Goal: Task Accomplishment & Management: Manage account settings

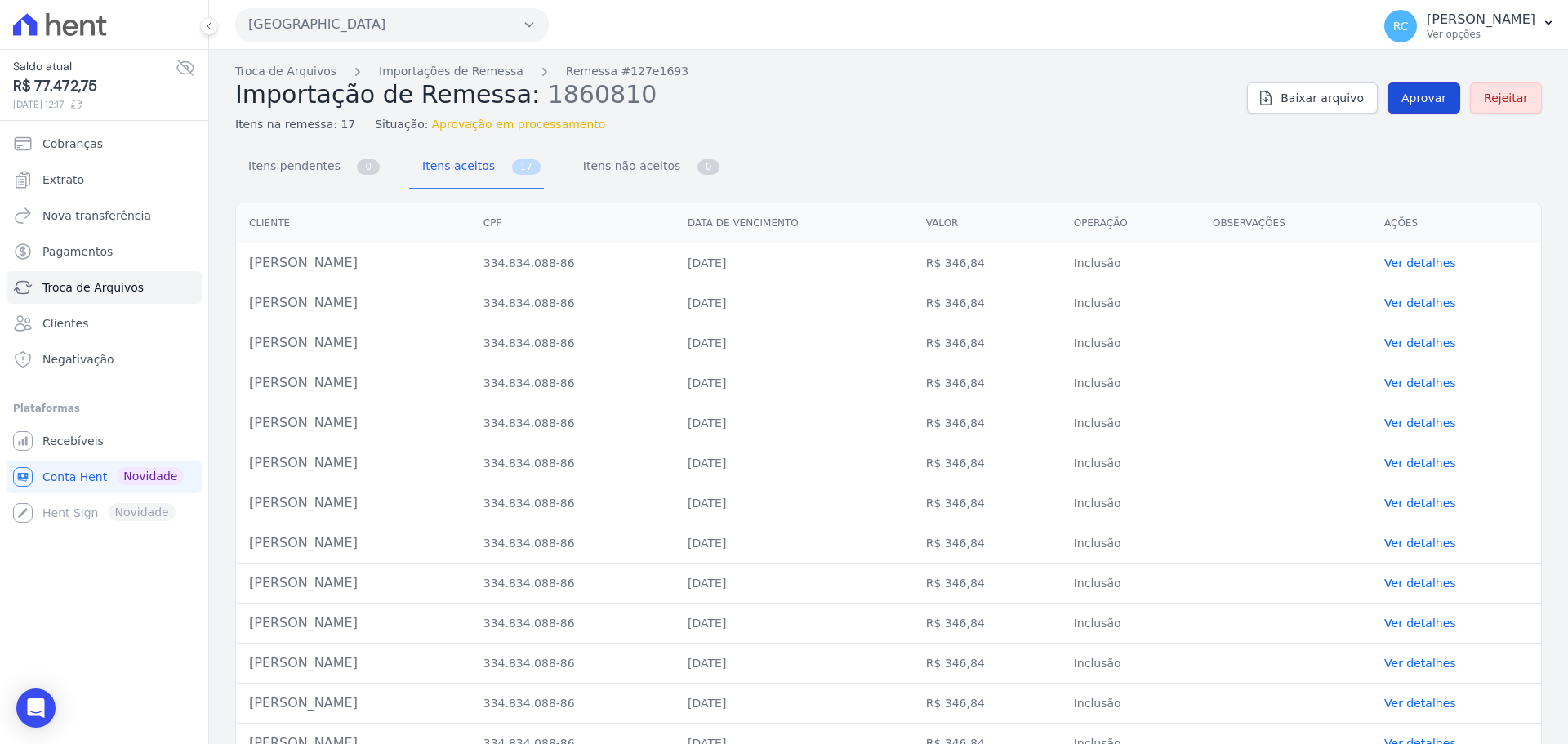
click at [1421, 112] on link "Aprovar" at bounding box center [1423, 98] width 73 height 31
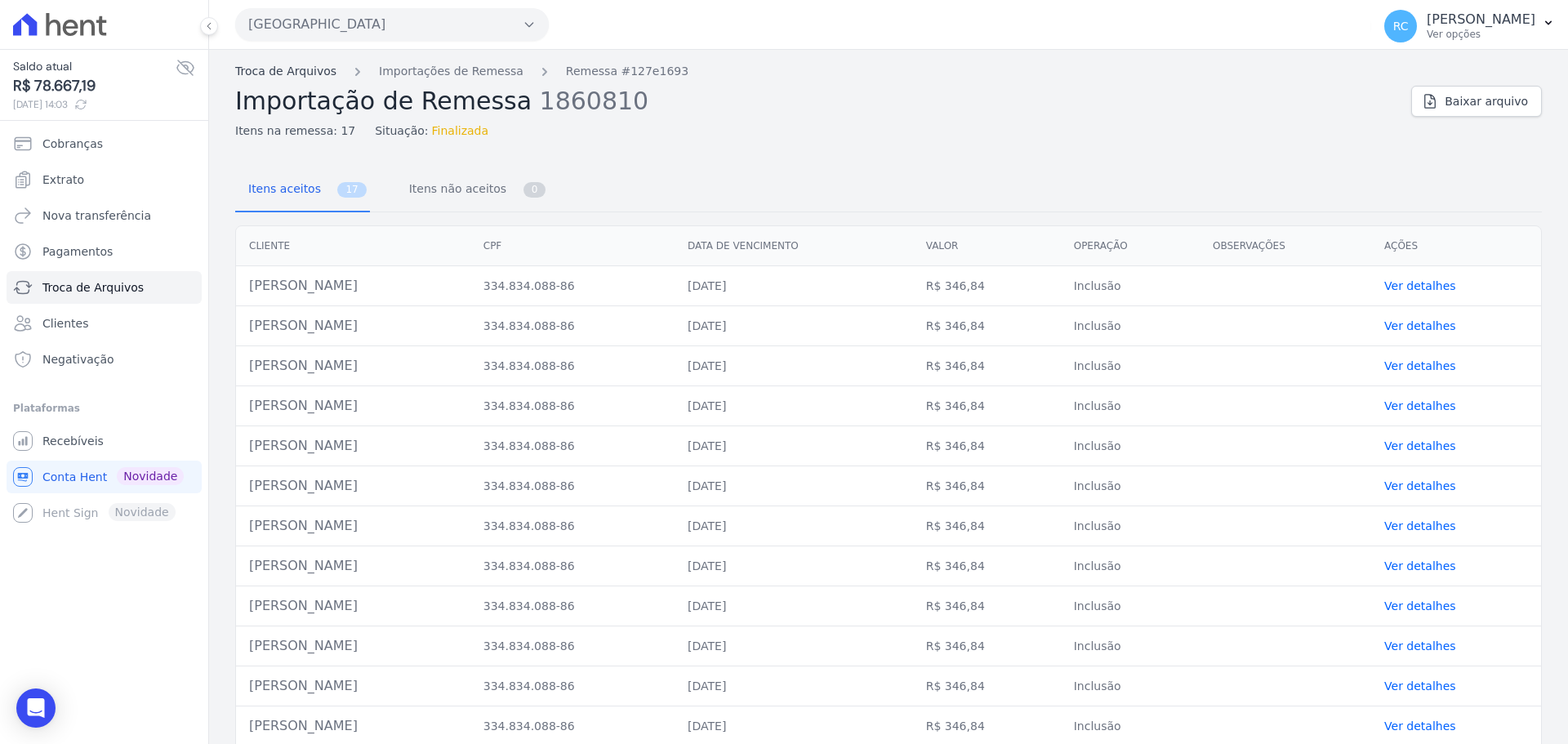
click at [288, 73] on link "Troca de Arquivos" at bounding box center [286, 72] width 102 height 17
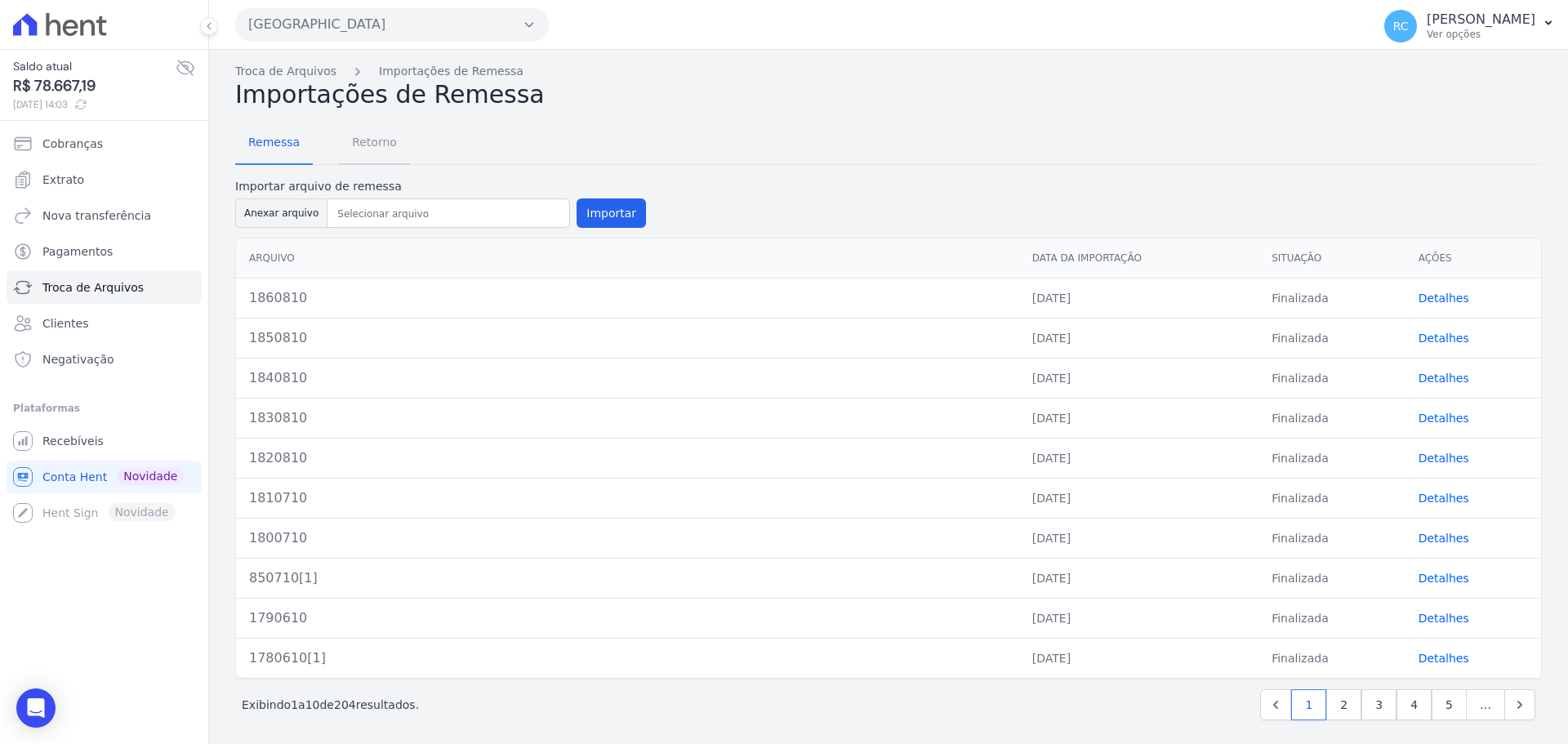
click at [368, 149] on span "Retorno" at bounding box center [374, 142] width 64 height 33
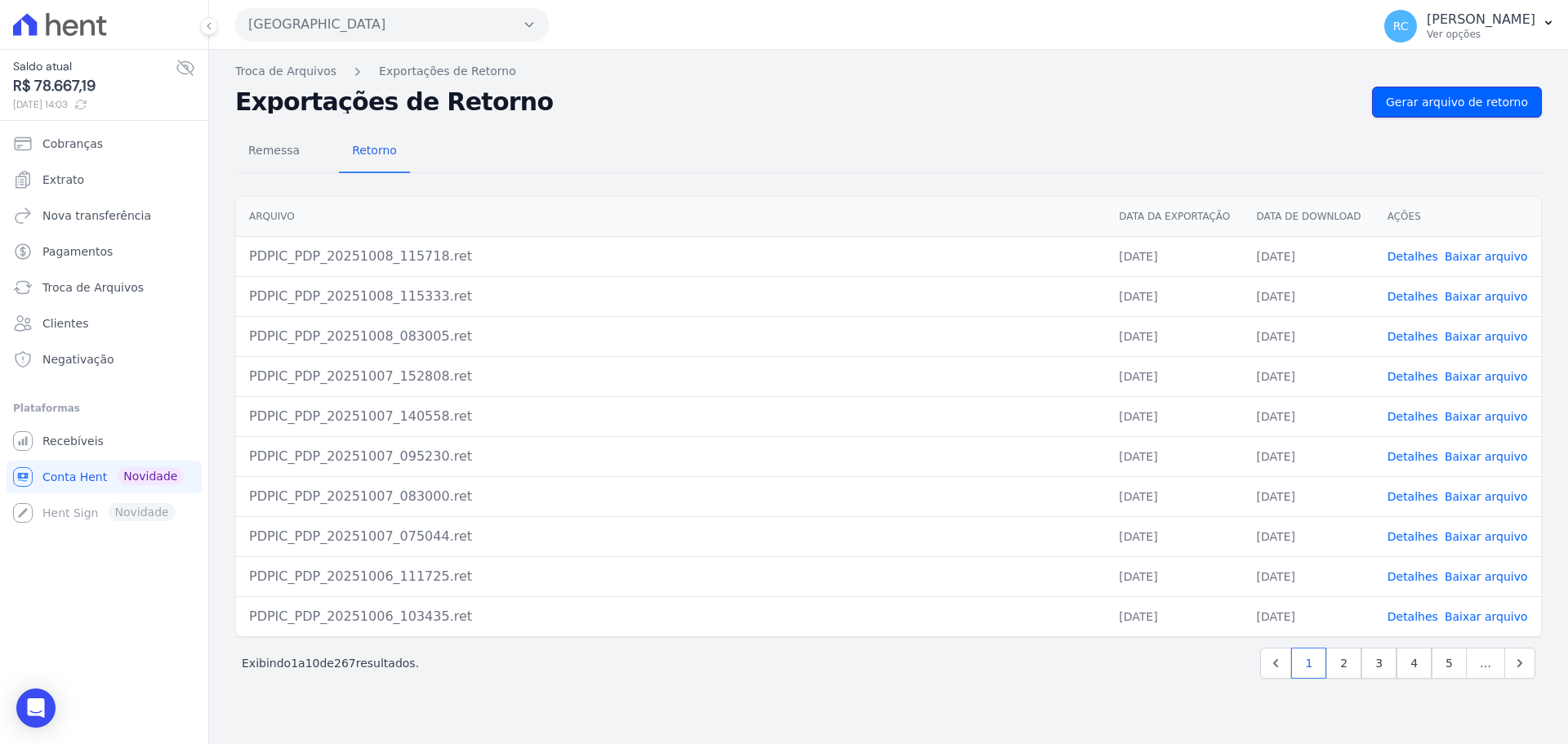
click at [1457, 115] on link "Gerar arquivo de retorno" at bounding box center [1456, 102] width 170 height 31
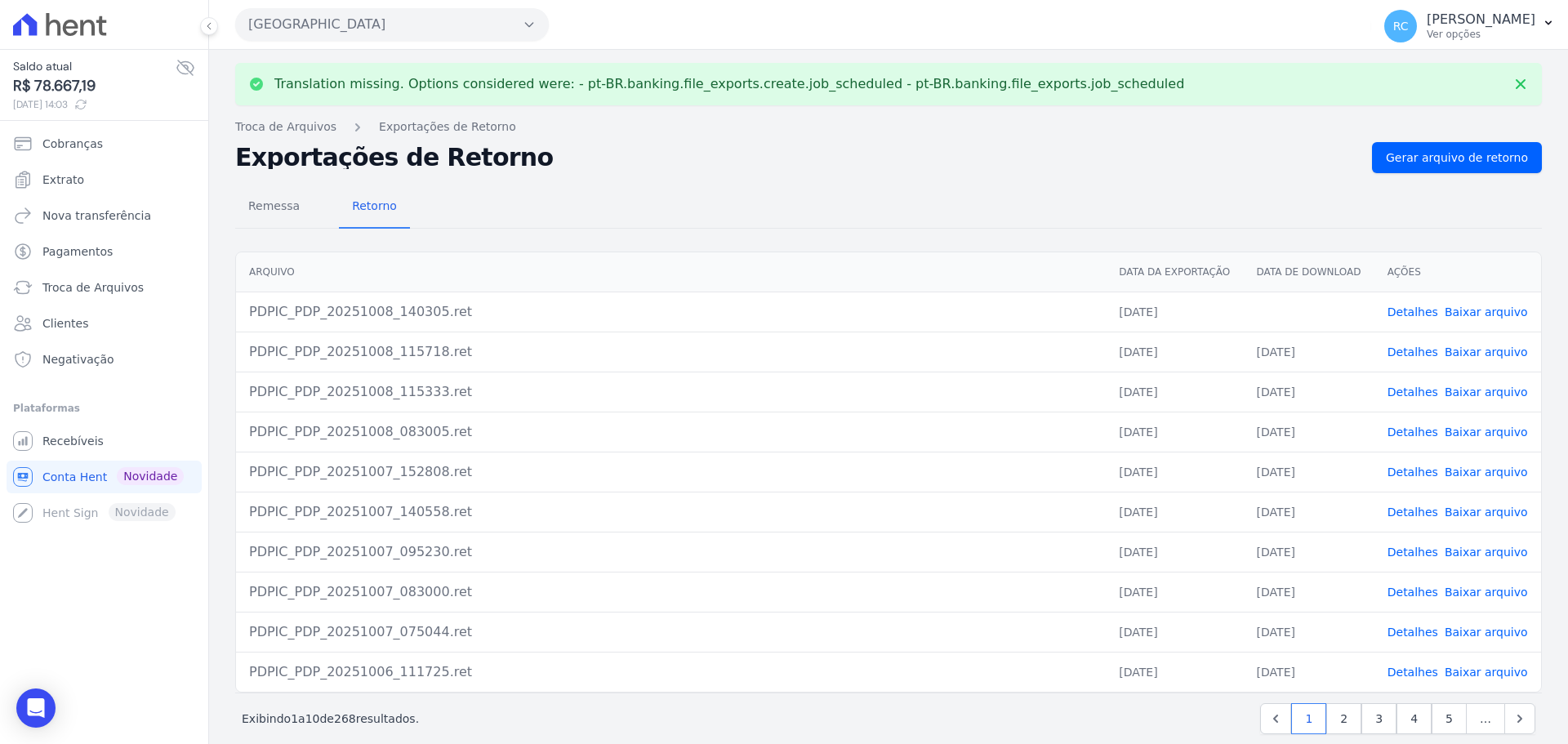
click at [1444, 314] on link "Baixar arquivo" at bounding box center [1486, 313] width 83 height 13
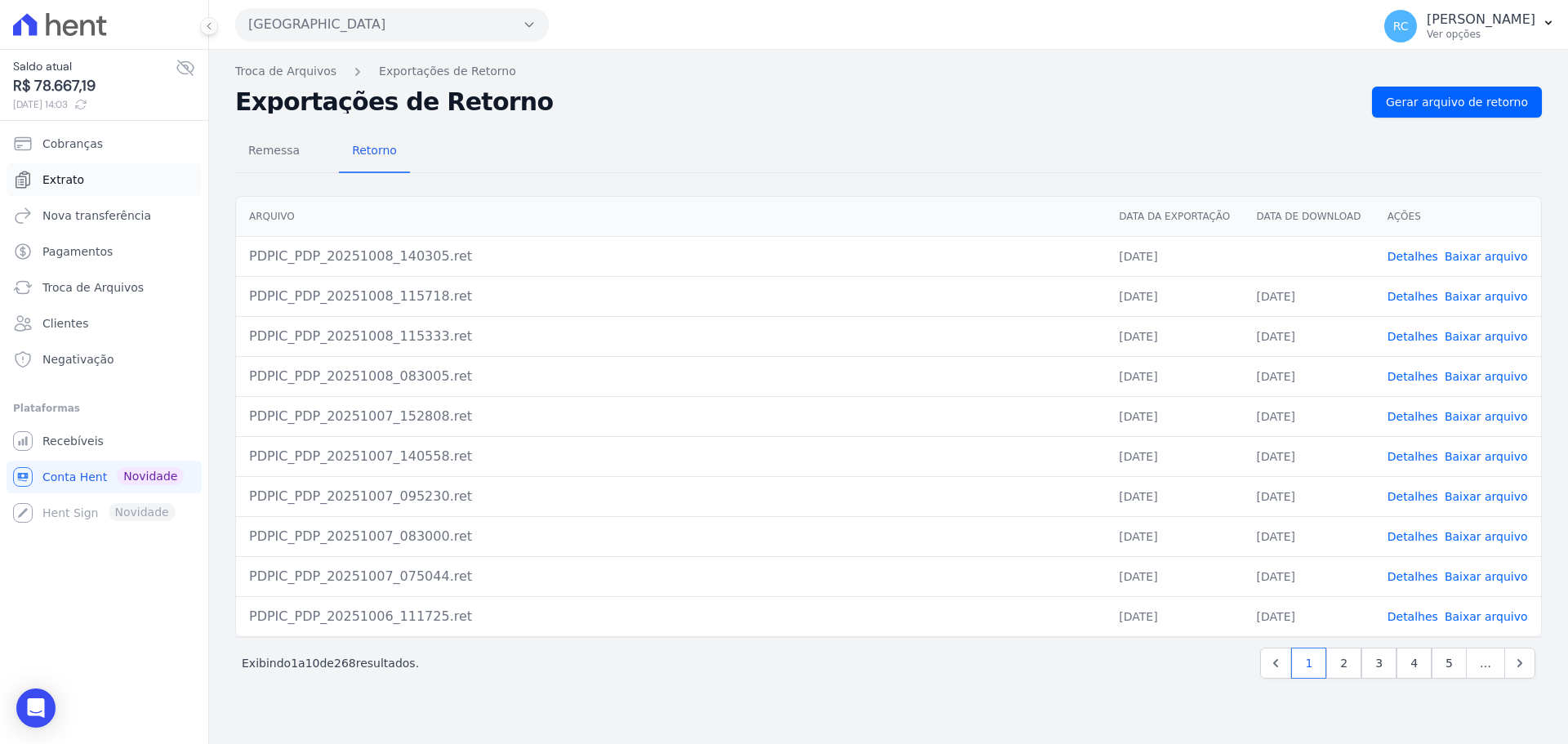
click at [104, 180] on link "Extrato" at bounding box center [104, 179] width 196 height 33
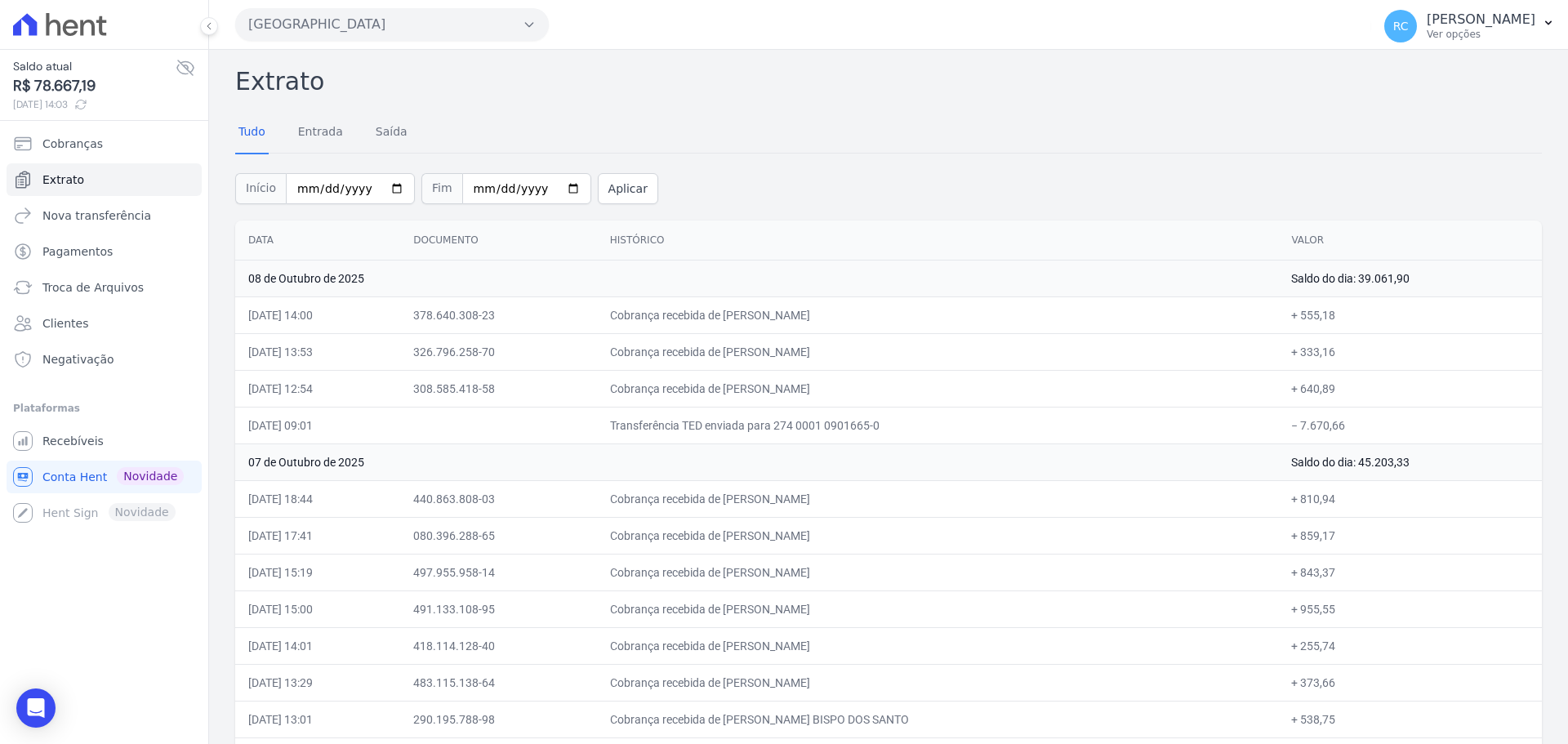
click at [400, 5] on div "[GEOGRAPHIC_DATA] [PERSON_NAME] EMPREENDIMENTOS IMOBILIARIOS [GEOGRAPHIC_DATA] …" at bounding box center [799, 24] width 1129 height 51
click at [383, 25] on button "[GEOGRAPHIC_DATA]" at bounding box center [391, 25] width 313 height 33
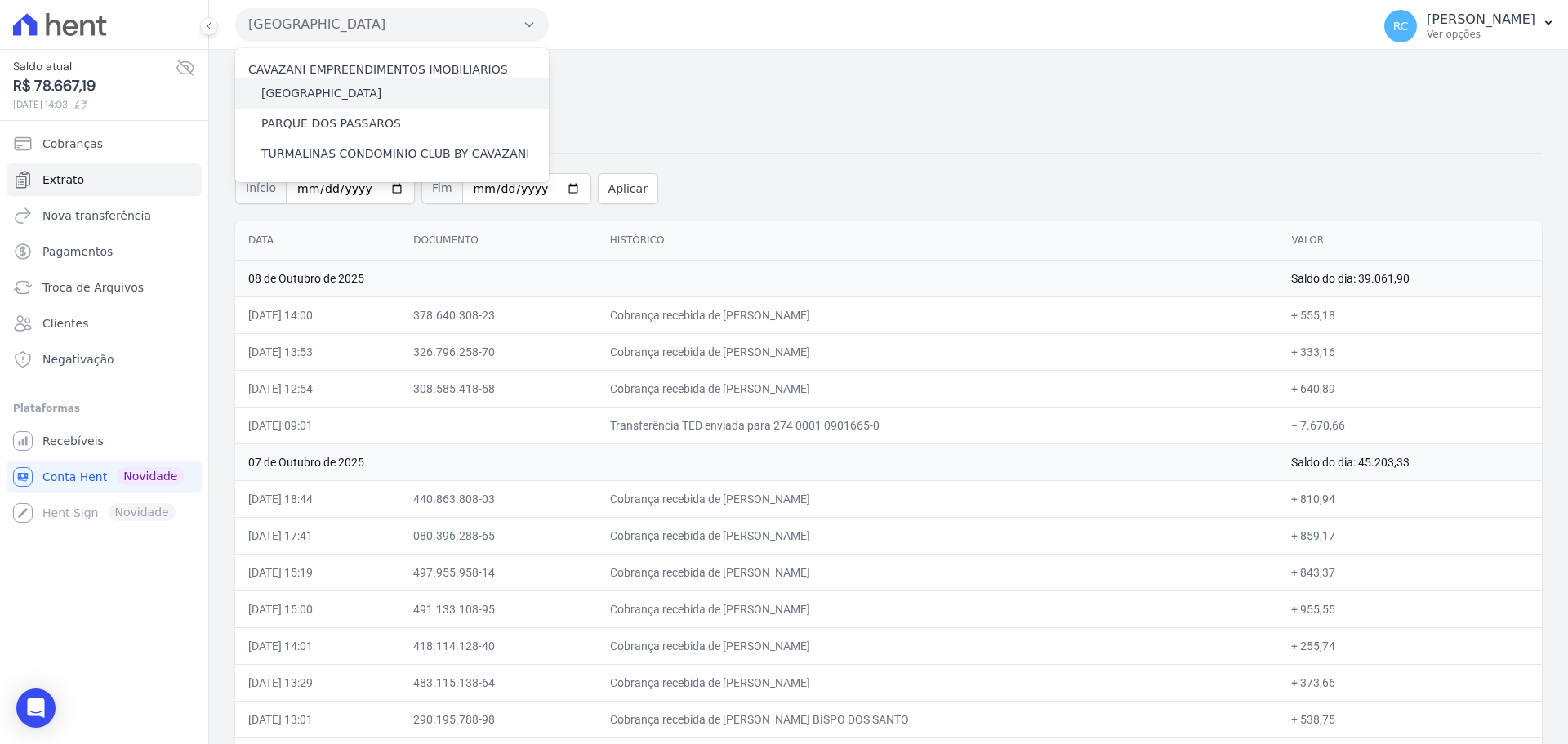
click at [302, 94] on label "[GEOGRAPHIC_DATA]" at bounding box center [321, 94] width 120 height 17
click at [0, 0] on input "[GEOGRAPHIC_DATA]" at bounding box center [0, 0] width 0 height 0
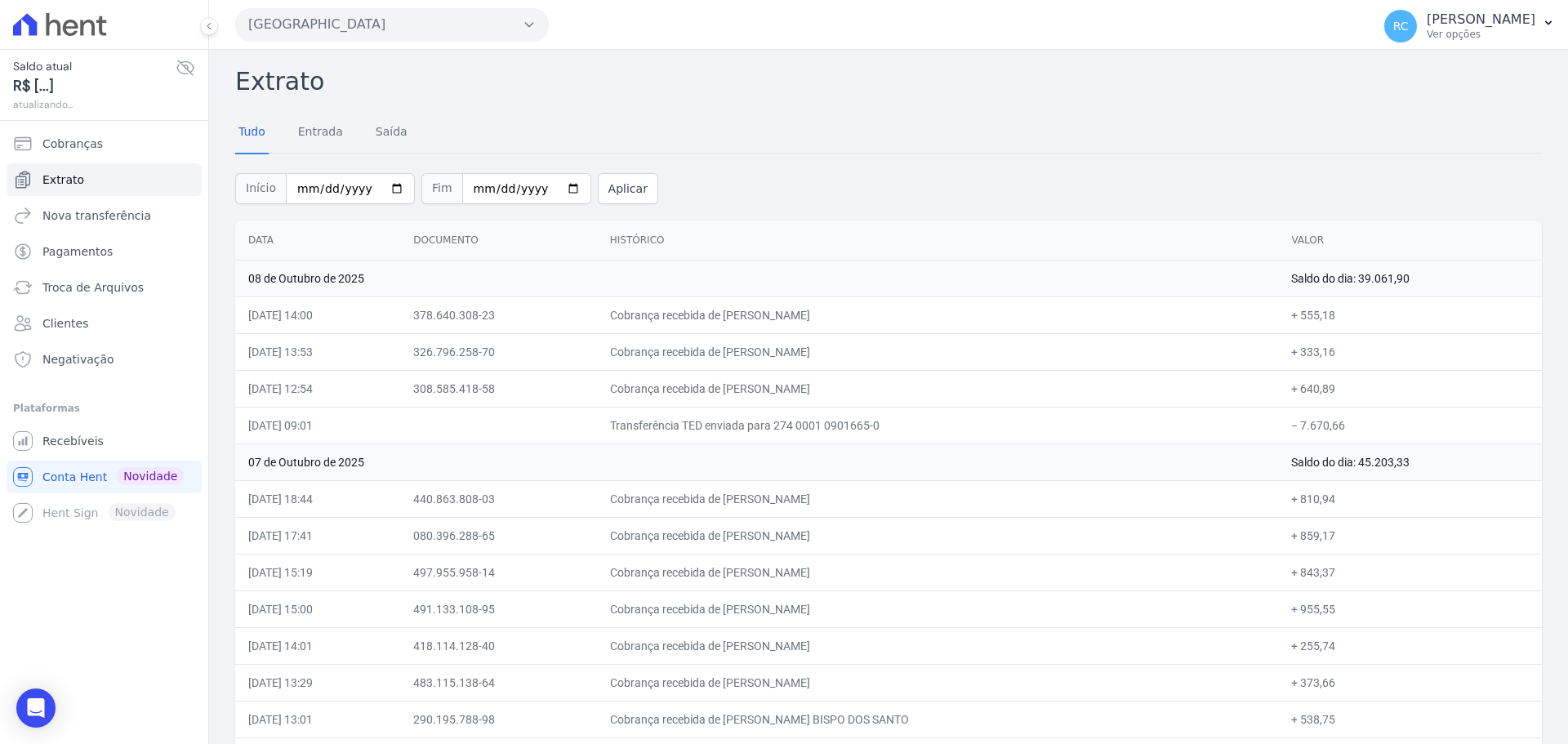
click at [399, 13] on button "[GEOGRAPHIC_DATA]" at bounding box center [391, 25] width 313 height 33
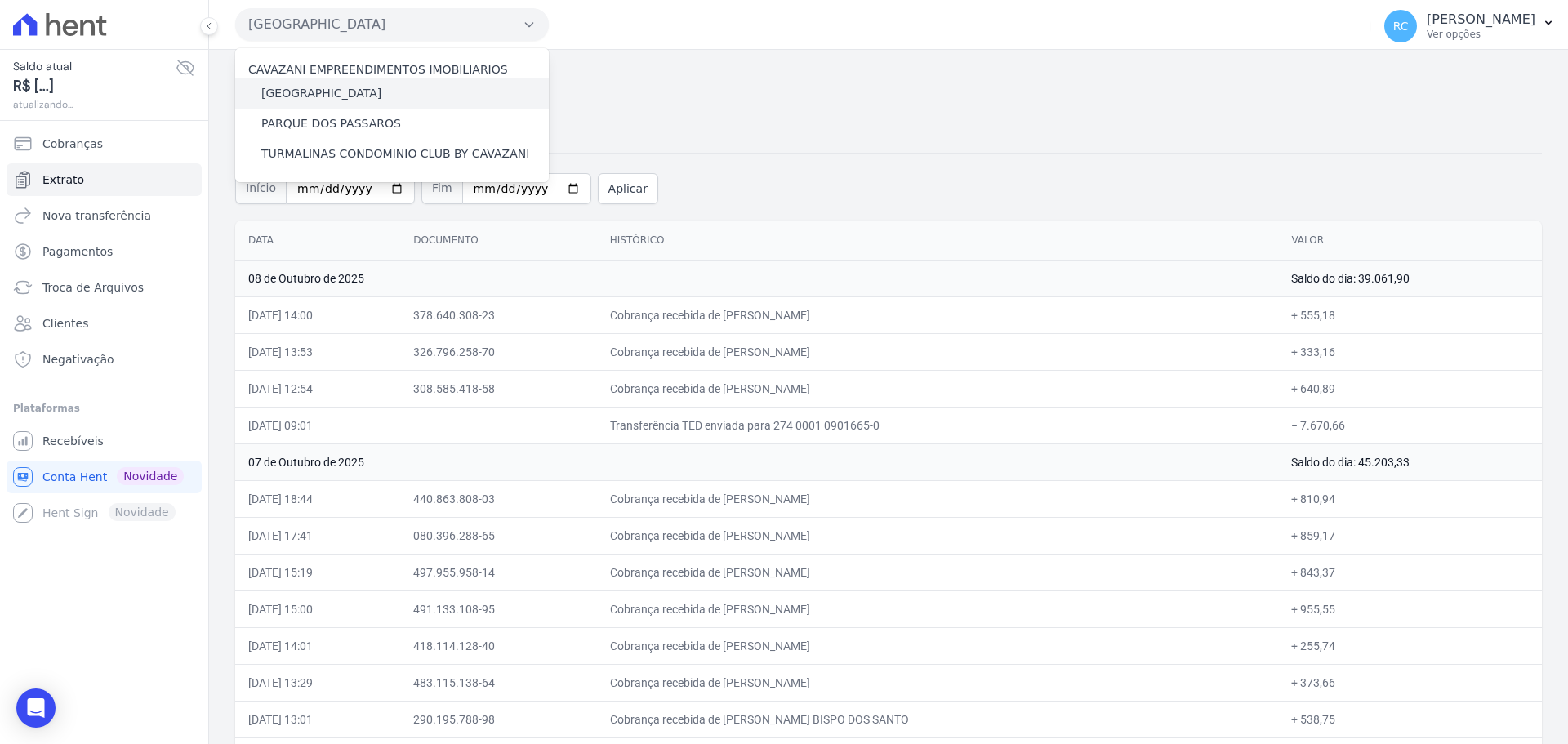
click at [332, 92] on label "[GEOGRAPHIC_DATA]" at bounding box center [321, 94] width 120 height 17
click at [0, 0] on input "[GEOGRAPHIC_DATA]" at bounding box center [0, 0] width 0 height 0
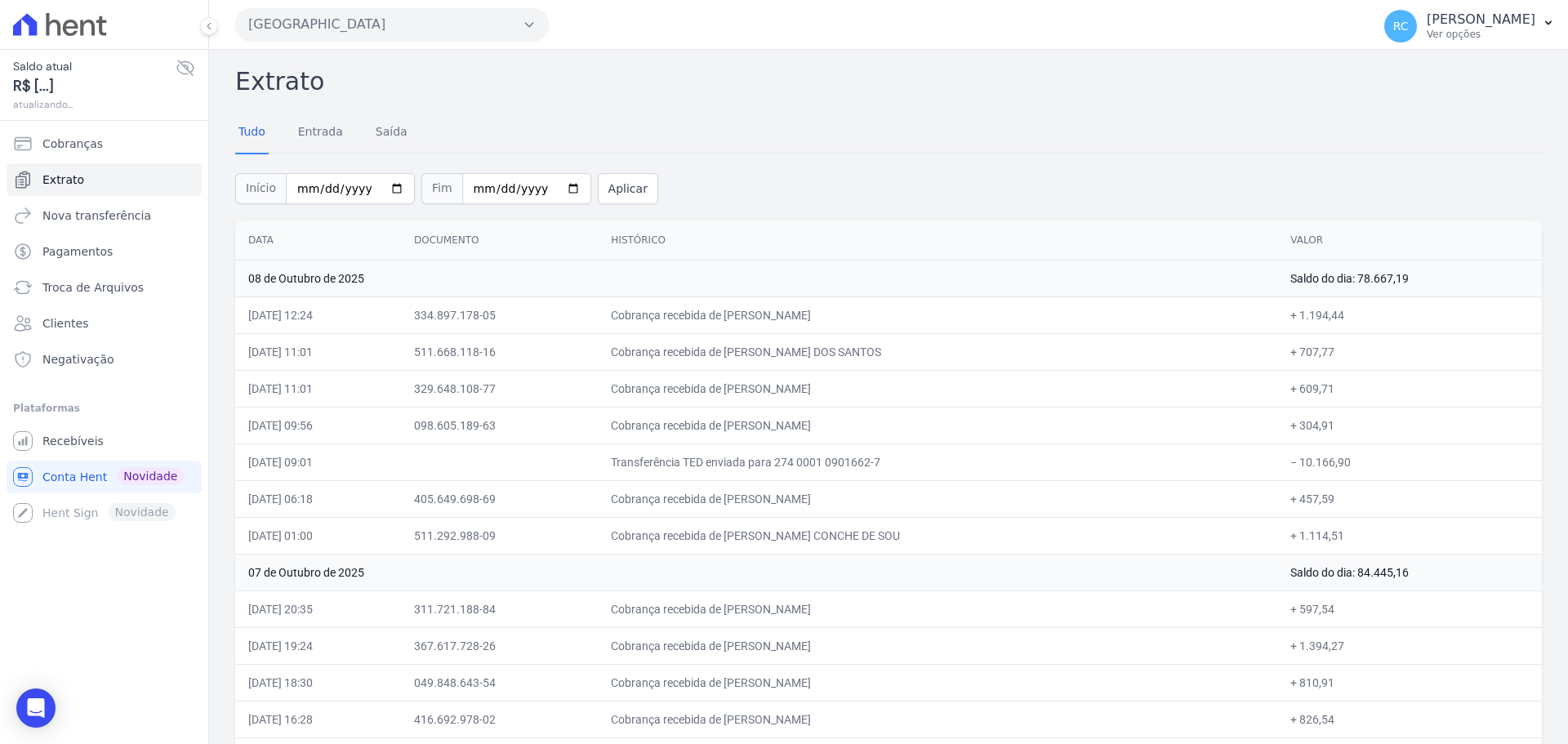
drag, startPoint x: 963, startPoint y: 351, endPoint x: 492, endPoint y: 363, distance: 471.2
click at [492, 363] on tr "[DATE] 11:01 511.668.118-16 Cobrança recebida de LILIANE ARGENTON DOS SANTOS + …" at bounding box center [888, 352] width 1306 height 36
click at [111, 290] on span "Troca de Arquivos" at bounding box center [93, 287] width 102 height 16
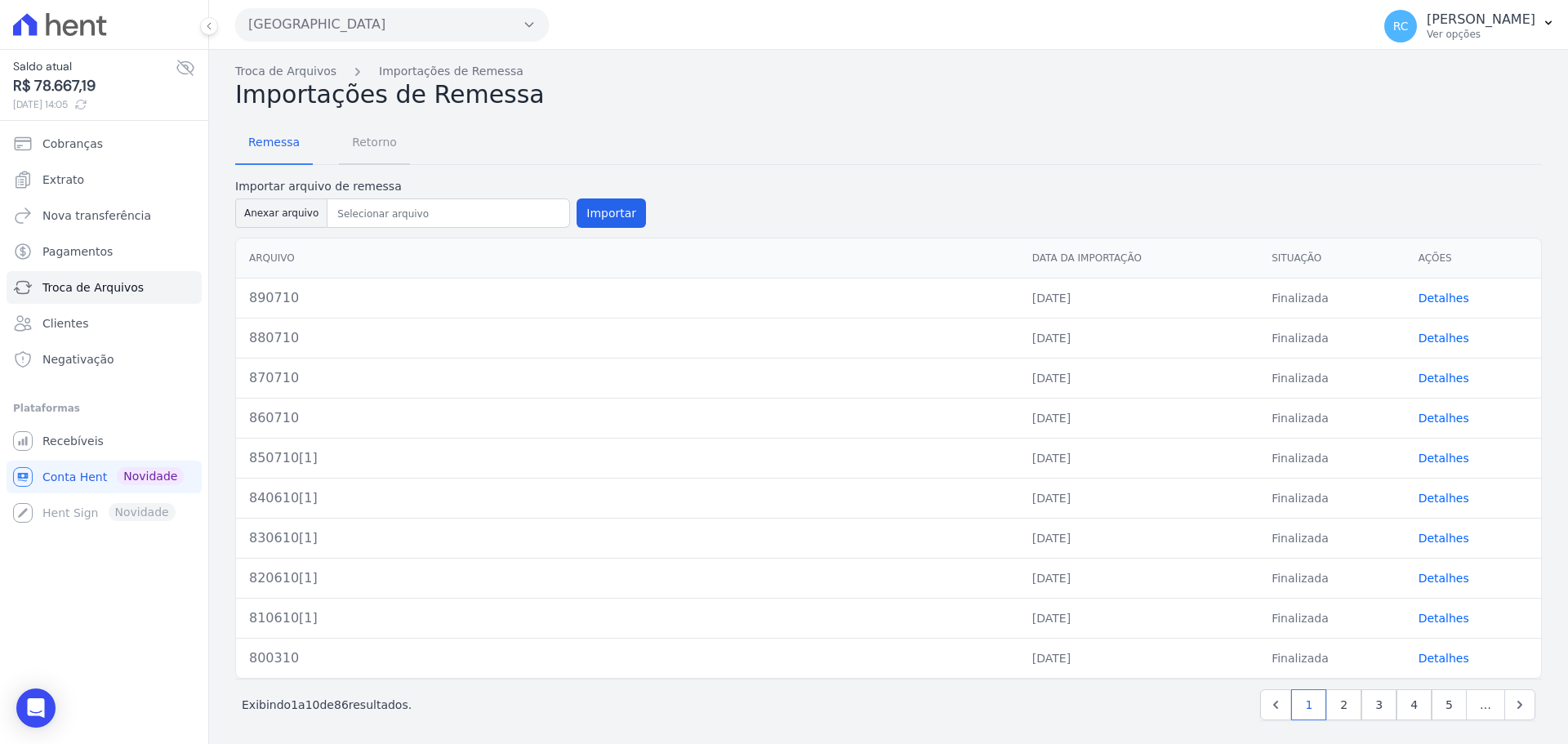
click at [372, 142] on span "Retorno" at bounding box center [374, 142] width 64 height 33
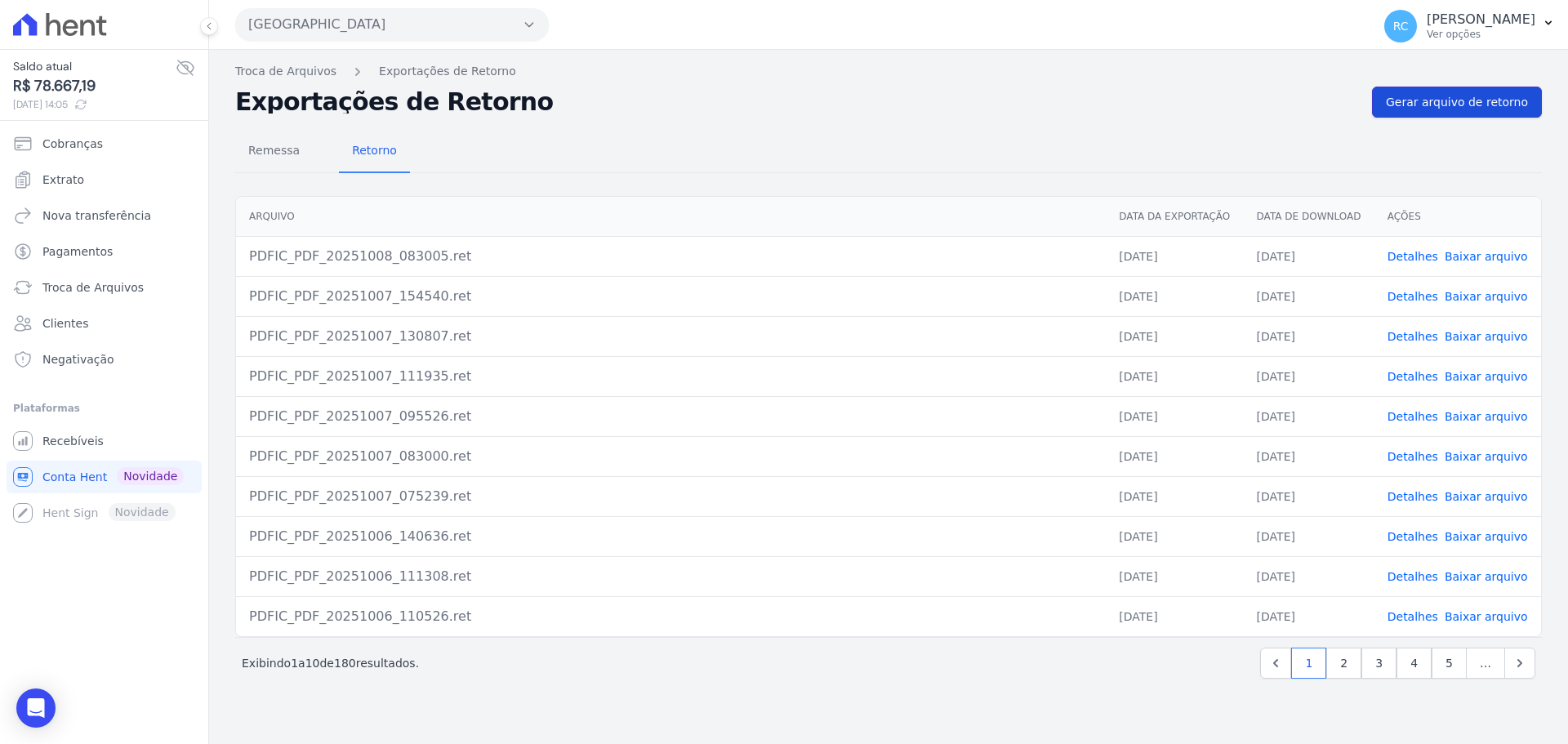
click at [1468, 107] on span "Gerar arquivo de retorno" at bounding box center [1457, 102] width 142 height 16
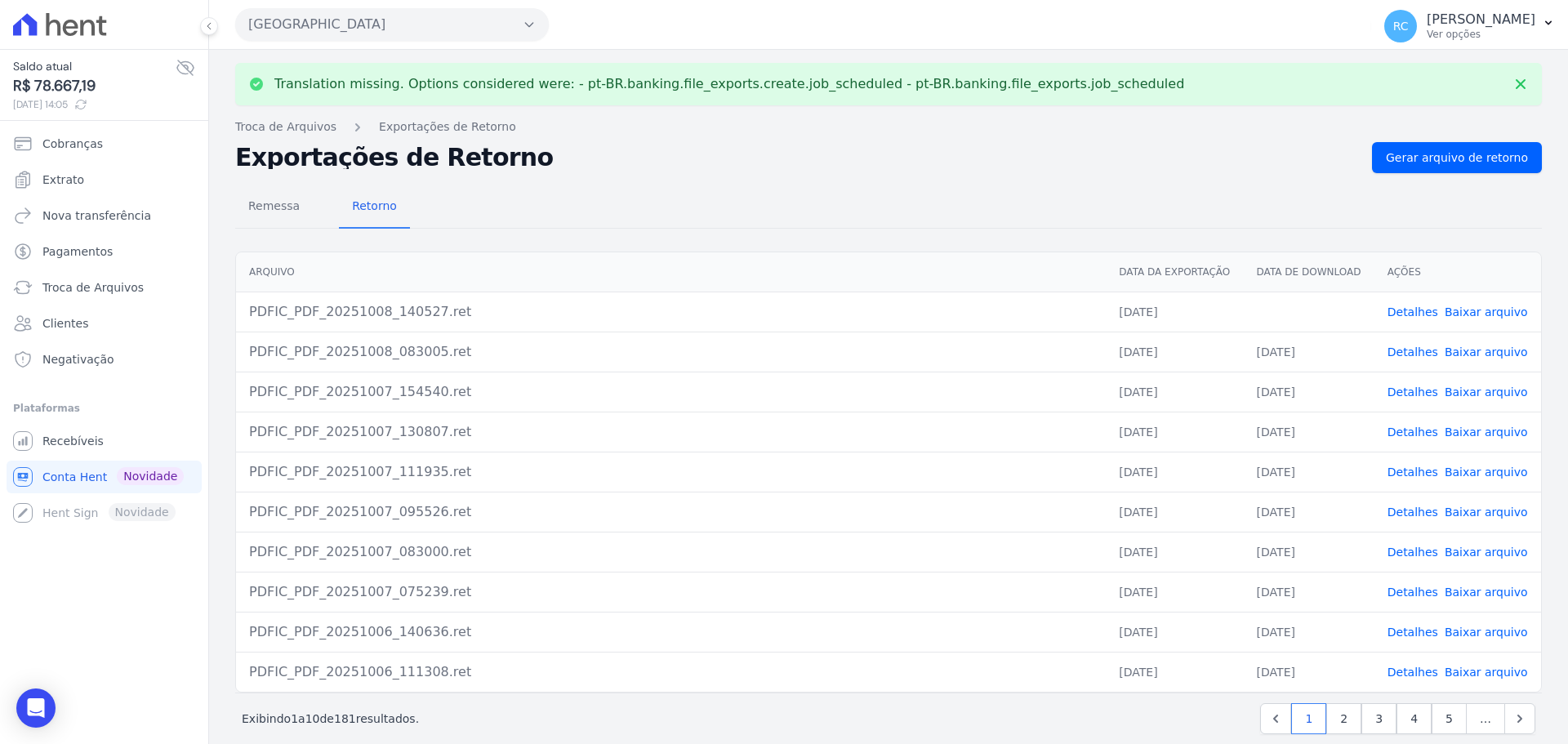
click at [1470, 307] on link "Baixar arquivo" at bounding box center [1486, 313] width 83 height 13
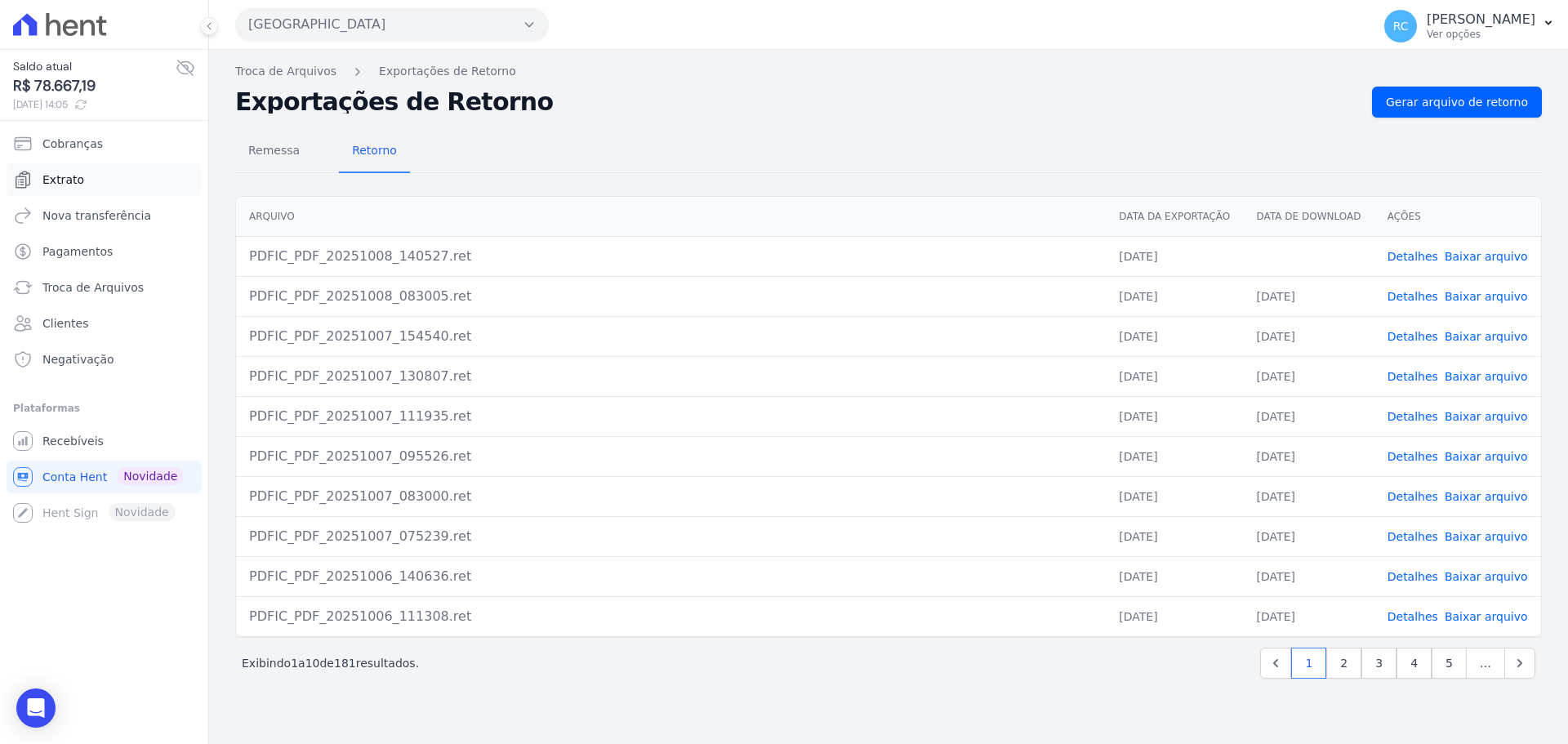
click at [106, 177] on link "Extrato" at bounding box center [104, 179] width 196 height 33
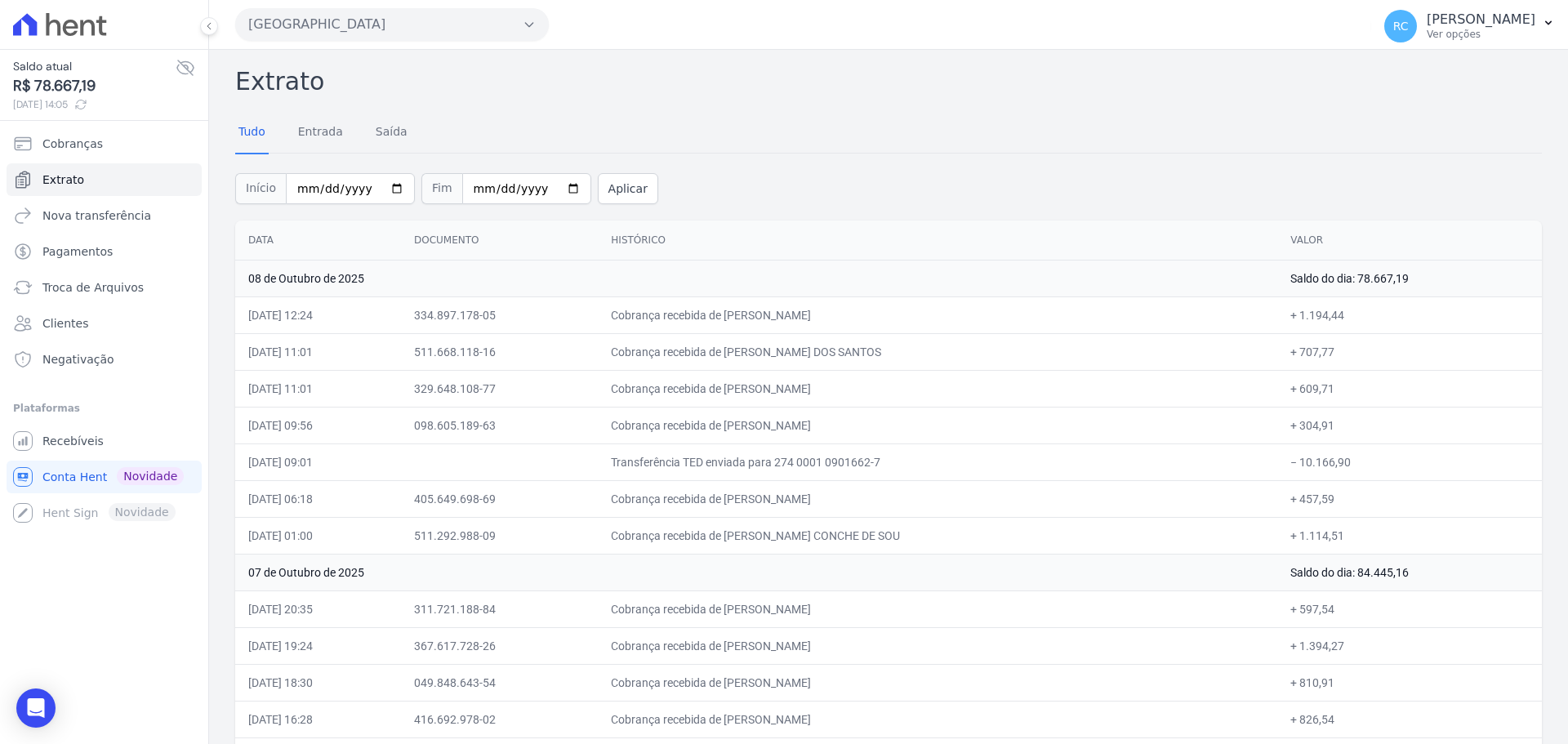
drag, startPoint x: 1347, startPoint y: 344, endPoint x: 1290, endPoint y: 356, distance: 58.2
click at [1290, 356] on td "+ 707,77" at bounding box center [1409, 352] width 265 height 36
drag, startPoint x: 964, startPoint y: 347, endPoint x: 775, endPoint y: 352, distance: 189.1
click at [775, 352] on td "Cobrança recebida de [PERSON_NAME] DOS SANTOS" at bounding box center [937, 352] width 680 height 36
copy td "[PERSON_NAME] DOS SANTOS"
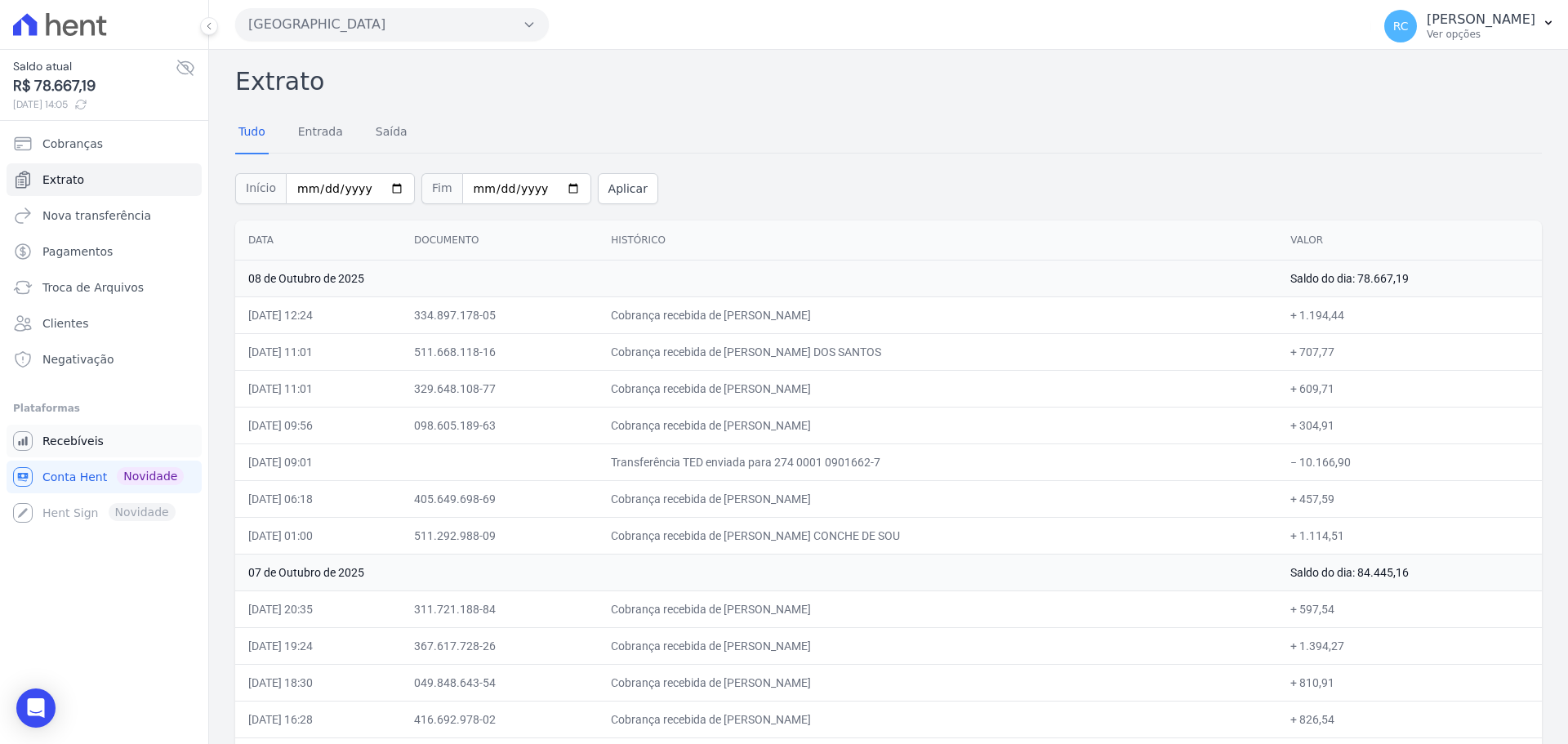
click at [100, 445] on link "Recebíveis" at bounding box center [104, 441] width 196 height 33
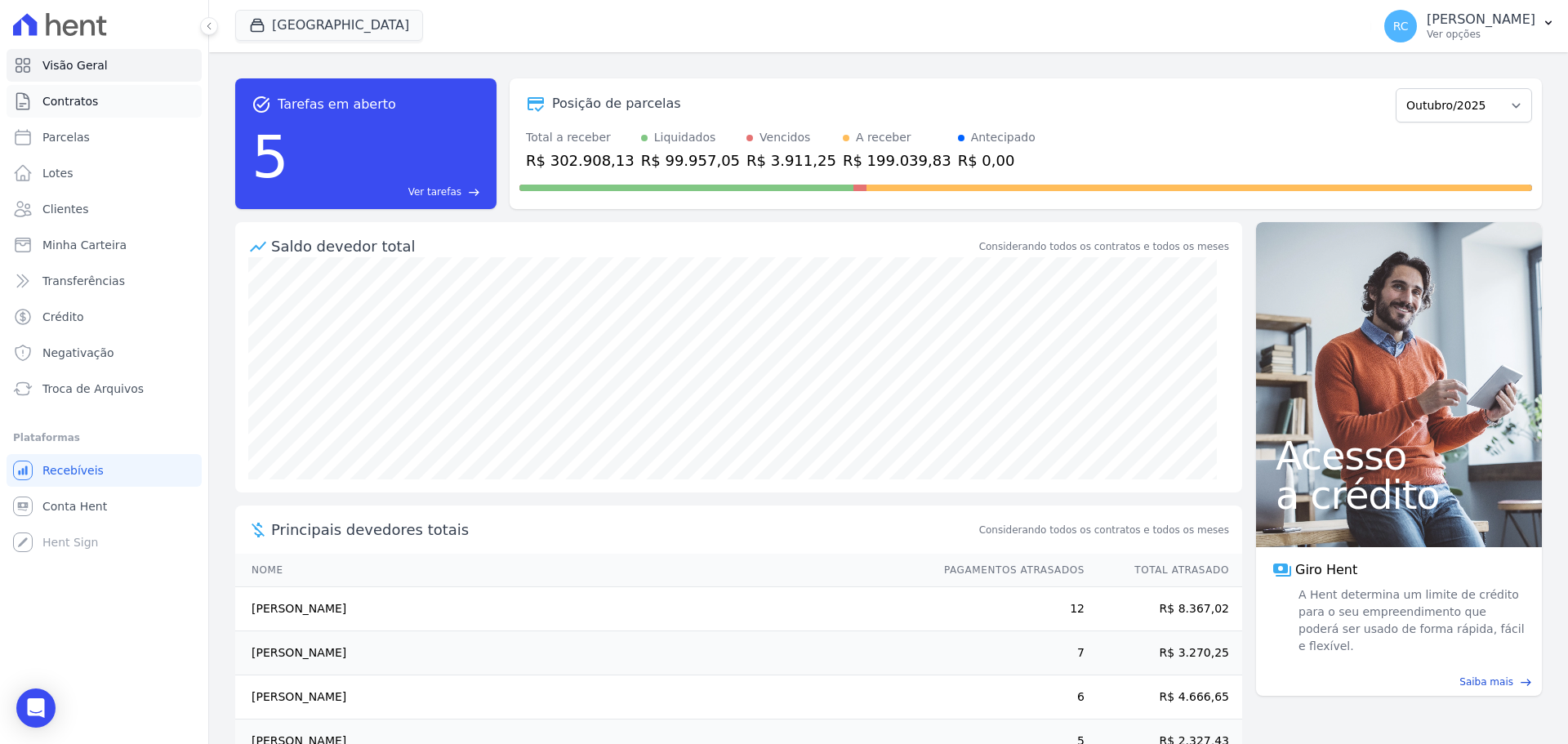
drag, startPoint x: 69, startPoint y: 100, endPoint x: 83, endPoint y: 98, distance: 14.1
click at [69, 100] on span "Contratos" at bounding box center [70, 101] width 56 height 16
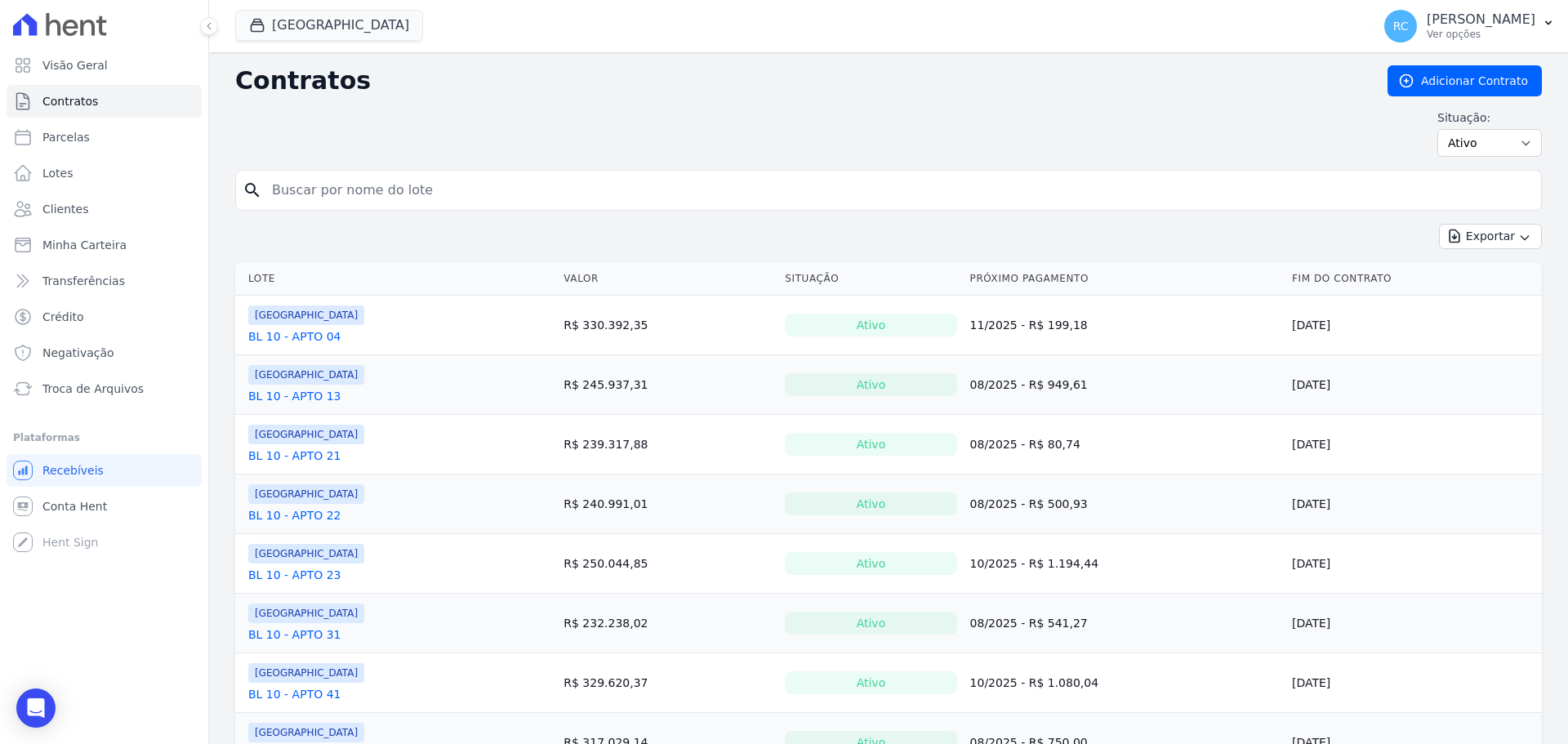
click at [503, 178] on input "search" at bounding box center [897, 190] width 1272 height 33
type input "28"
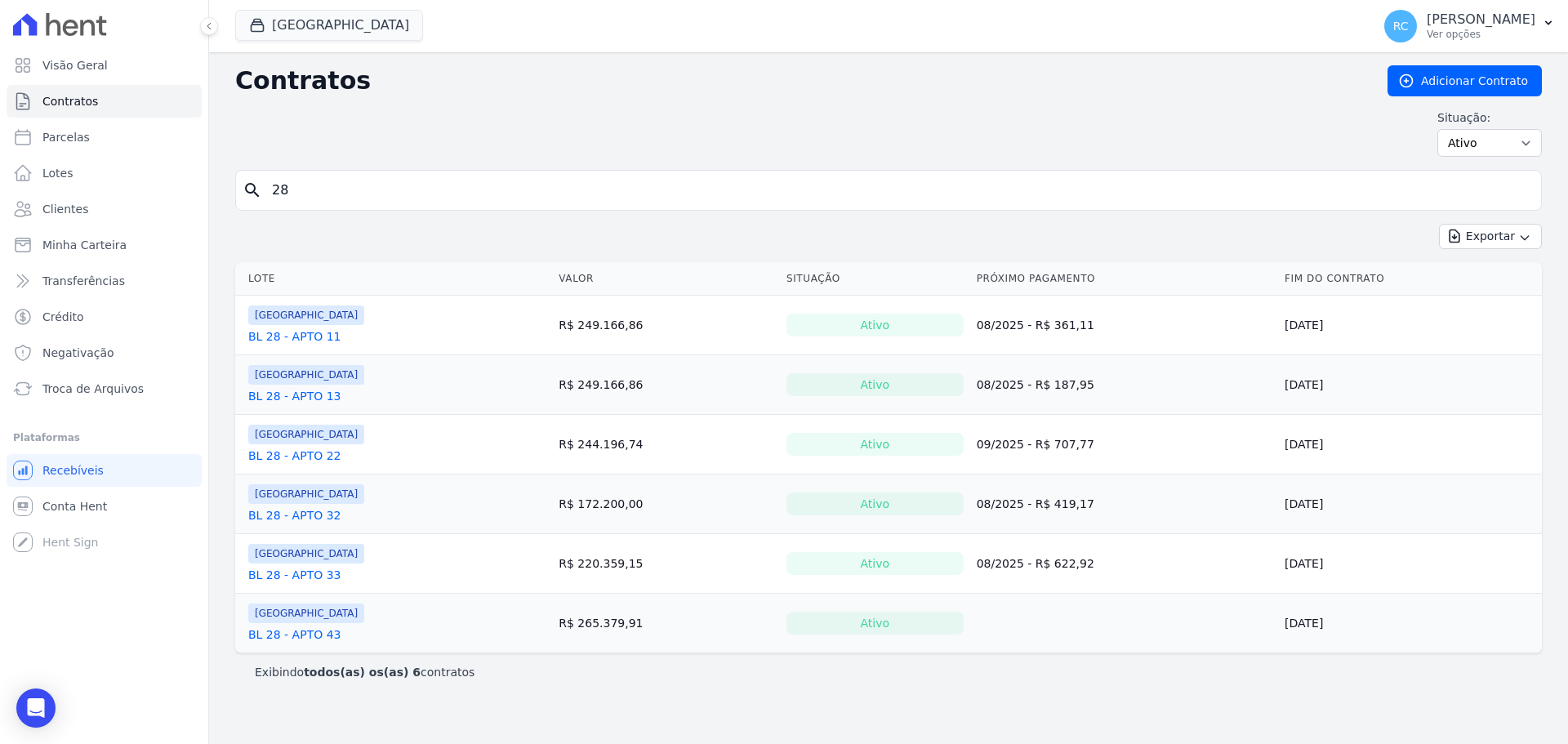
click at [308, 454] on link "BL 28 - APTO 22" at bounding box center [294, 455] width 92 height 16
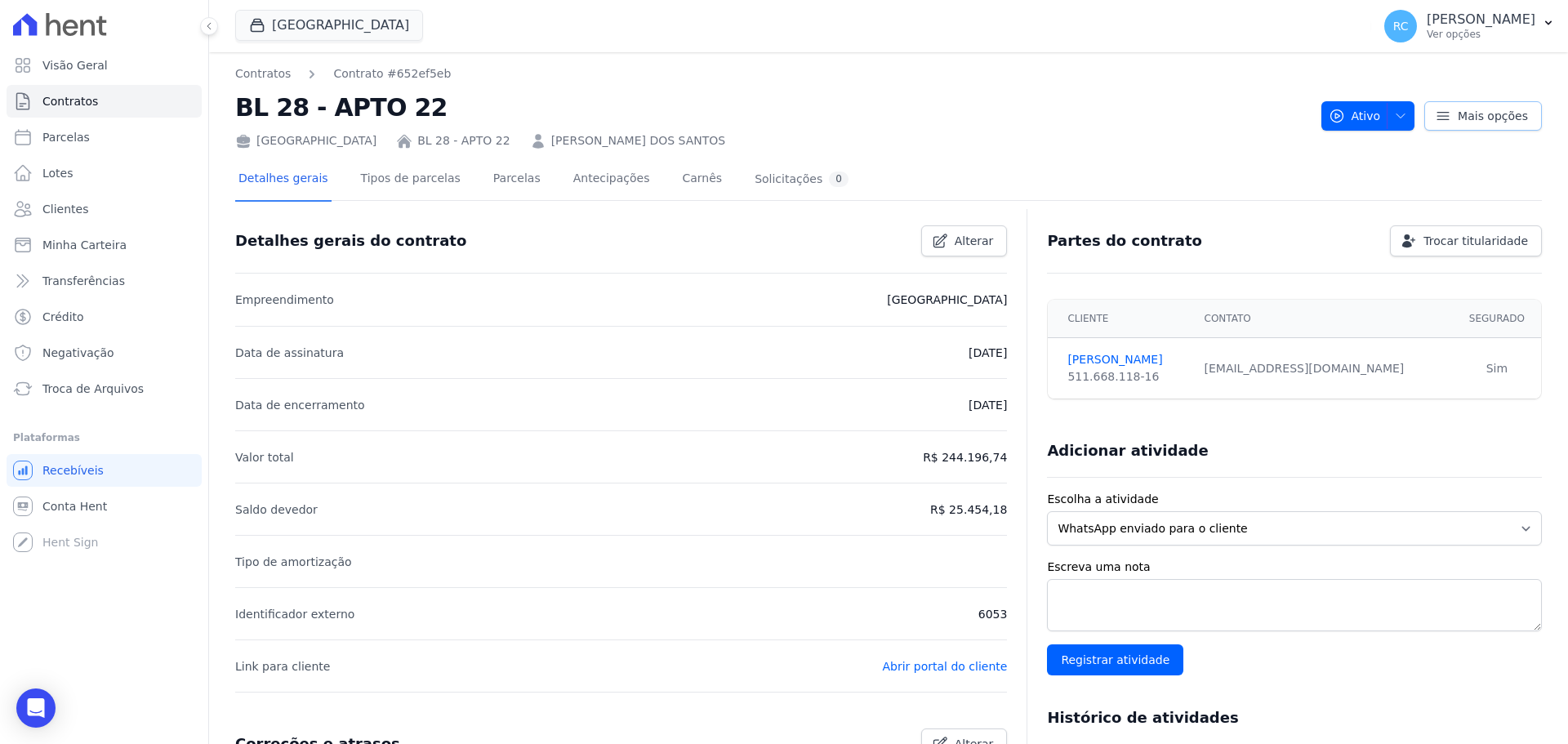
click at [1464, 119] on span "Mais opções" at bounding box center [1492, 115] width 70 height 16
click at [1136, 179] on div "Detalhes gerais Tipos de parcelas [GEOGRAPHIC_DATA] Antecipações Carnês Solicit…" at bounding box center [888, 179] width 1306 height 41
click at [462, 176] on div "Detalhes gerais Tipos de parcelas [GEOGRAPHIC_DATA] Antecipações Carnês Solicit…" at bounding box center [542, 179] width 616 height 43
click at [494, 178] on link "Parcelas" at bounding box center [517, 179] width 54 height 43
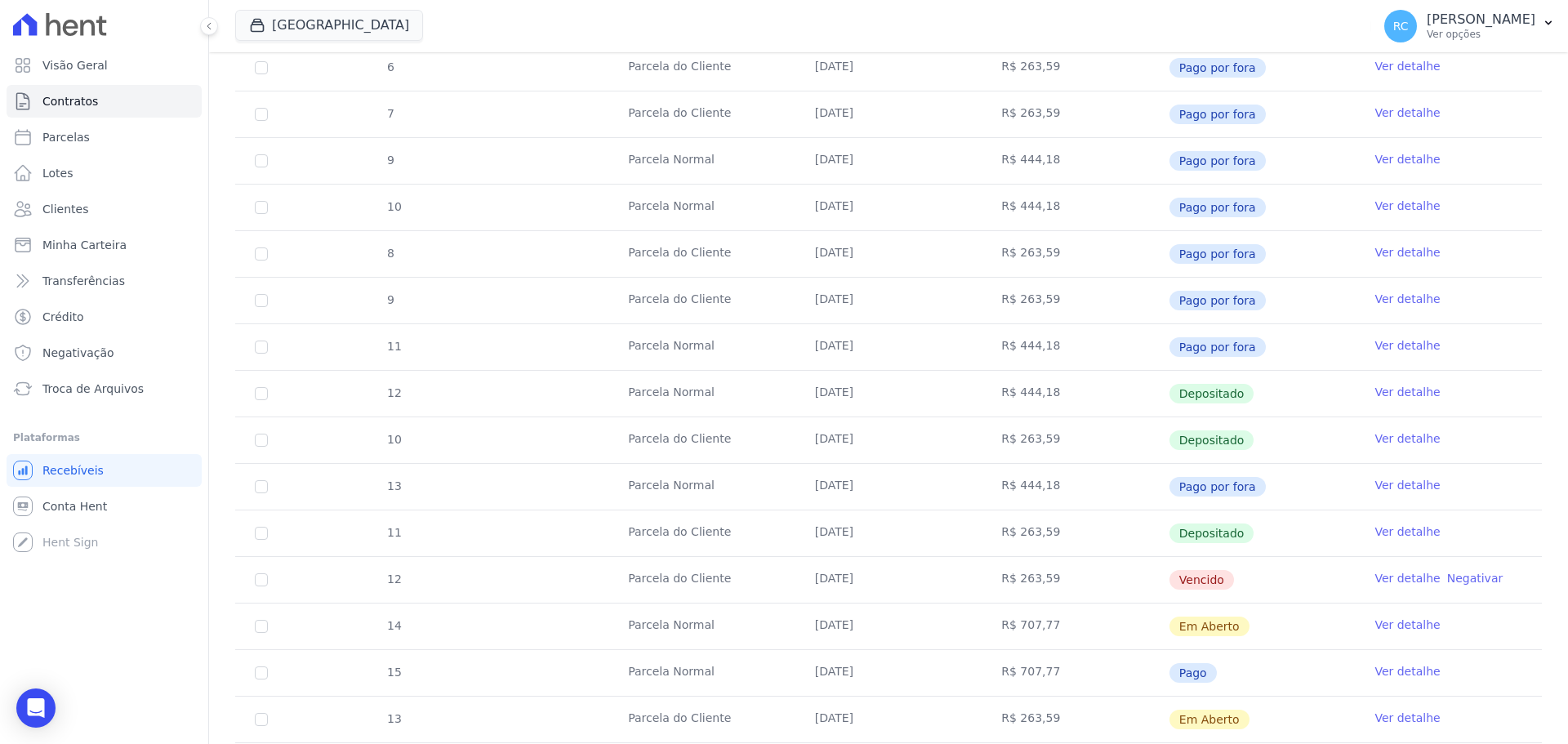
scroll to position [735, 0]
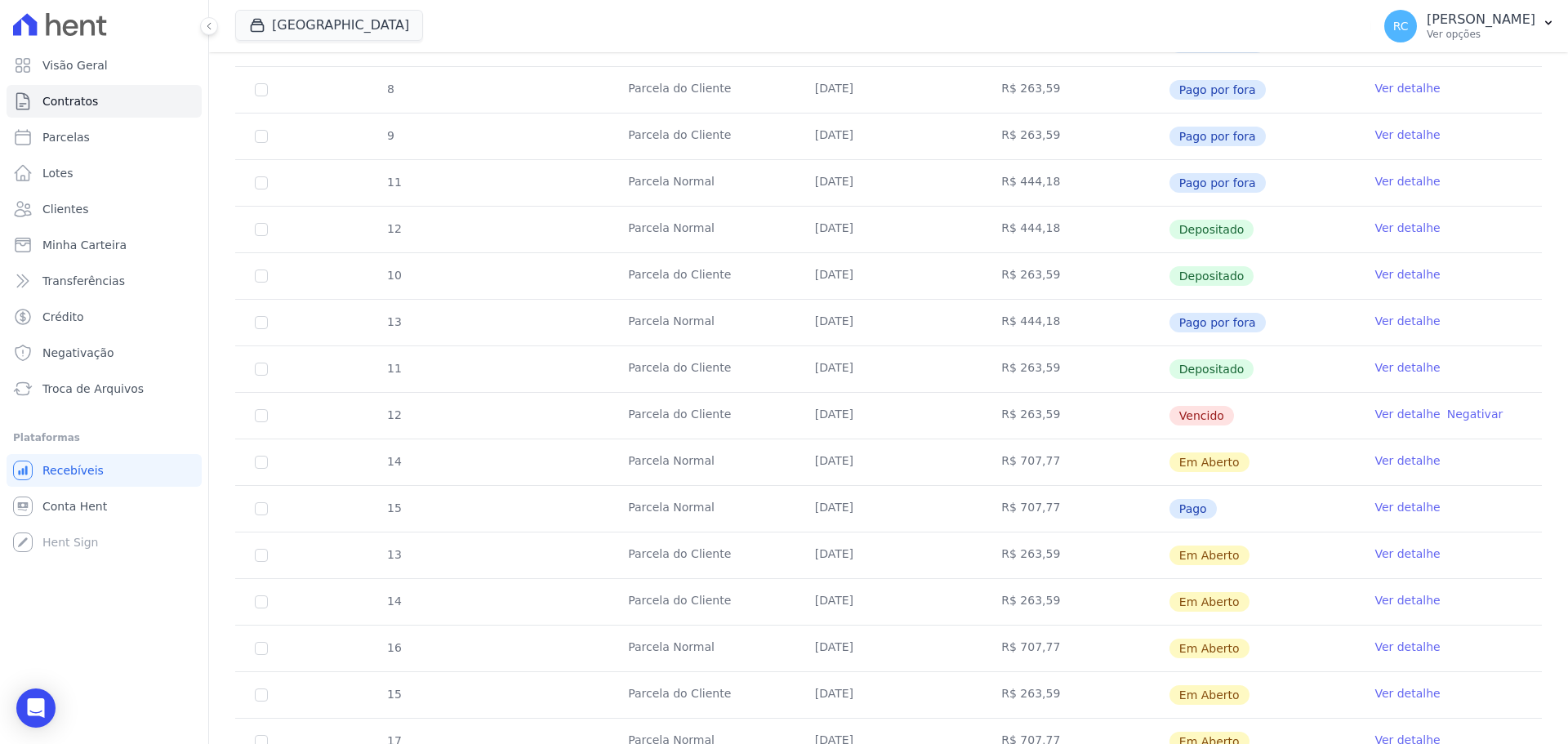
drag, startPoint x: 1230, startPoint y: 412, endPoint x: 588, endPoint y: 455, distance: 643.4
click at [588, 455] on tbody "4 [GEOGRAPHIC_DATA] [DATE] R$ 263,59 Pago por fora Ver detalhe 6 [GEOGRAPHIC_DA…" at bounding box center [888, 206] width 1306 height 1117
drag, startPoint x: 1240, startPoint y: 453, endPoint x: 614, endPoint y: 416, distance: 627.1
click at [614, 416] on tbody "4 [GEOGRAPHIC_DATA] [DATE] R$ 263,59 Pago por fora Ver detalhe 6 [GEOGRAPHIC_DA…" at bounding box center [888, 206] width 1306 height 1117
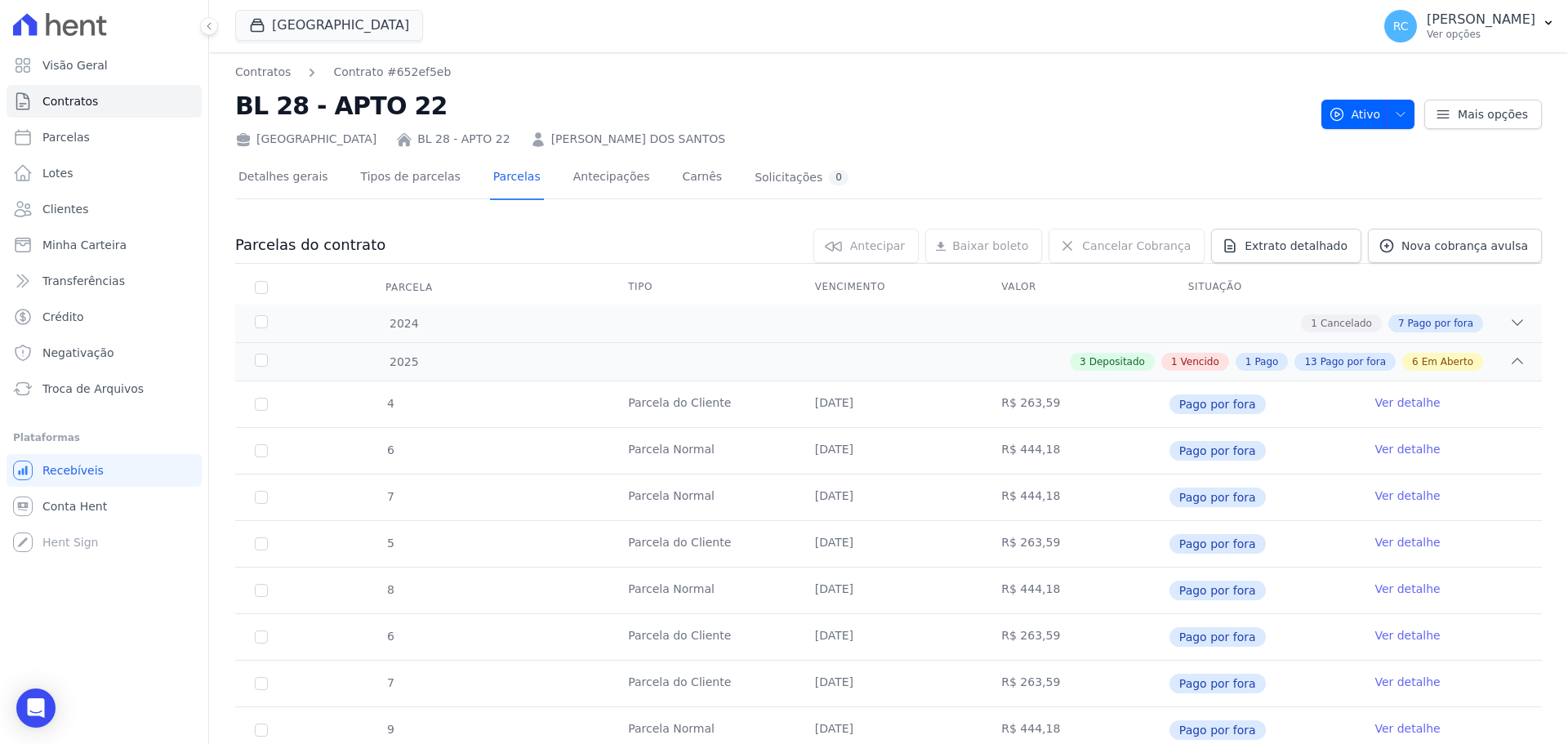
scroll to position [0, 0]
click at [1417, 249] on span "Nova cobrança avulsa" at bounding box center [1464, 247] width 127 height 16
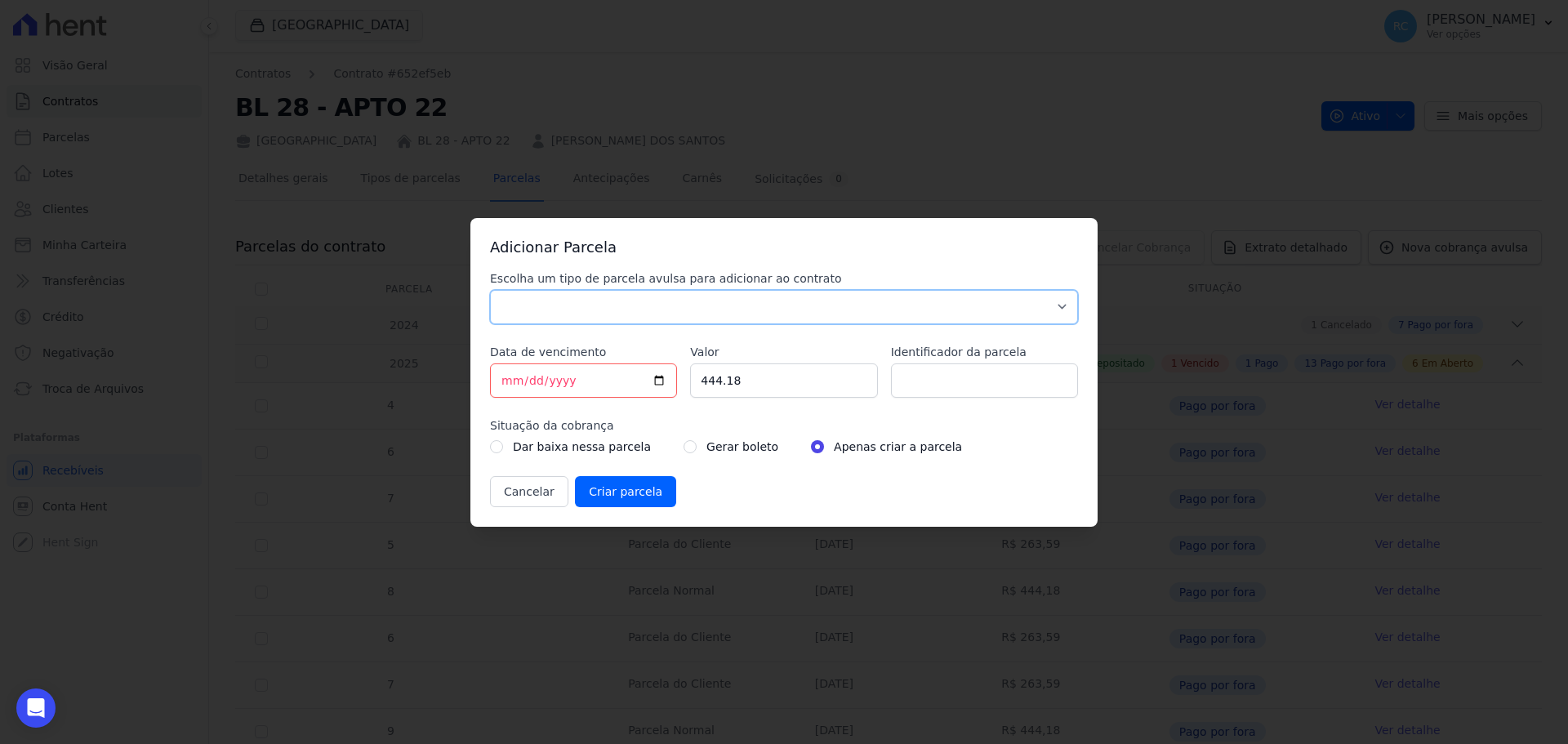
click at [568, 314] on select "Parcela Normal Sinal Caução Intercalada Chaves Pré Chaves Pós Chaves Taxas Quit…" at bounding box center [783, 307] width 588 height 35
select select "standard"
click at [490, 290] on select "Parcela Normal Sinal Caução Intercalada Chaves Pré Chaves Pós Chaves Taxas Quit…" at bounding box center [783, 307] width 588 height 35
click at [582, 377] on input "[DATE]" at bounding box center [583, 381] width 187 height 35
paste input "2"
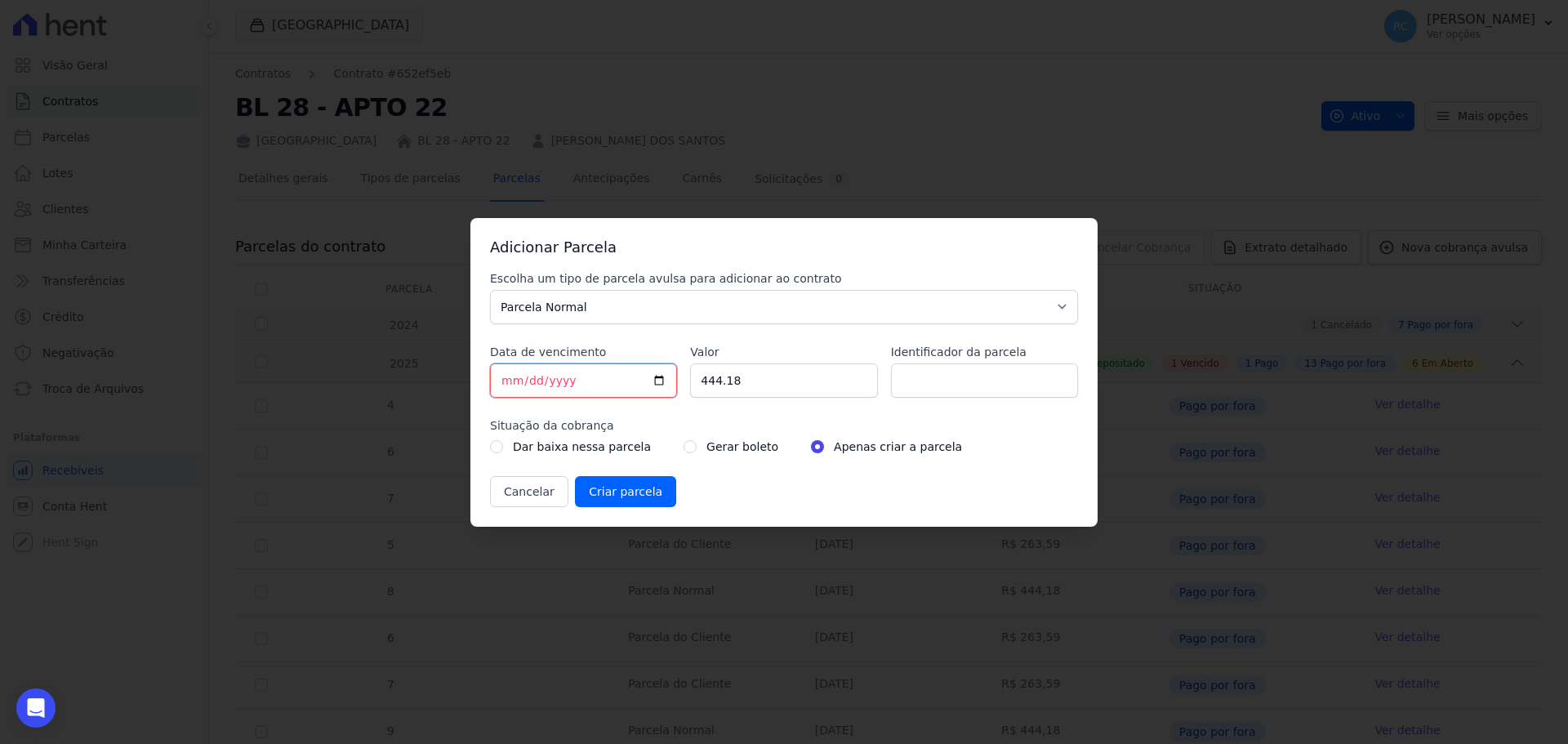
type input "[DATE]"
click at [792, 379] on input "444.18" at bounding box center [783, 381] width 187 height 35
drag, startPoint x: 755, startPoint y: 393, endPoint x: 658, endPoint y: 406, distance: 97.9
click at [634, 406] on div "Escolha um tipo de parcela avulsa para adicionar ao contrato Parcela Normal Sin…" at bounding box center [783, 388] width 588 height 237
paste input "707.77"
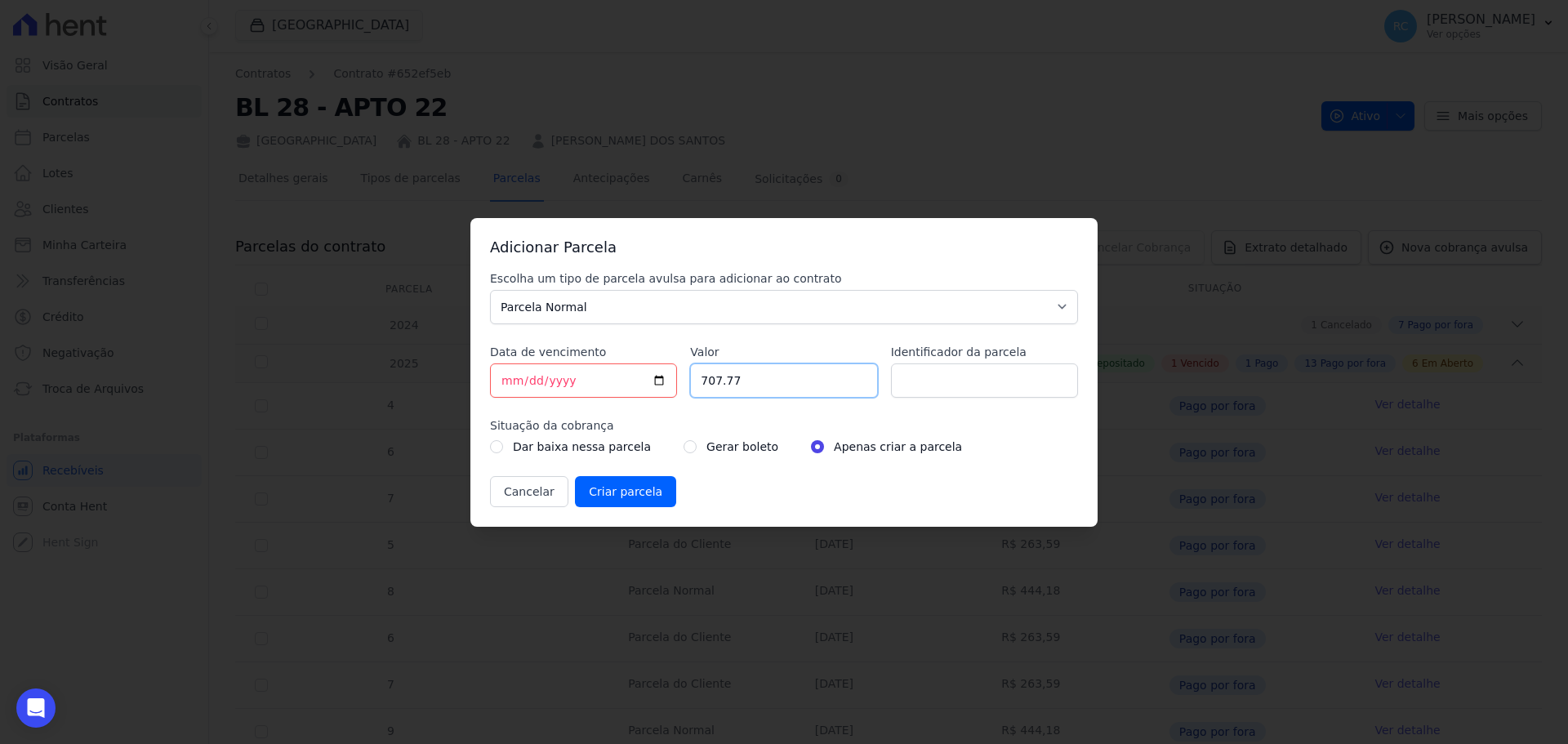
type input "707.77"
click at [751, 487] on div "Cancelar Criar parcela" at bounding box center [783, 492] width 588 height 31
click at [728, 453] on label "Gerar boleto" at bounding box center [742, 447] width 72 height 19
click at [724, 451] on label "Gerar boleto" at bounding box center [742, 447] width 72 height 19
drag, startPoint x: 720, startPoint y: 447, endPoint x: 712, endPoint y: 448, distance: 8.1
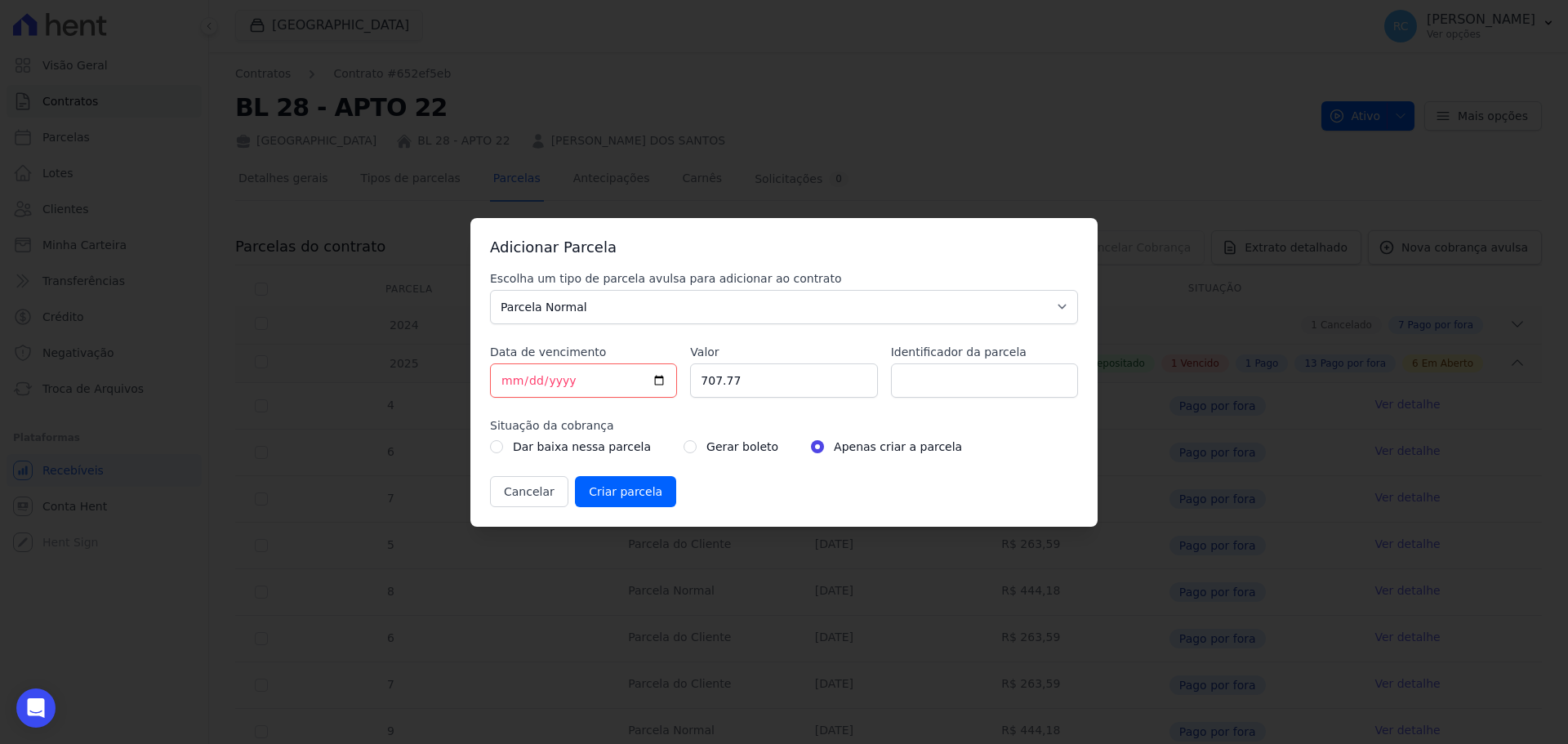
click at [714, 448] on label "Gerar boleto" at bounding box center [742, 447] width 72 height 19
click at [683, 449] on input "radio" at bounding box center [690, 447] width 13 height 13
radio input "true"
click at [704, 499] on div "Cancelar Criar parcela" at bounding box center [783, 492] width 588 height 31
click at [599, 491] on input "Criar parcela" at bounding box center [626, 492] width 102 height 31
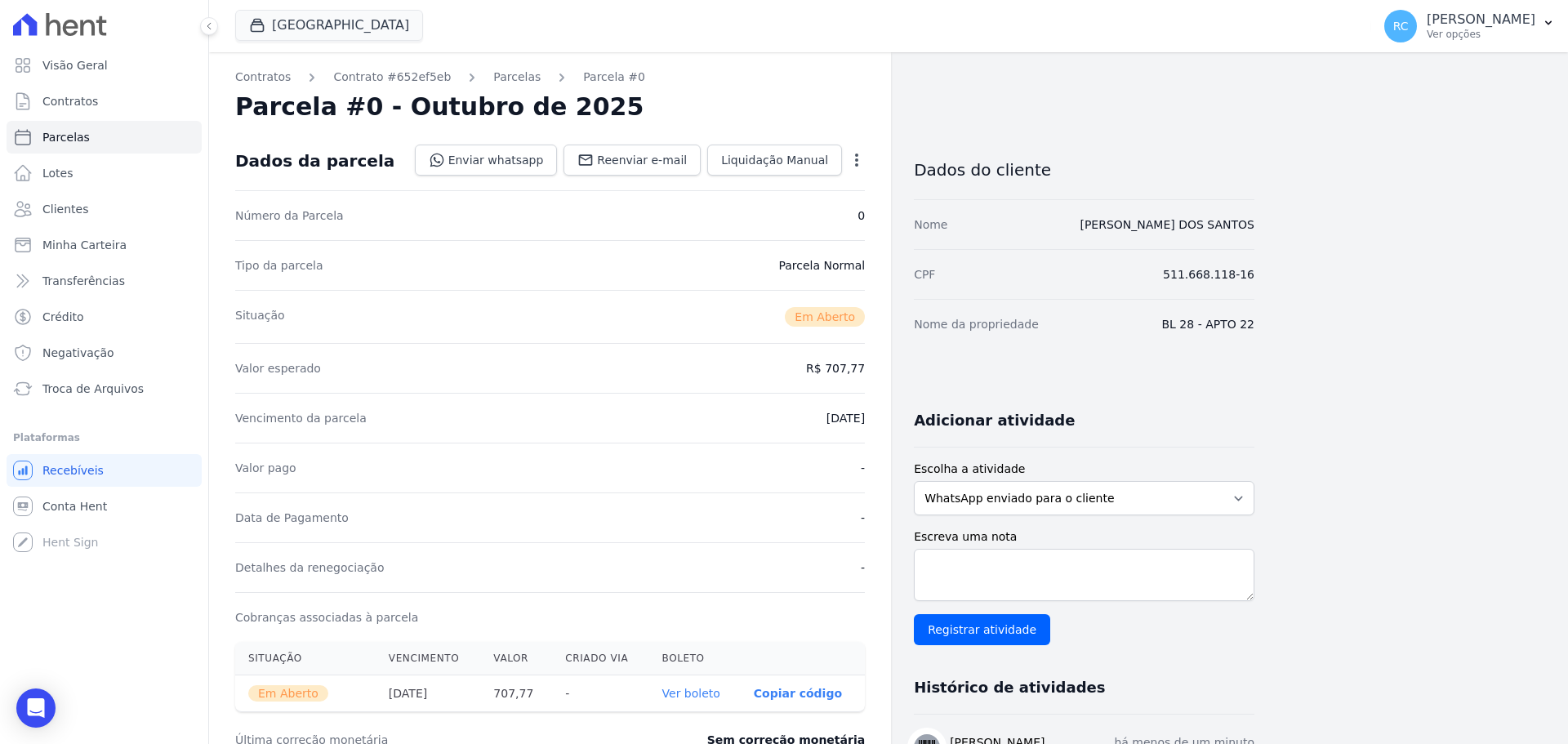
click at [1231, 238] on div "Nome [PERSON_NAME]" at bounding box center [1083, 224] width 340 height 50
copy dl "[PERSON_NAME] DOS SANTOS"
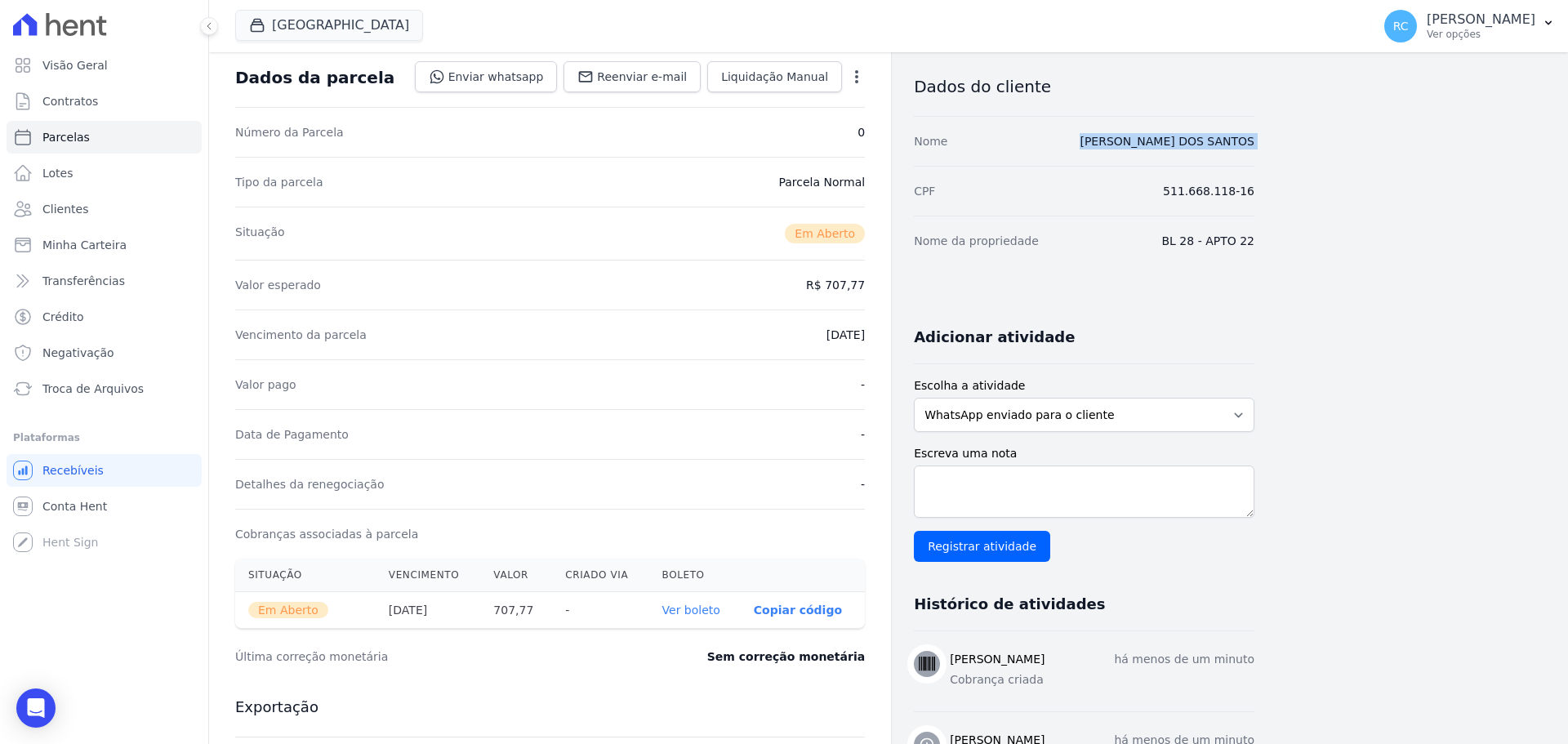
scroll to position [245, 0]
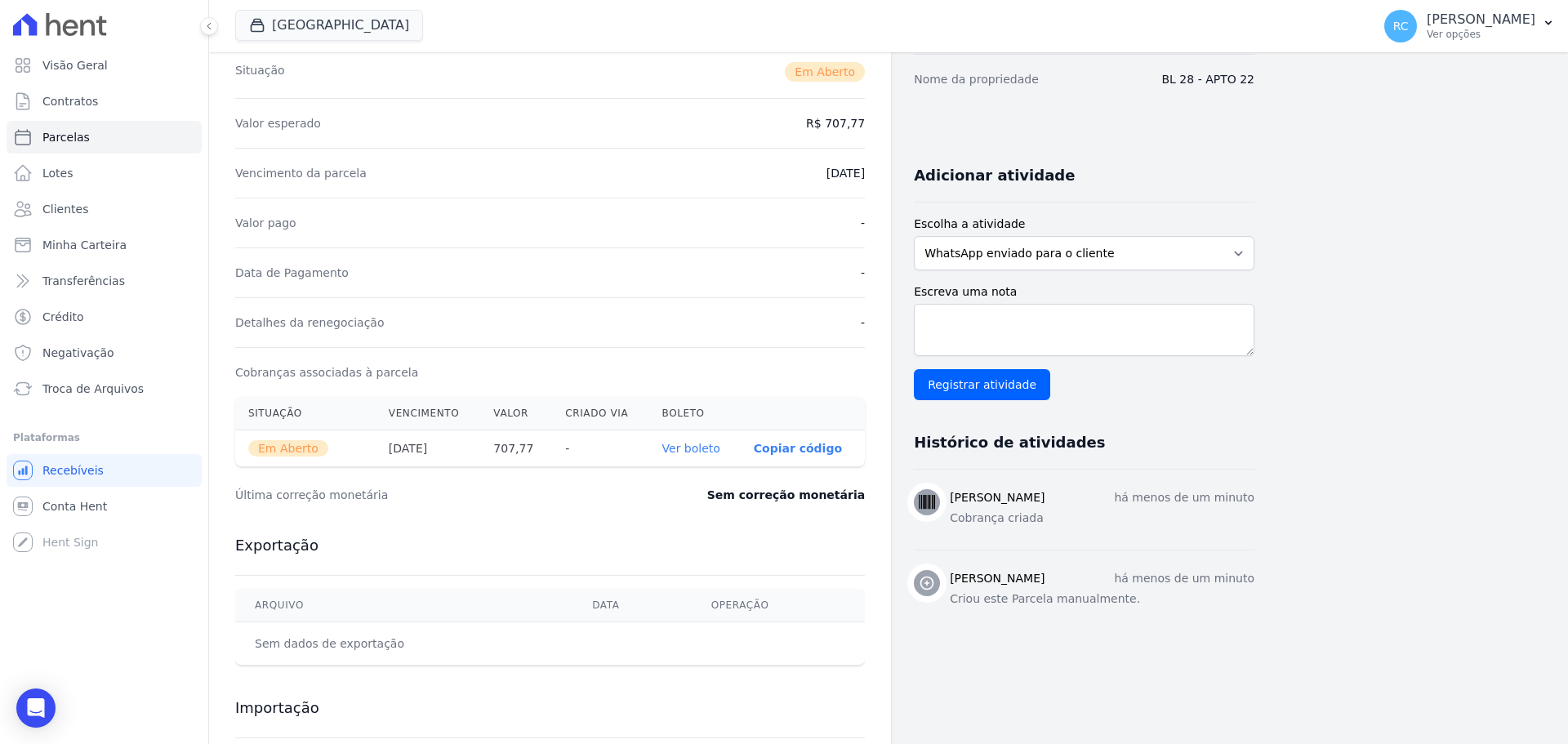
click at [703, 447] on link "Ver boleto" at bounding box center [691, 449] width 58 height 13
click at [129, 137] on link "Parcelas" at bounding box center [104, 137] width 196 height 33
select select
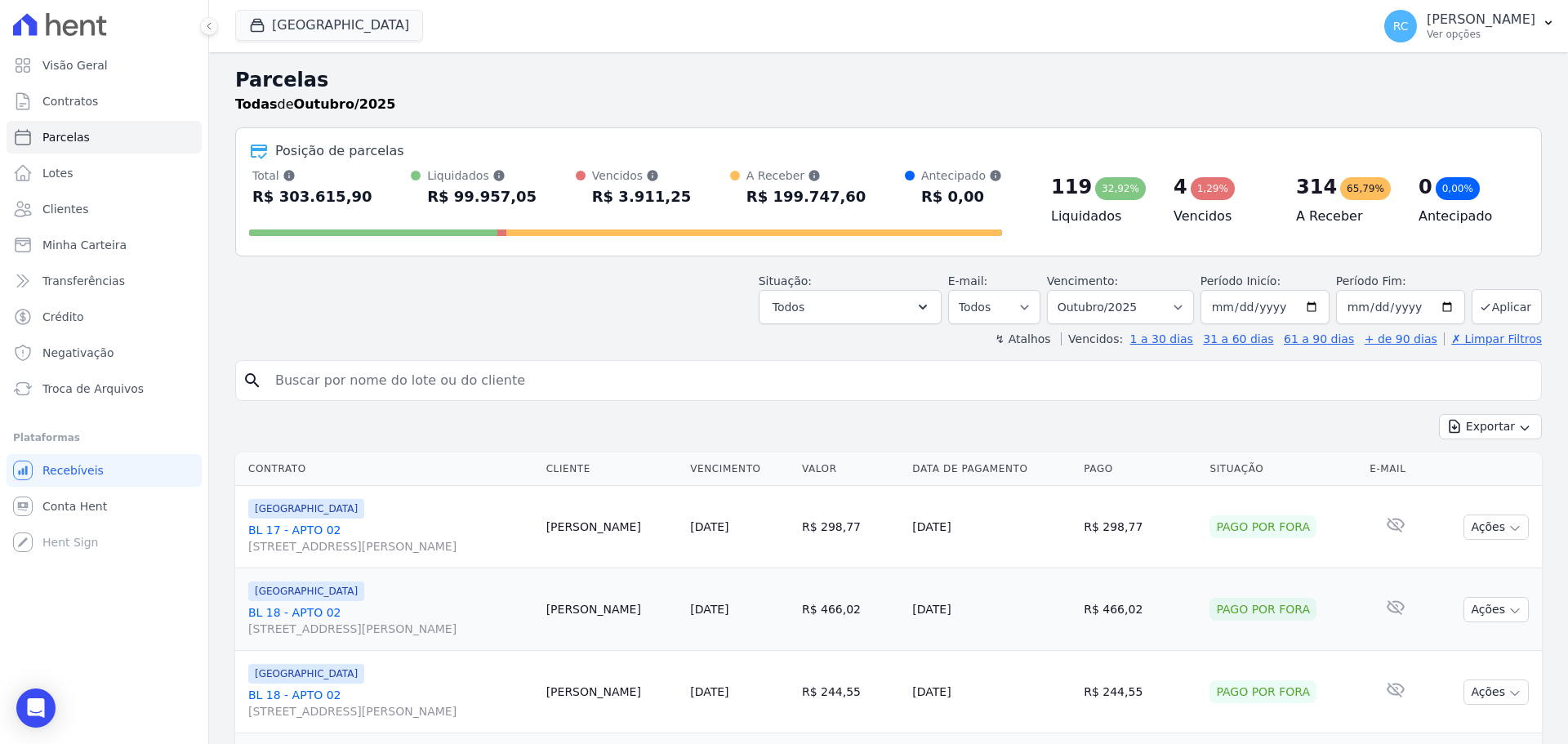
click at [347, 384] on input "search" at bounding box center [900, 381] width 1269 height 33
paste input "[PERSON_NAME] DOS SANTOS"
type input "[PERSON_NAME] DOS SANTOS"
select select
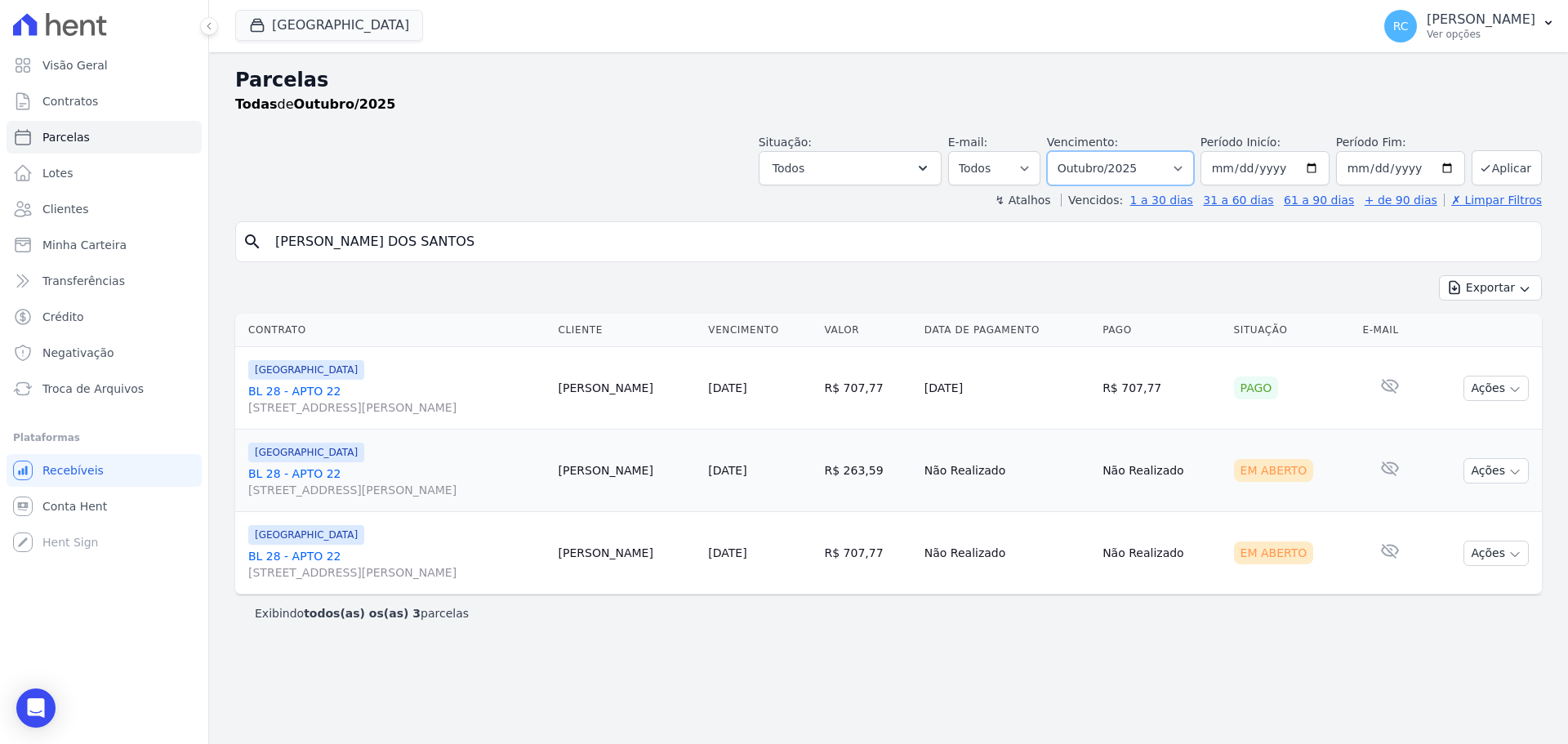
click at [1142, 157] on select "[GEOGRAPHIC_DATA] por período ──────── Todos os meses Janeiro/2022 Fevereiro/20…" at bounding box center [1119, 169] width 147 height 35
select select "all"
click at [1070, 151] on select "[GEOGRAPHIC_DATA] por período ──────── Todos os meses Janeiro/2022 Fevereiro/20…" at bounding box center [1119, 169] width 147 height 35
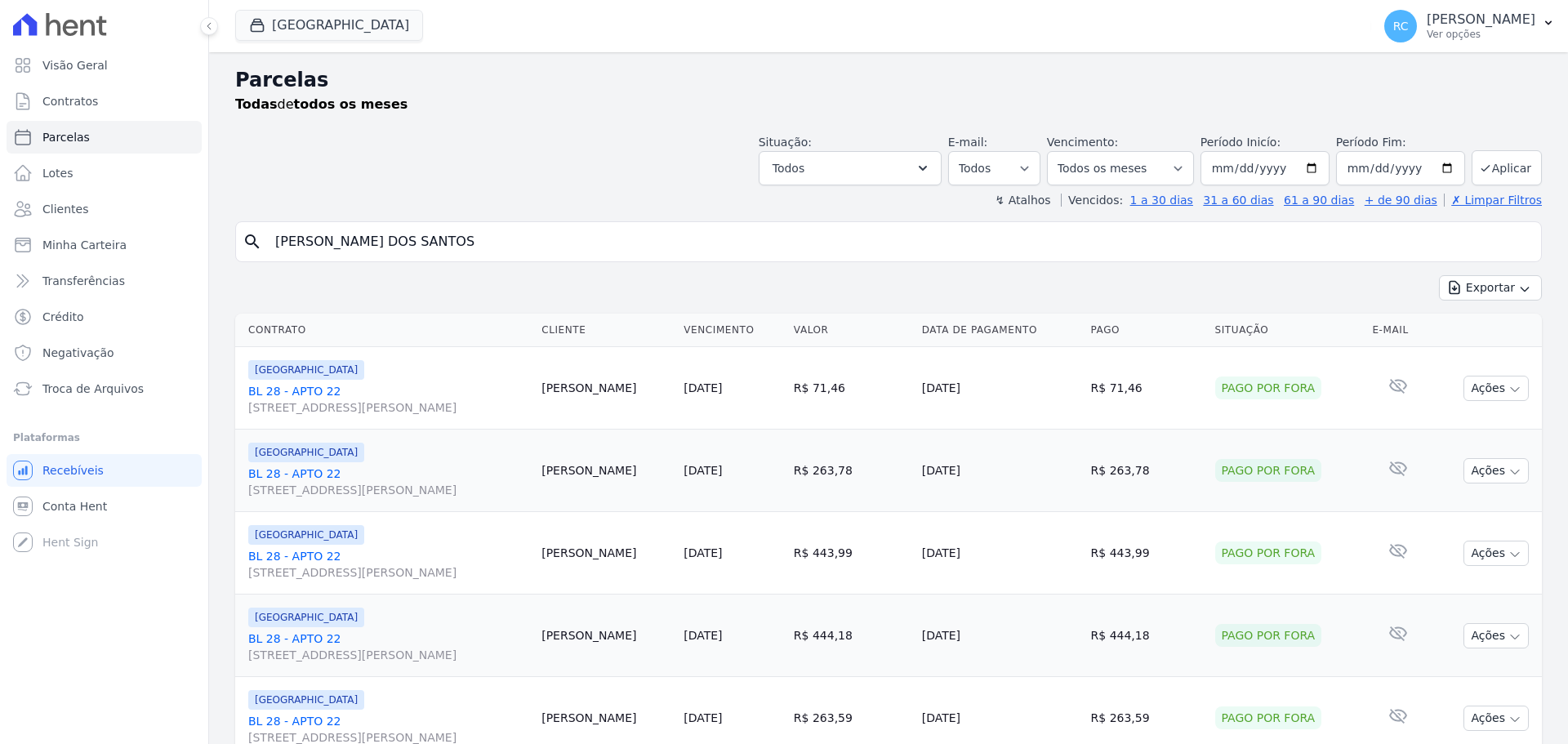
select select
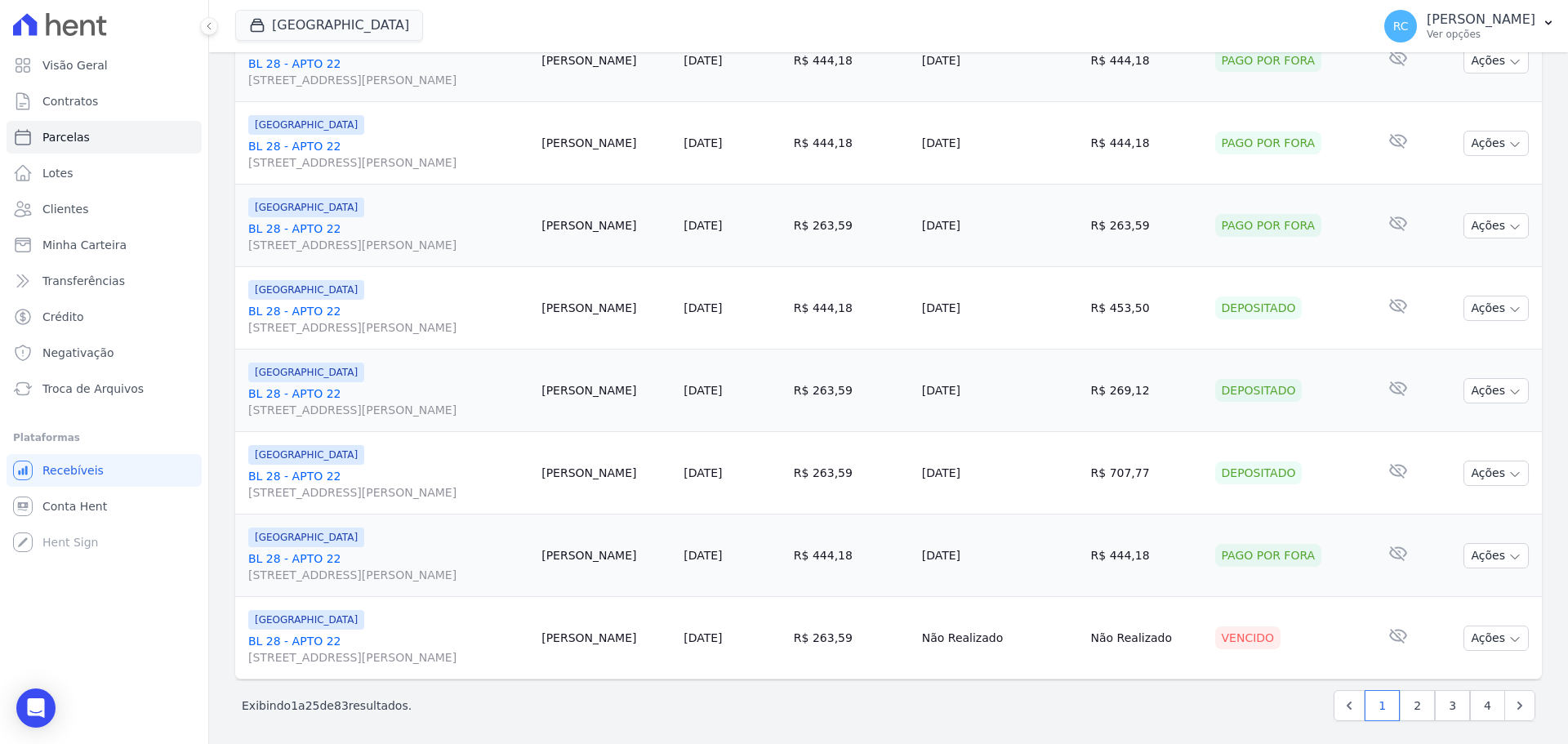
scroll to position [1736, 0]
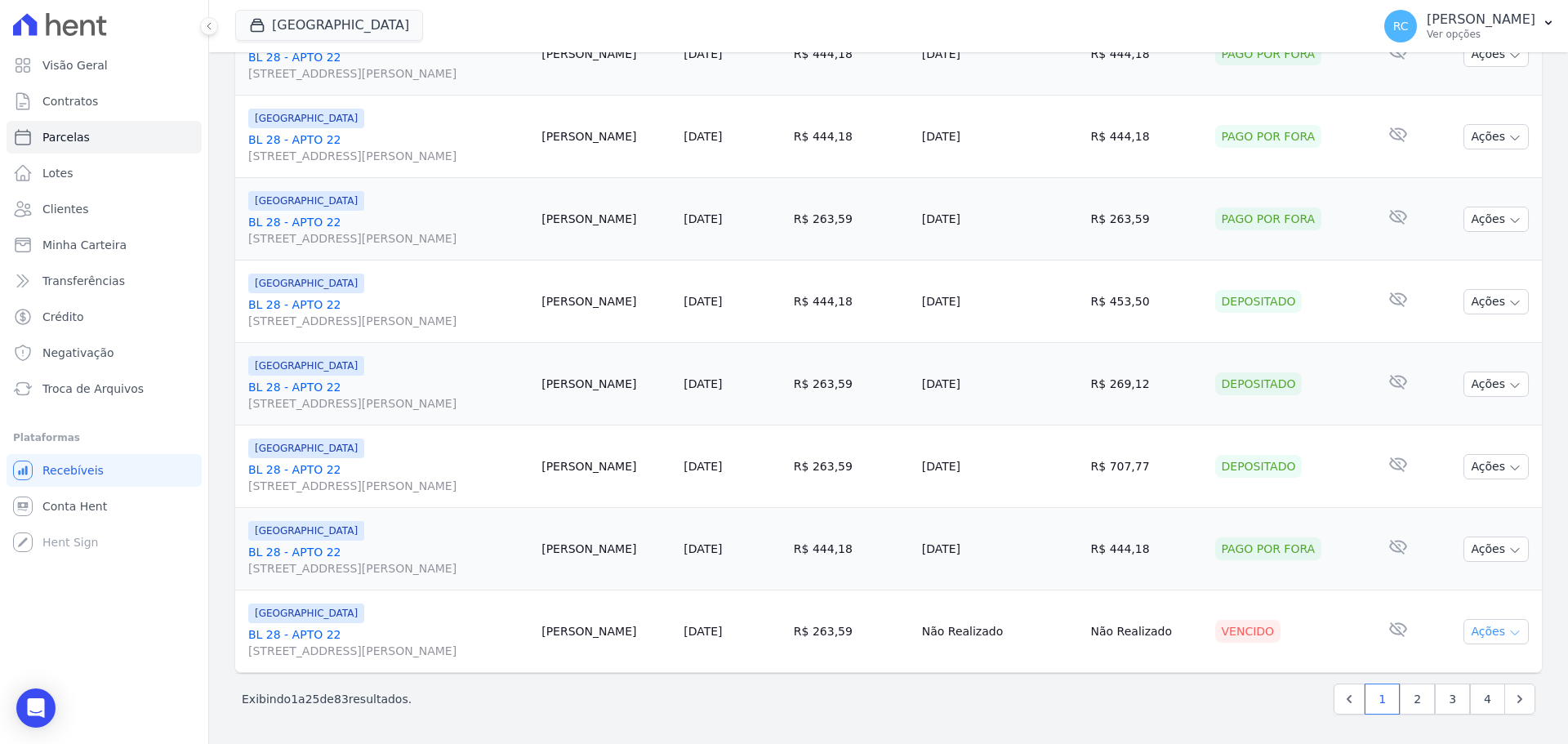
click at [1509, 632] on icon "button" at bounding box center [1515, 633] width 13 height 13
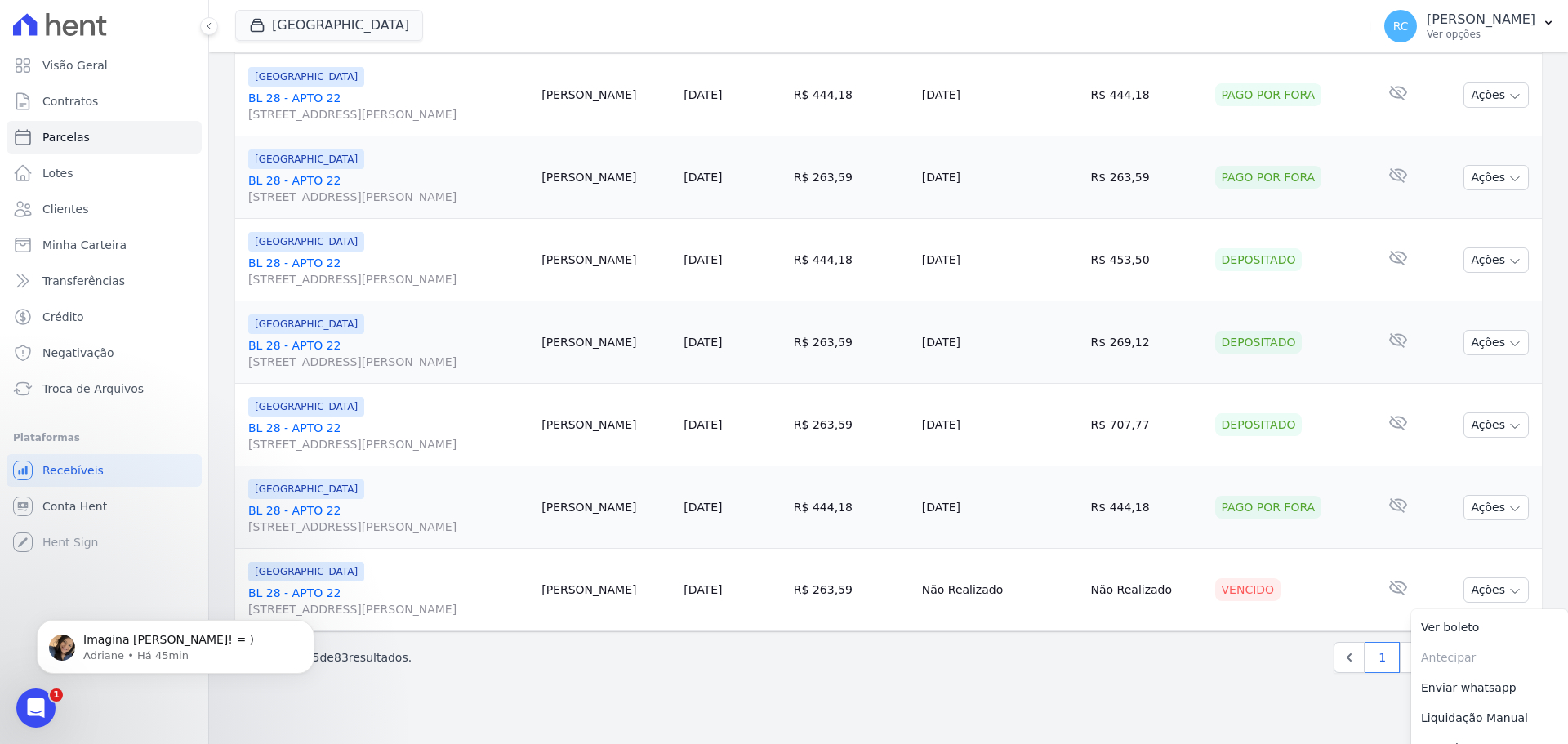
scroll to position [1802, 0]
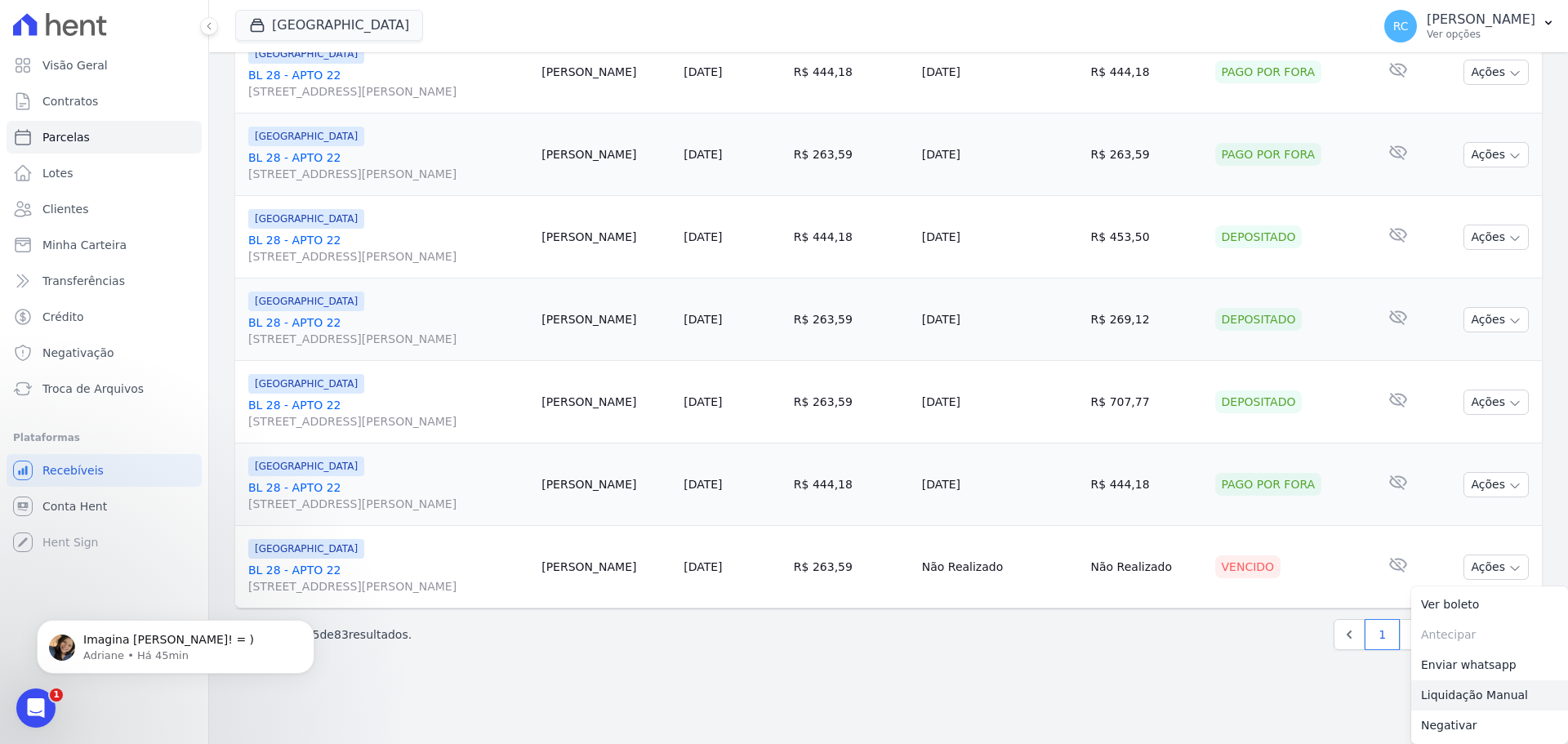
click at [1434, 694] on link "Liquidação Manual" at bounding box center [1489, 696] width 157 height 31
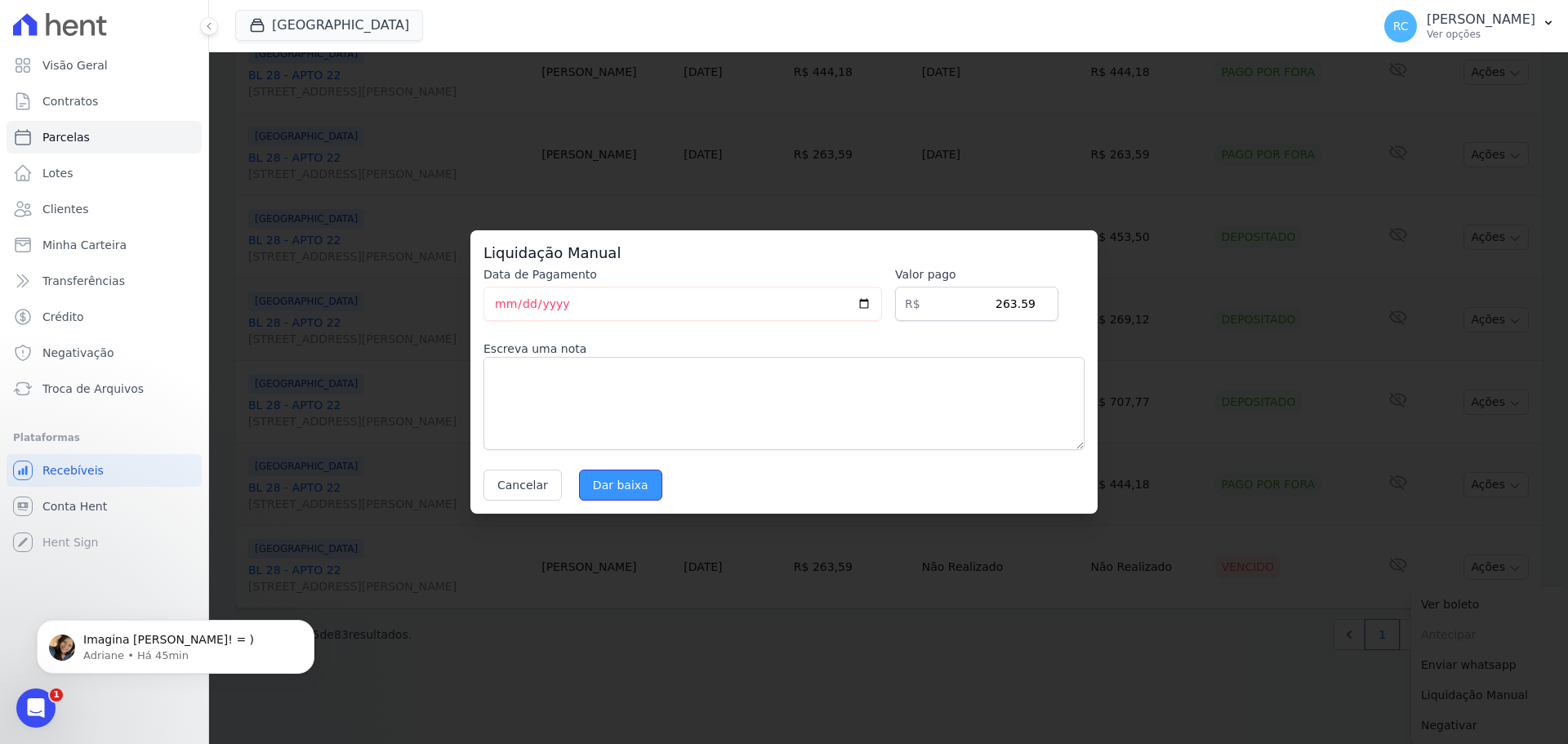
click at [602, 485] on input "Dar baixa" at bounding box center [620, 485] width 83 height 31
select select
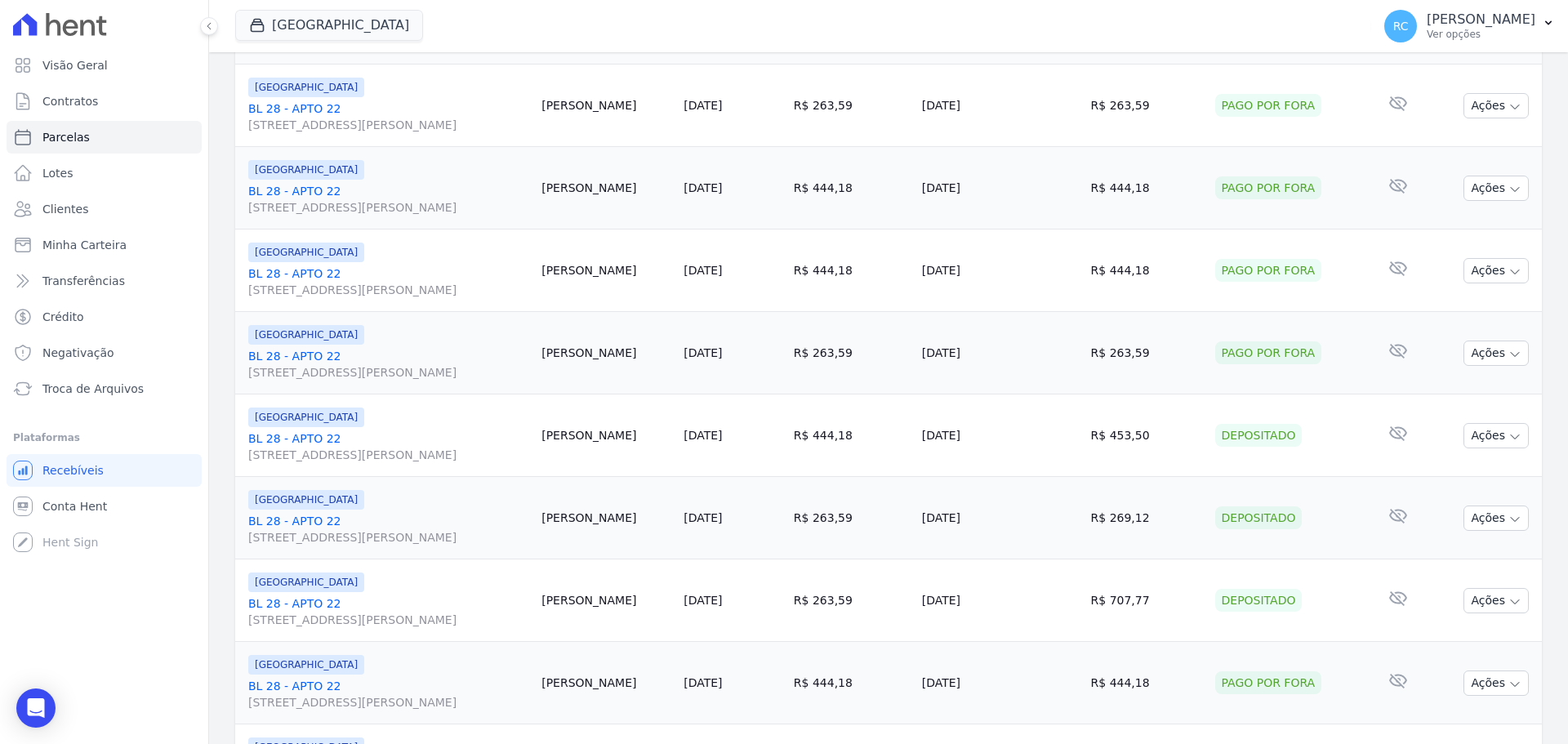
scroll to position [1736, 0]
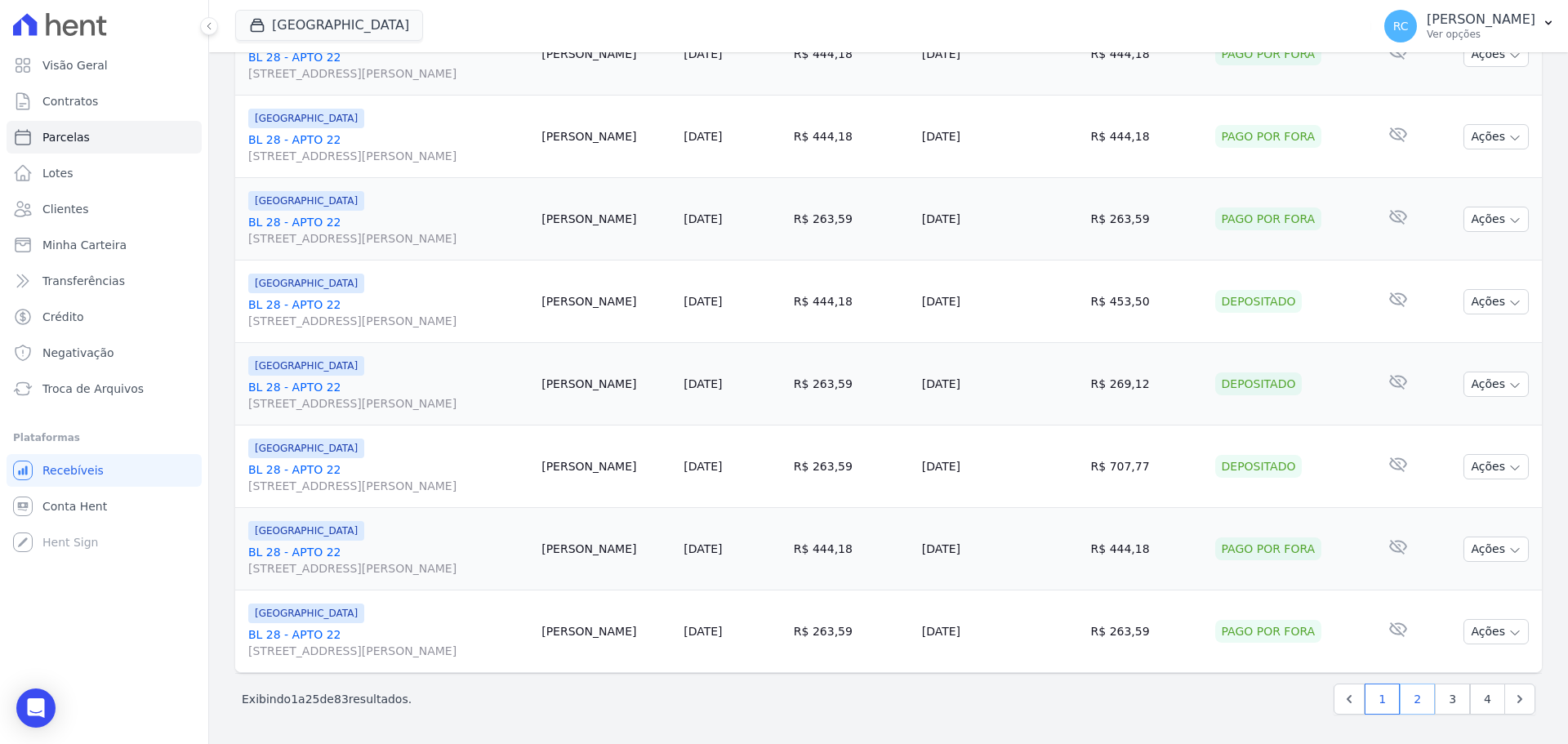
click at [1411, 704] on link "2" at bounding box center [1417, 699] width 35 height 31
select select
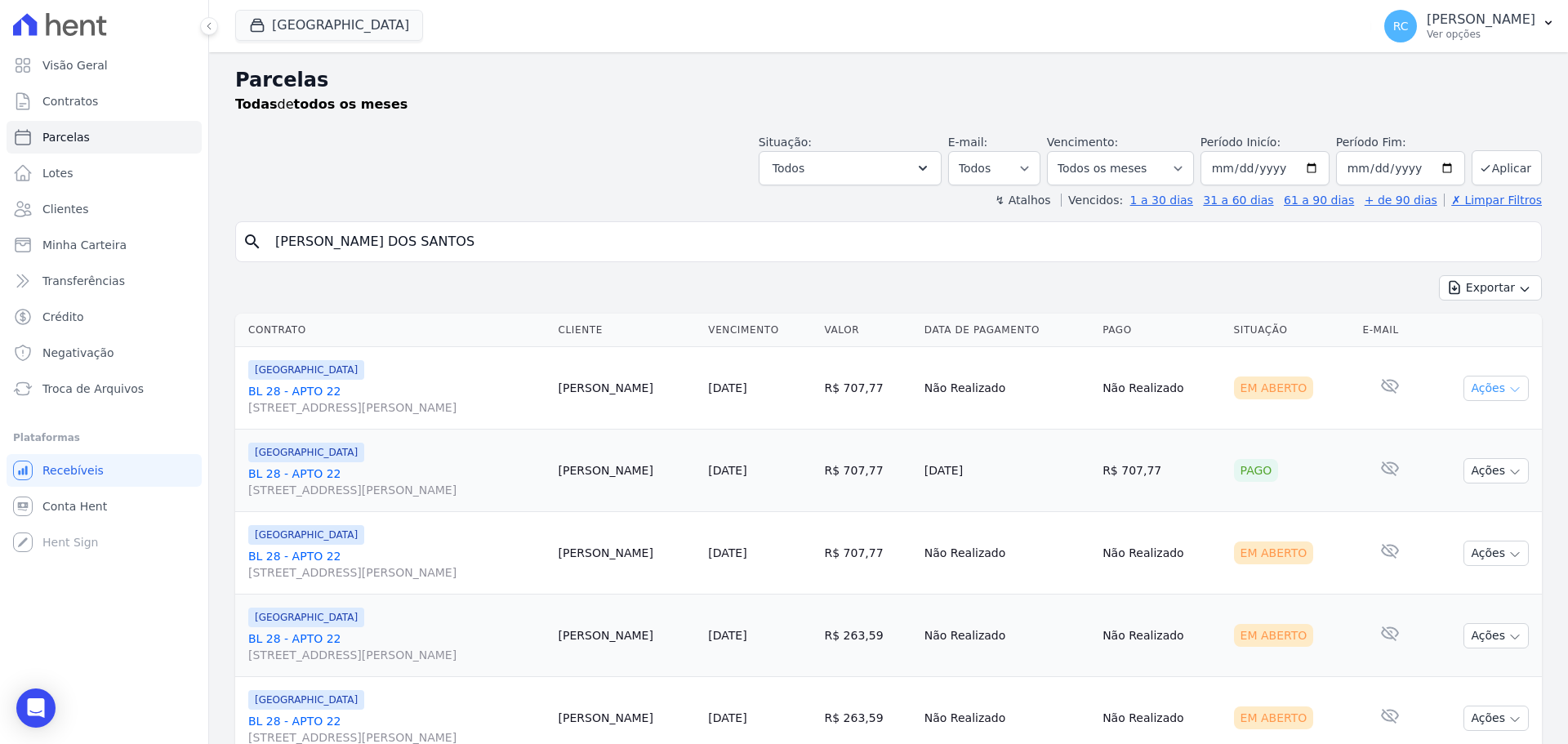
click at [1494, 380] on button "Ações" at bounding box center [1496, 388] width 65 height 25
click at [1440, 517] on link "Liquidação Manual" at bounding box center [1489, 517] width 157 height 31
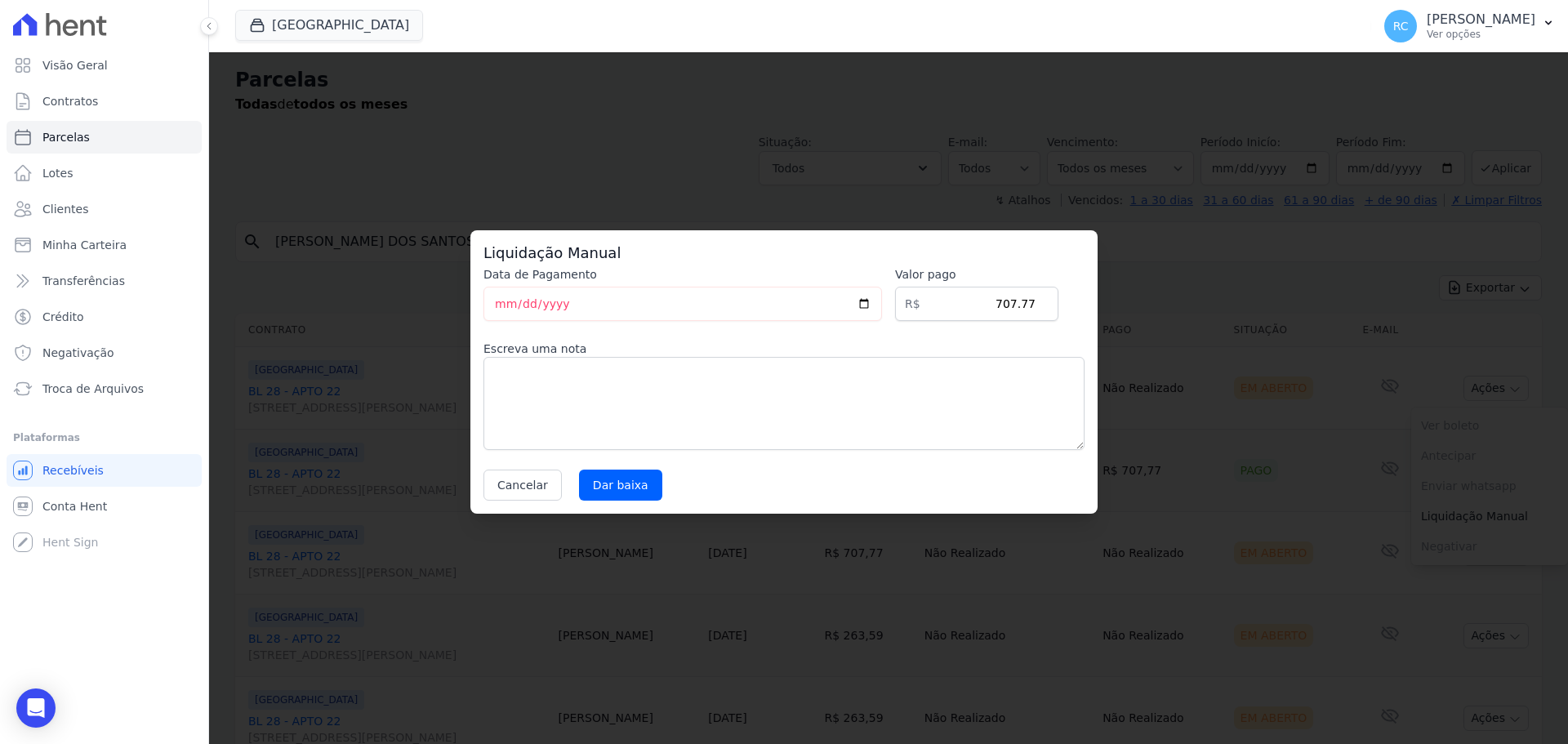
click at [627, 466] on div "Data de Pagamento 2025-10-08 Valor pago R$ 707.77 Escreva uma nota Cancelar Dar…" at bounding box center [783, 384] width 601 height 235
click at [620, 477] on input "Dar baixa" at bounding box center [620, 485] width 83 height 31
select select
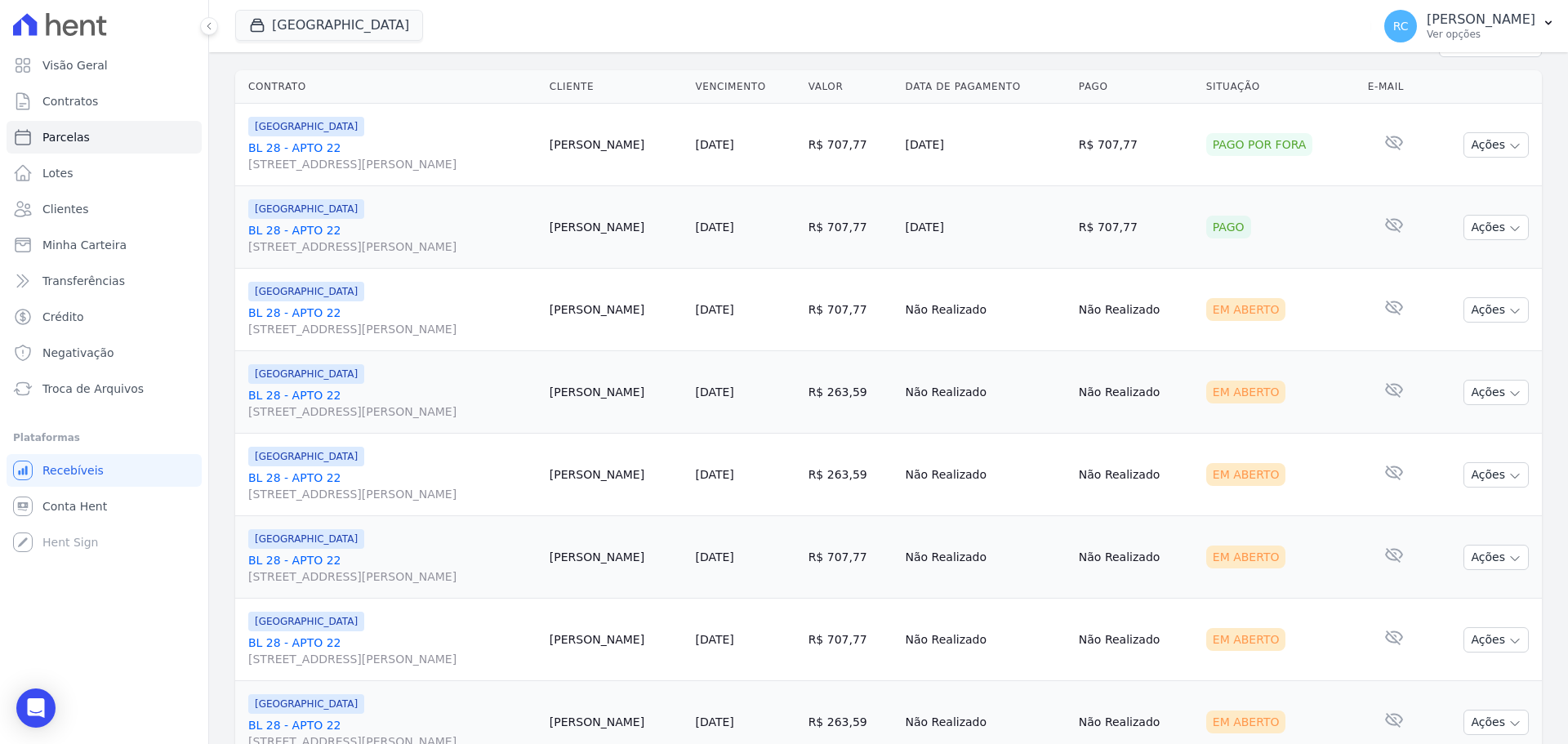
scroll to position [245, 0]
click at [1484, 389] on button "Ações" at bounding box center [1496, 390] width 65 height 25
click at [1441, 520] on link "Liquidação Manual" at bounding box center [1489, 520] width 157 height 31
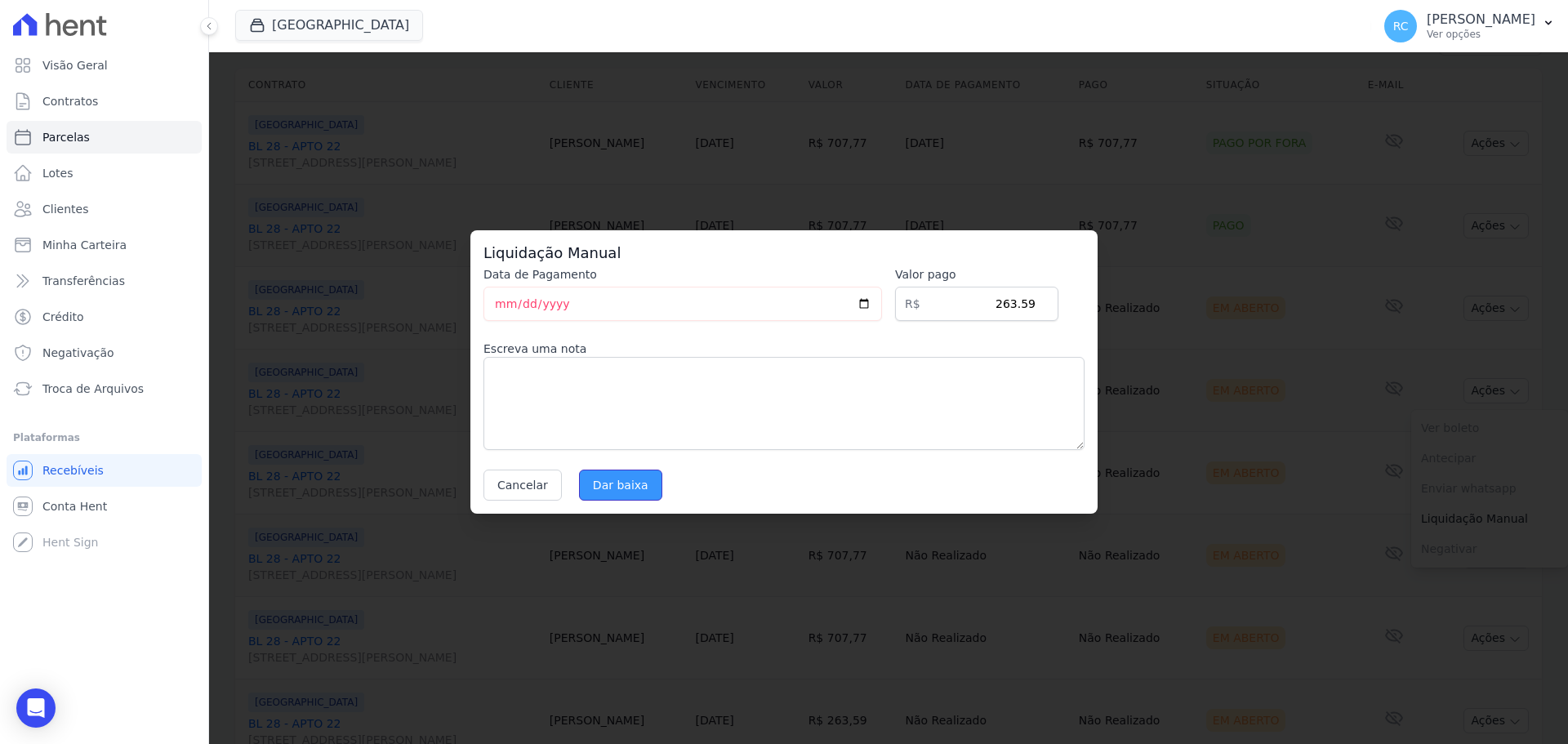
click at [607, 483] on input "Dar baixa" at bounding box center [620, 485] width 83 height 31
select select
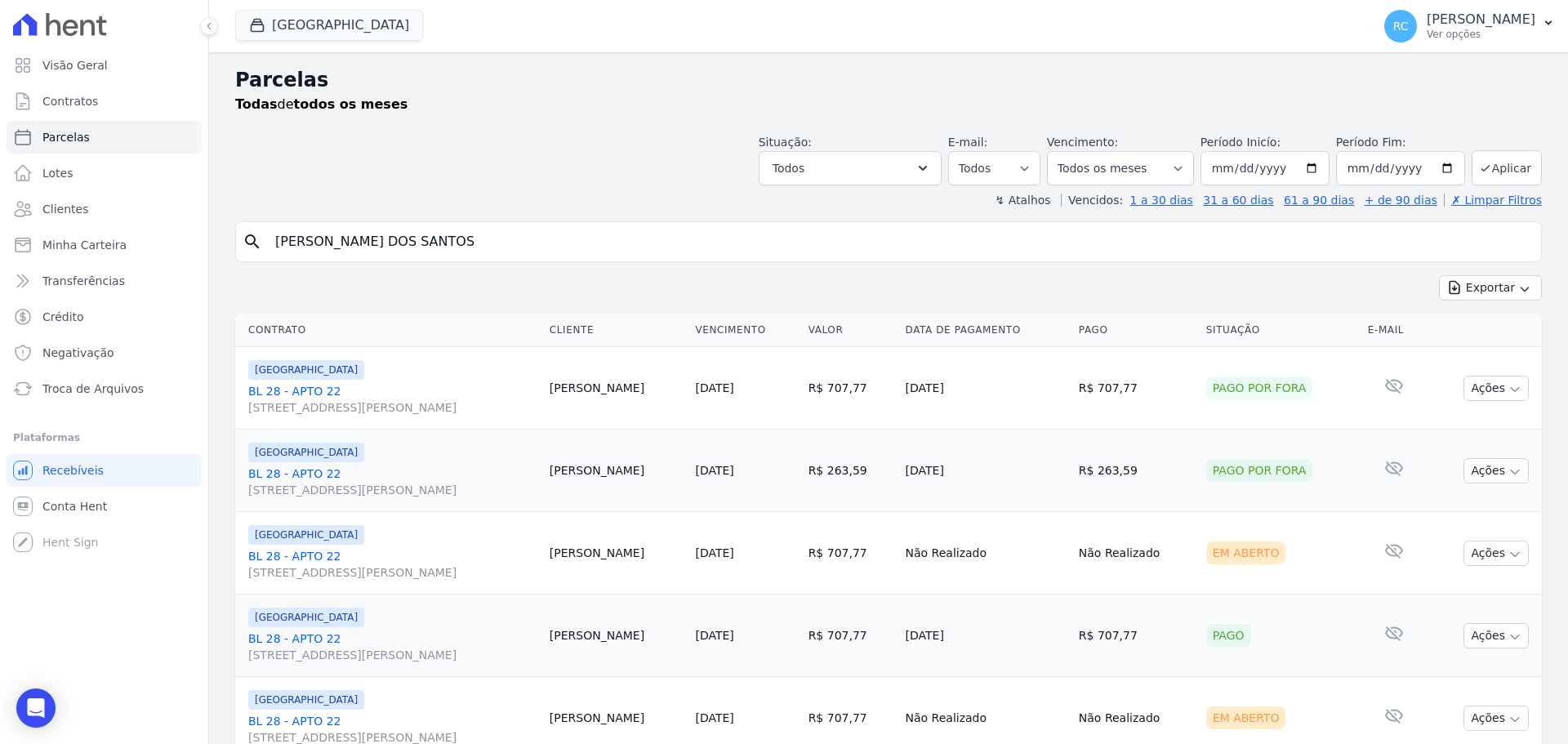
click at [190, 692] on div "Visão Geral Contratos Parcelas Lotes Clientes Minha Carteira Transferências Cré…" at bounding box center [104, 372] width 208 height 744
click at [573, 225] on input "[PERSON_NAME] DOS SANTOS" at bounding box center [900, 242] width 1269 height 33
drag, startPoint x: 551, startPoint y: 236, endPoint x: 214, endPoint y: 213, distance: 337.8
click at [194, 224] on div "Visão Geral Contratos Parcelas Lotes Clientes Minha Carteira Transferências Cré…" at bounding box center [784, 372] width 1568 height 744
click at [470, 152] on div "Situação: Agendado Em Aberto Pago Processando Cancelado Vencido Transferindo De…" at bounding box center [888, 156] width 1306 height 58
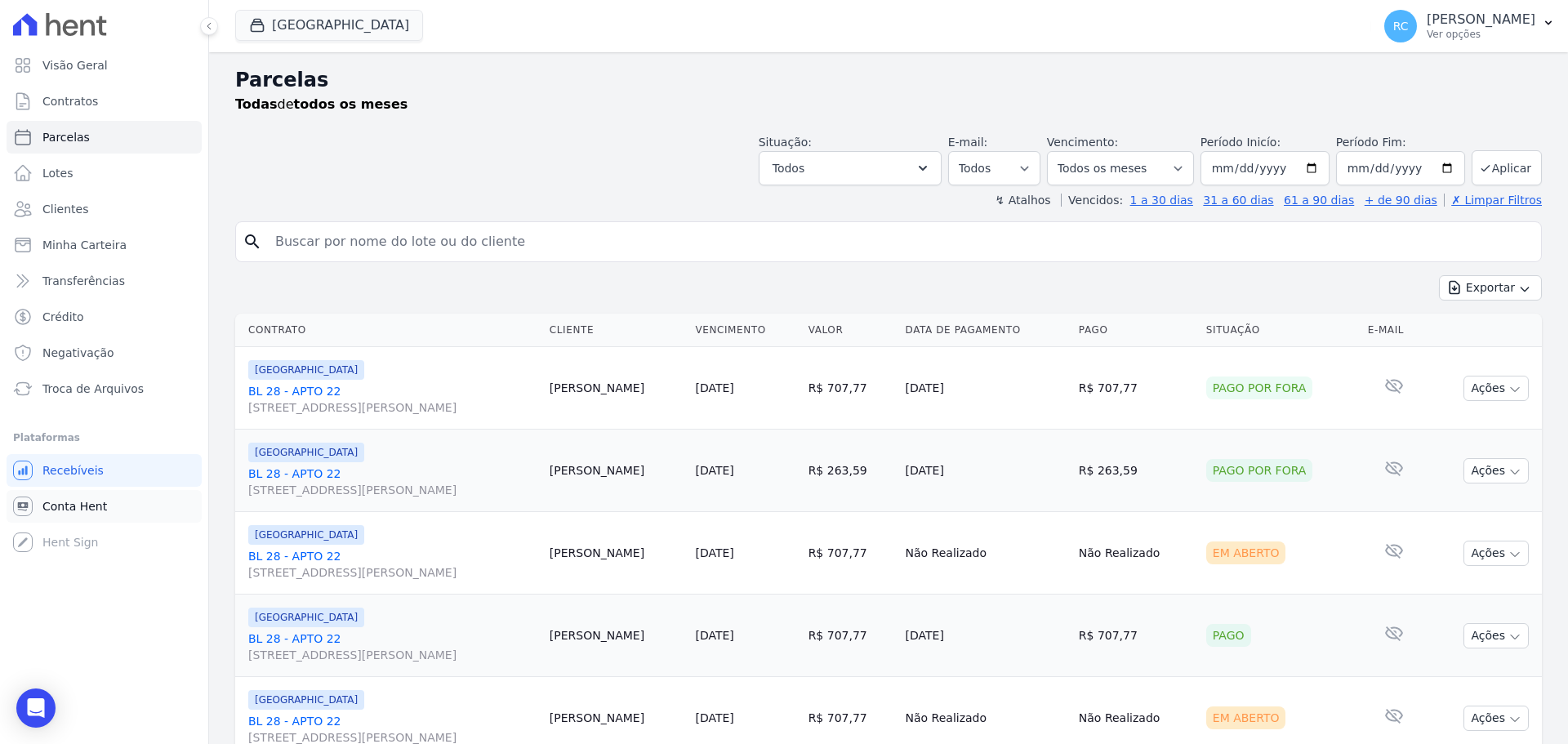
click at [99, 507] on span "Conta Hent" at bounding box center [74, 506] width 64 height 16
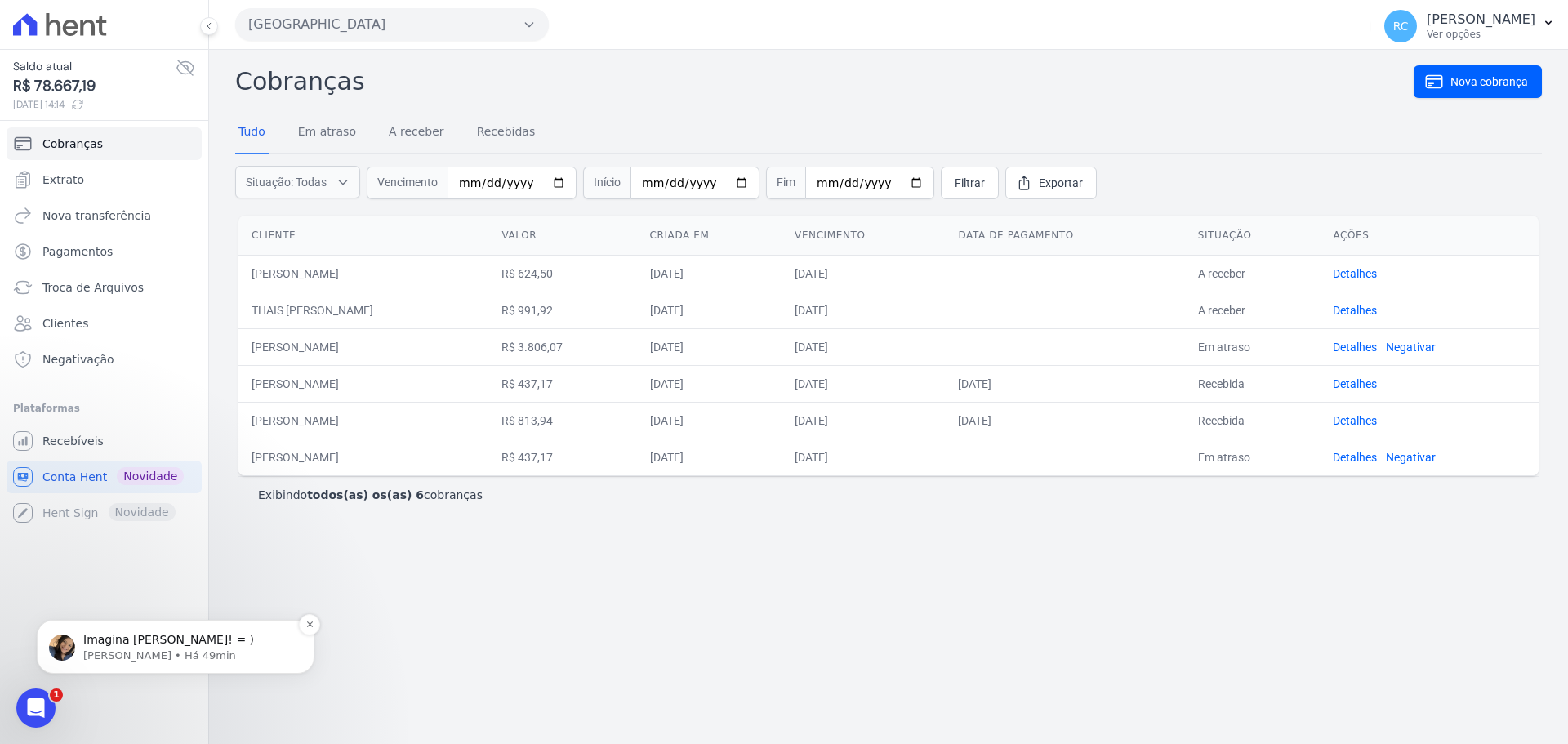
click at [131, 650] on p "Adriane • Há 49min" at bounding box center [189, 655] width 211 height 14
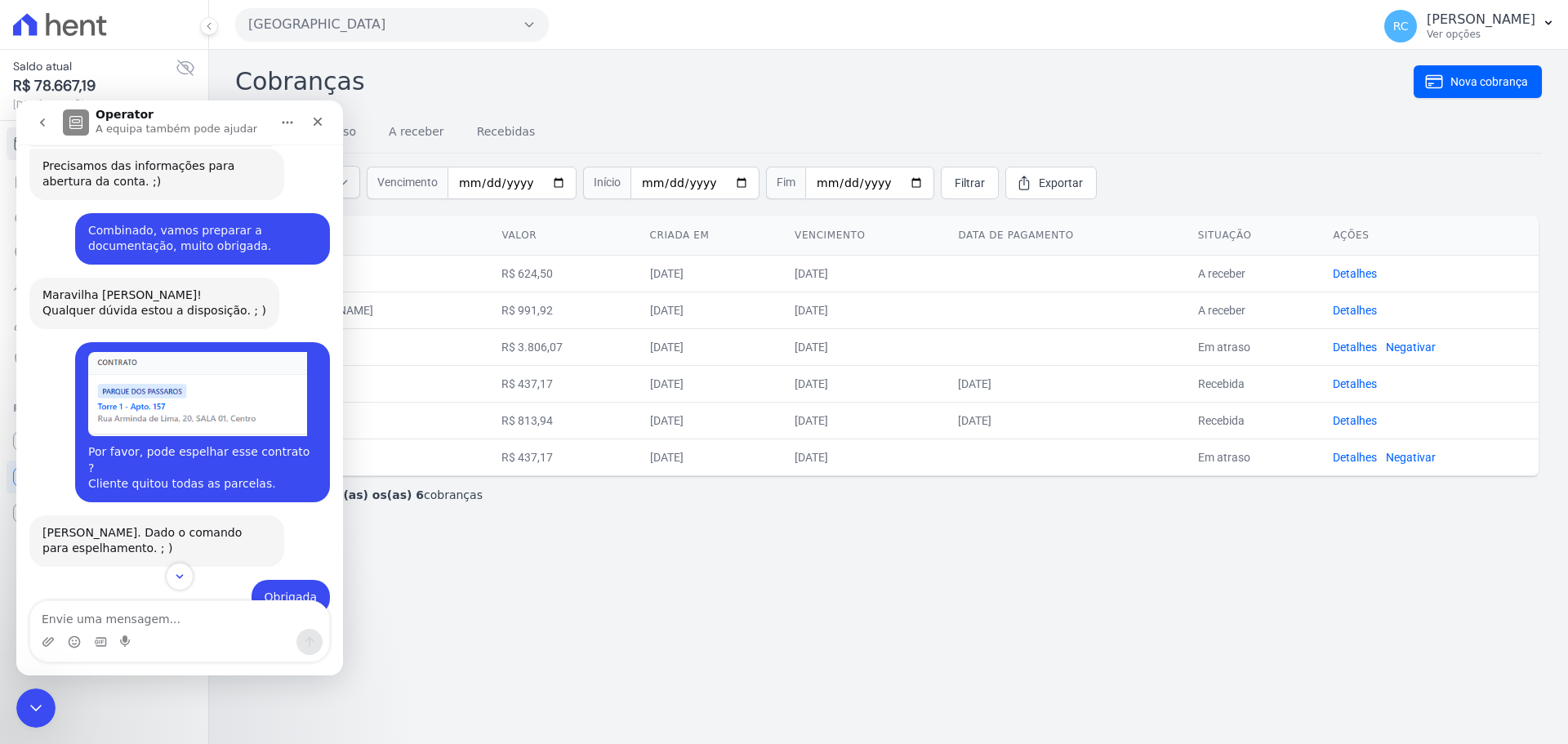
scroll to position [1148, 0]
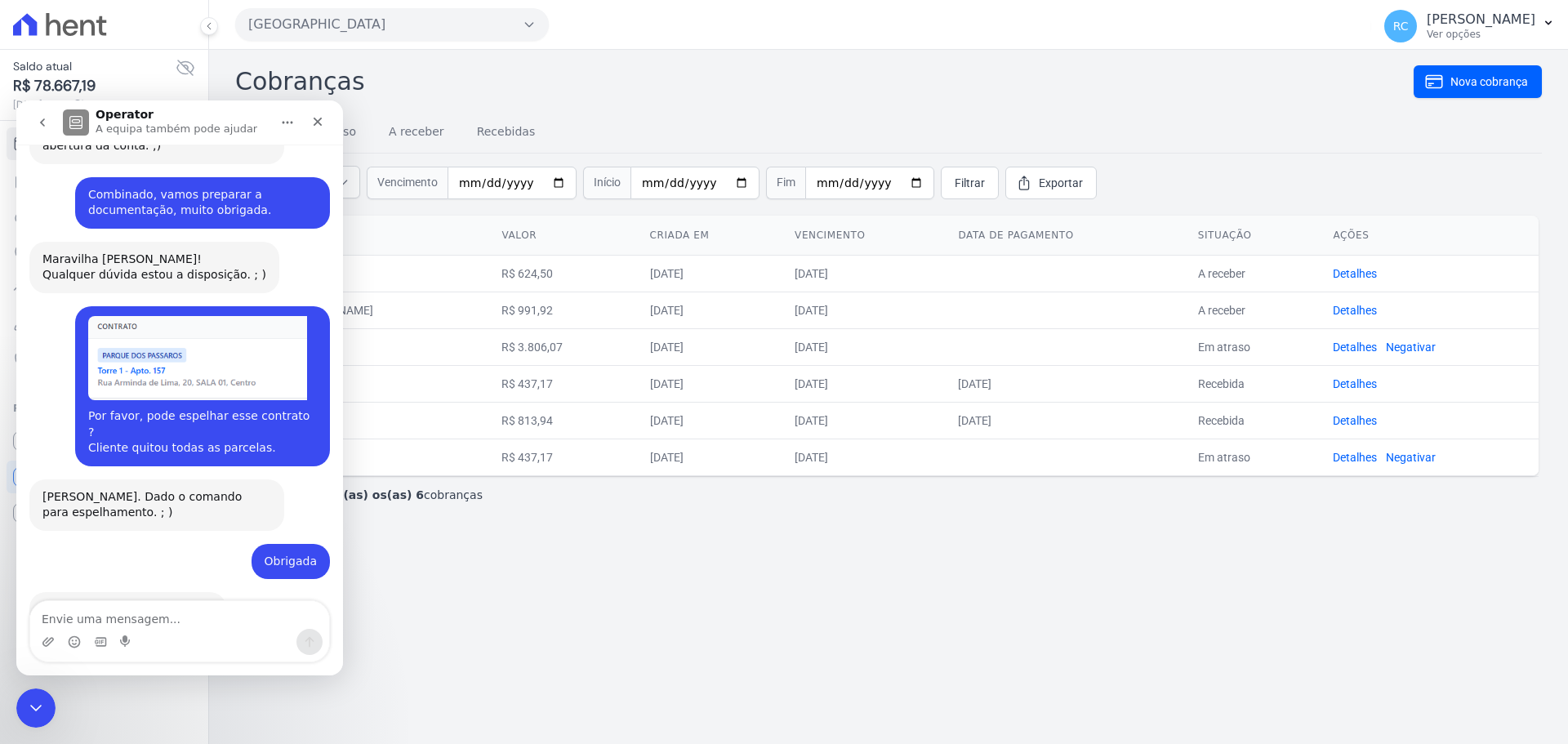
click at [143, 613] on textarea "Envie uma mensagem..." at bounding box center [180, 615] width 299 height 28
click at [133, 616] on textarea "Envie uma mensagem..." at bounding box center [180, 615] width 299 height 28
click at [19, 704] on div "Fechar mensagem da Intercom" at bounding box center [33, 706] width 39 height 39
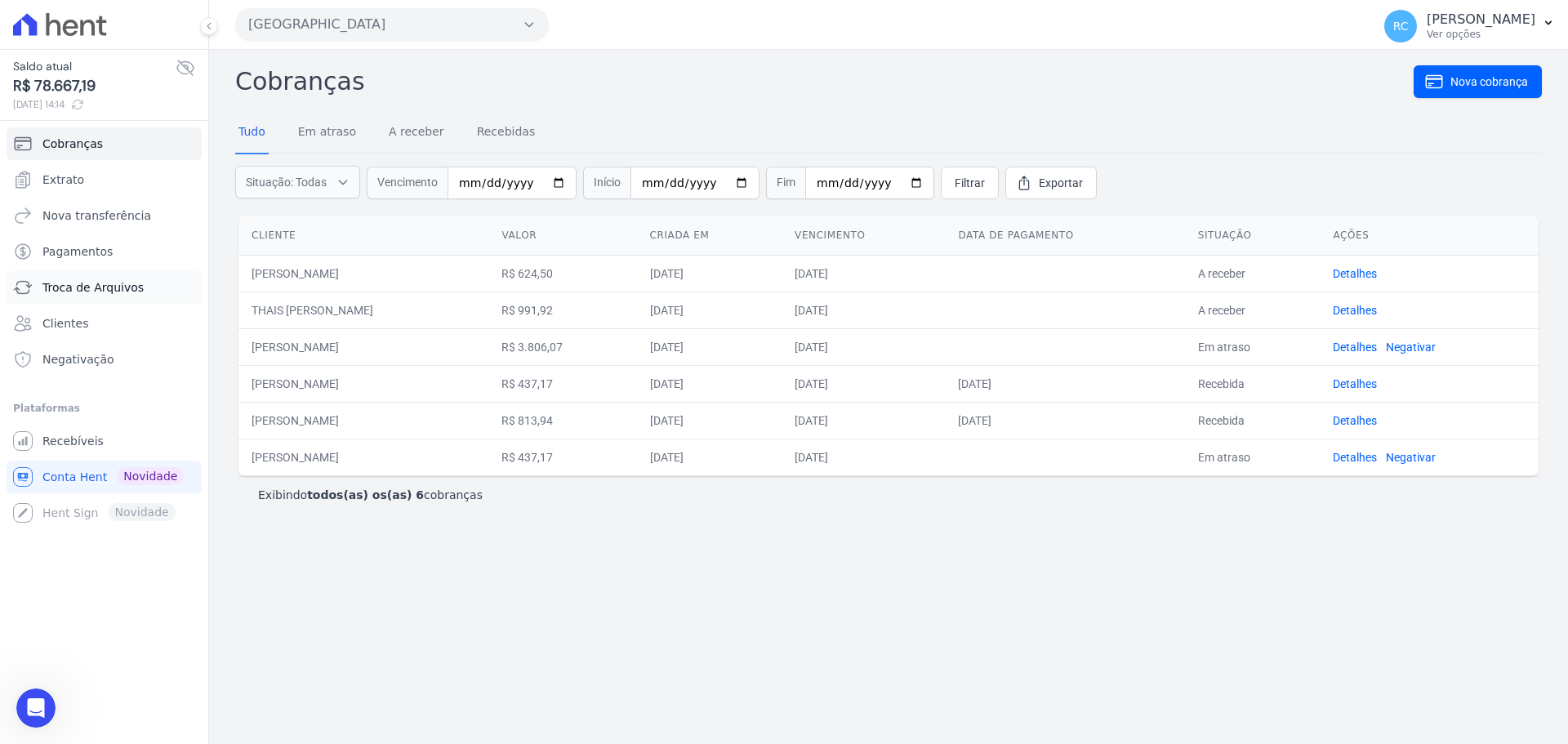
click at [121, 290] on span "Troca de Arquivos" at bounding box center [93, 287] width 102 height 16
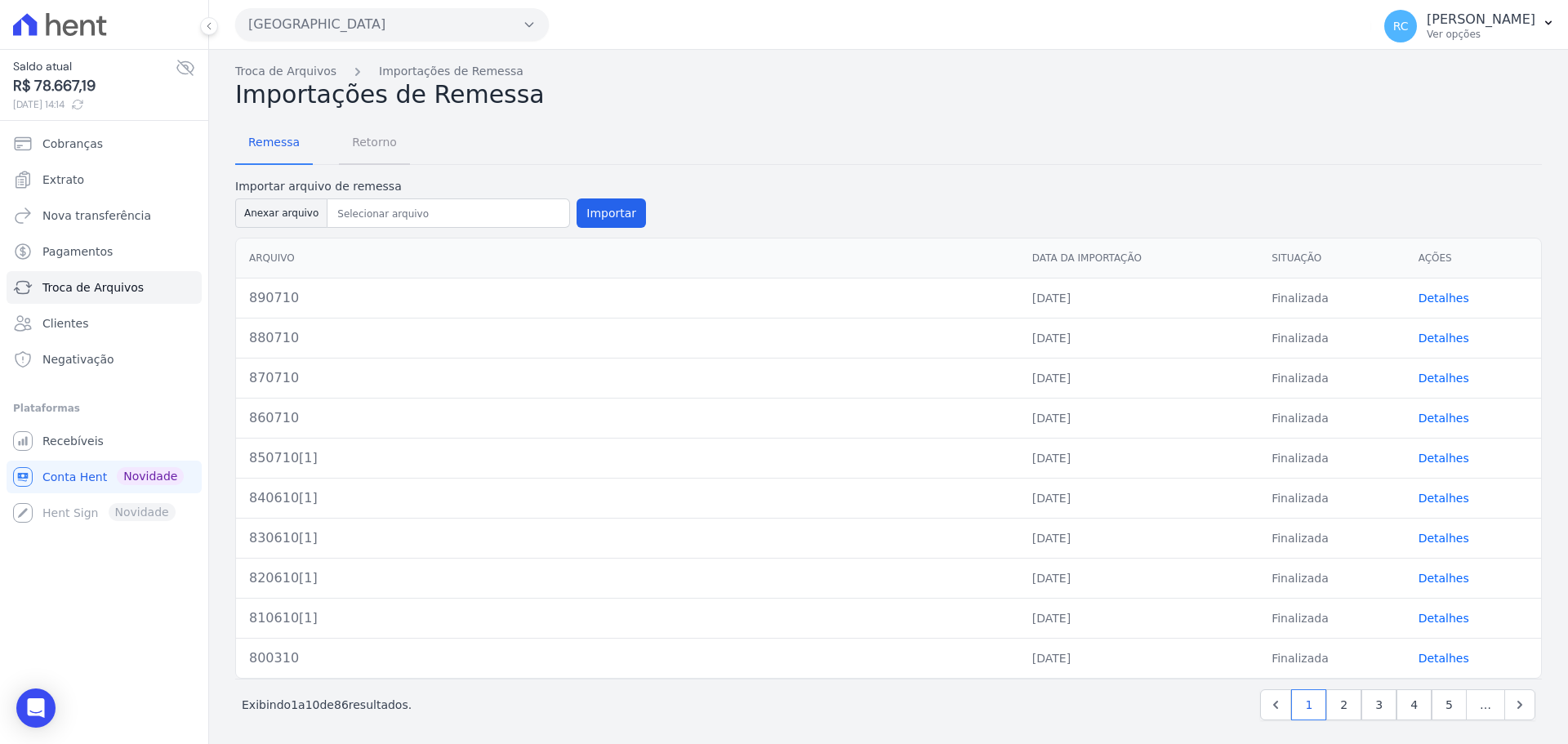
click at [366, 144] on span "Retorno" at bounding box center [374, 142] width 64 height 33
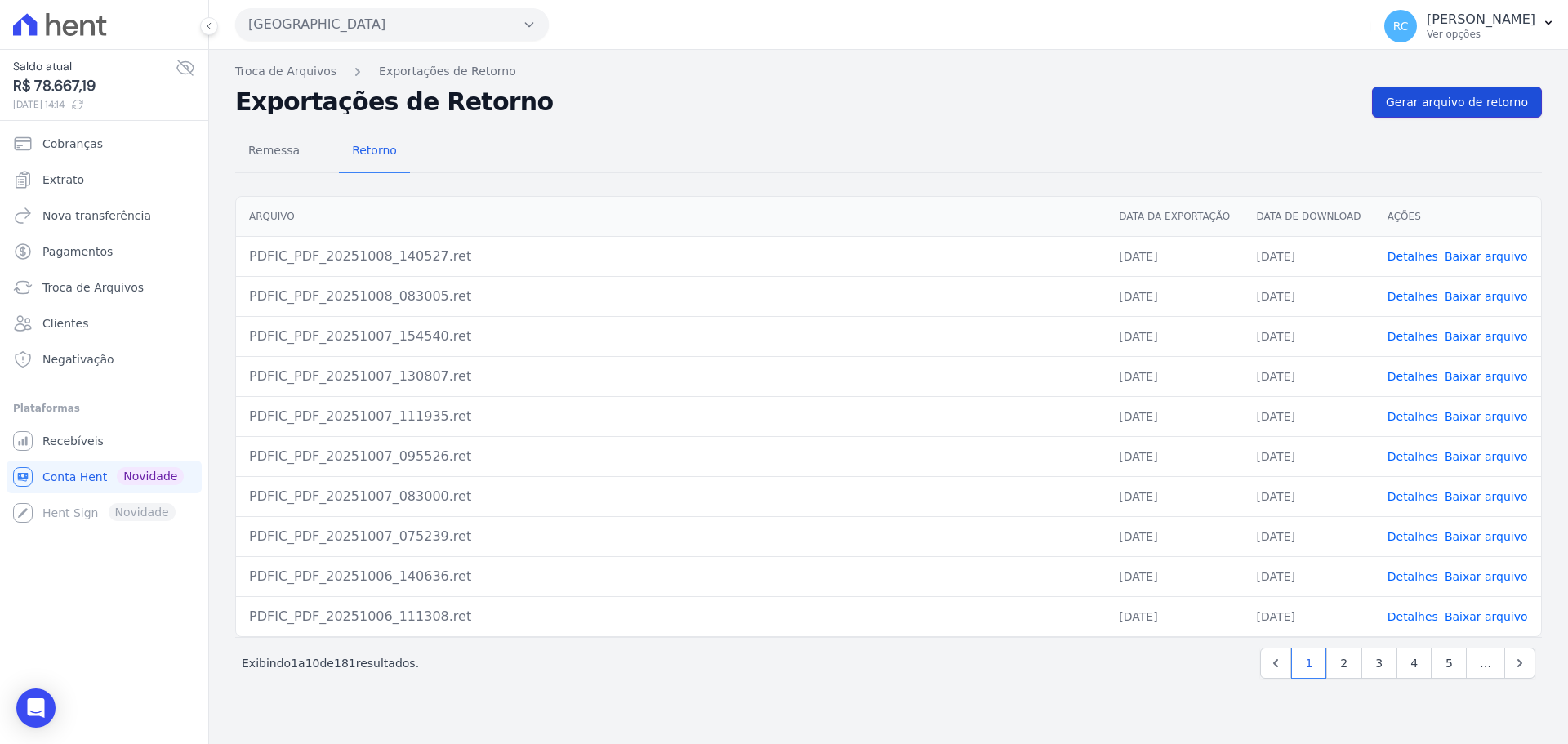
click at [1416, 99] on span "Gerar arquivo de retorno" at bounding box center [1457, 102] width 142 height 16
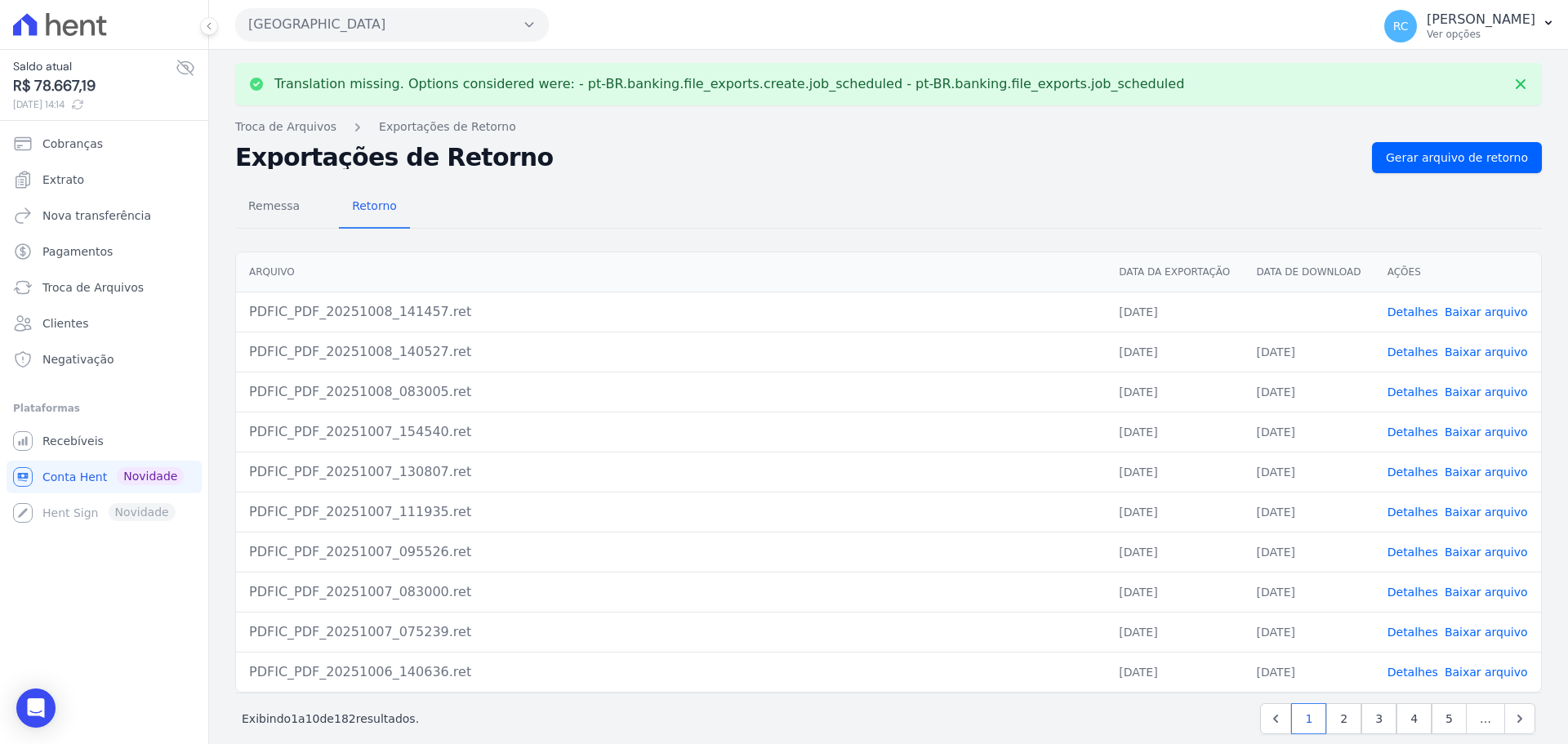
click at [1463, 310] on link "Baixar arquivo" at bounding box center [1486, 313] width 83 height 13
click at [377, 26] on button "[GEOGRAPHIC_DATA]" at bounding box center [391, 25] width 313 height 33
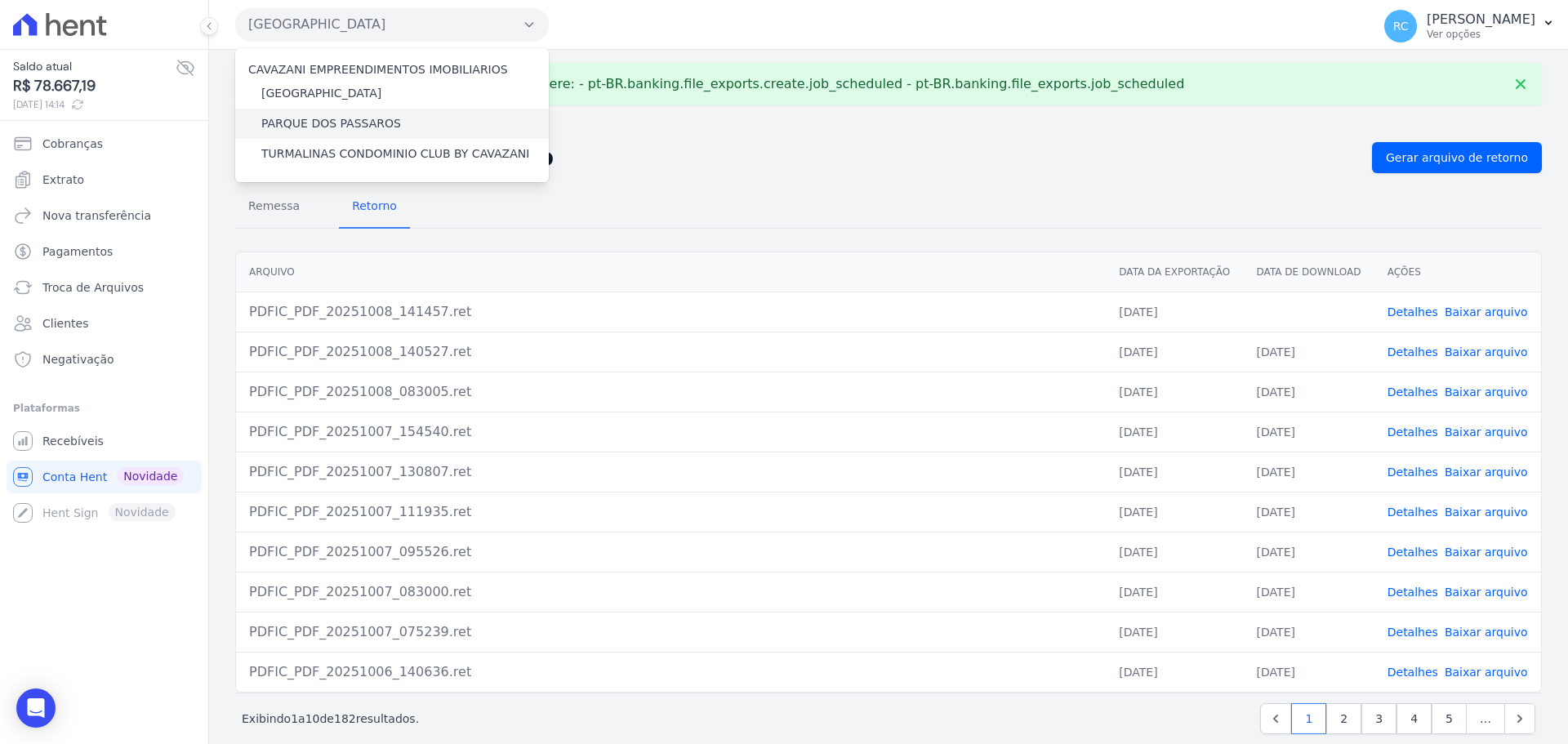
click at [301, 125] on label "PARQUE DOS PASSAROS" at bounding box center [332, 124] width 140 height 17
click at [0, 0] on input "PARQUE DOS PASSAROS" at bounding box center [0, 0] width 0 height 0
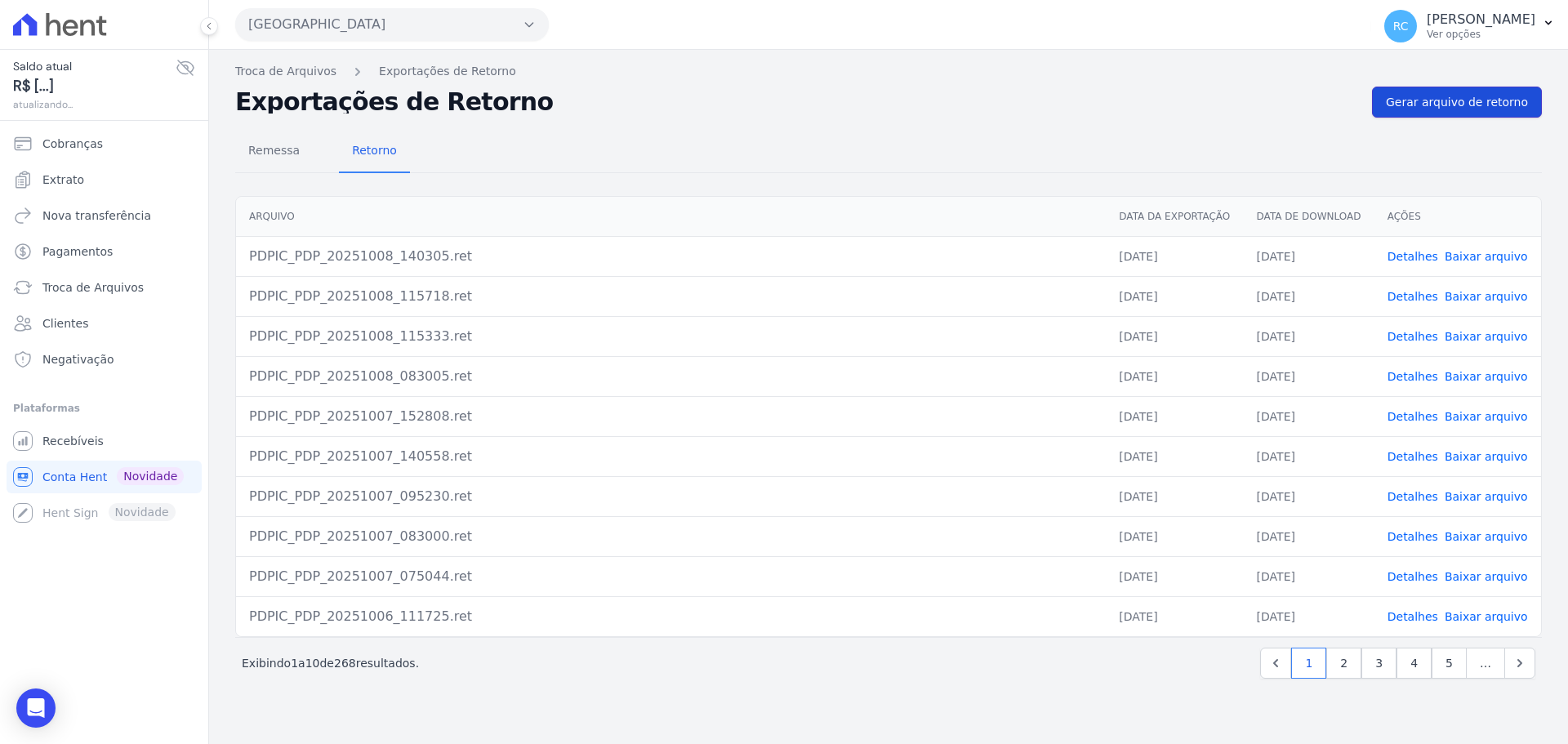
click at [1487, 105] on span "Gerar arquivo de retorno" at bounding box center [1457, 102] width 142 height 16
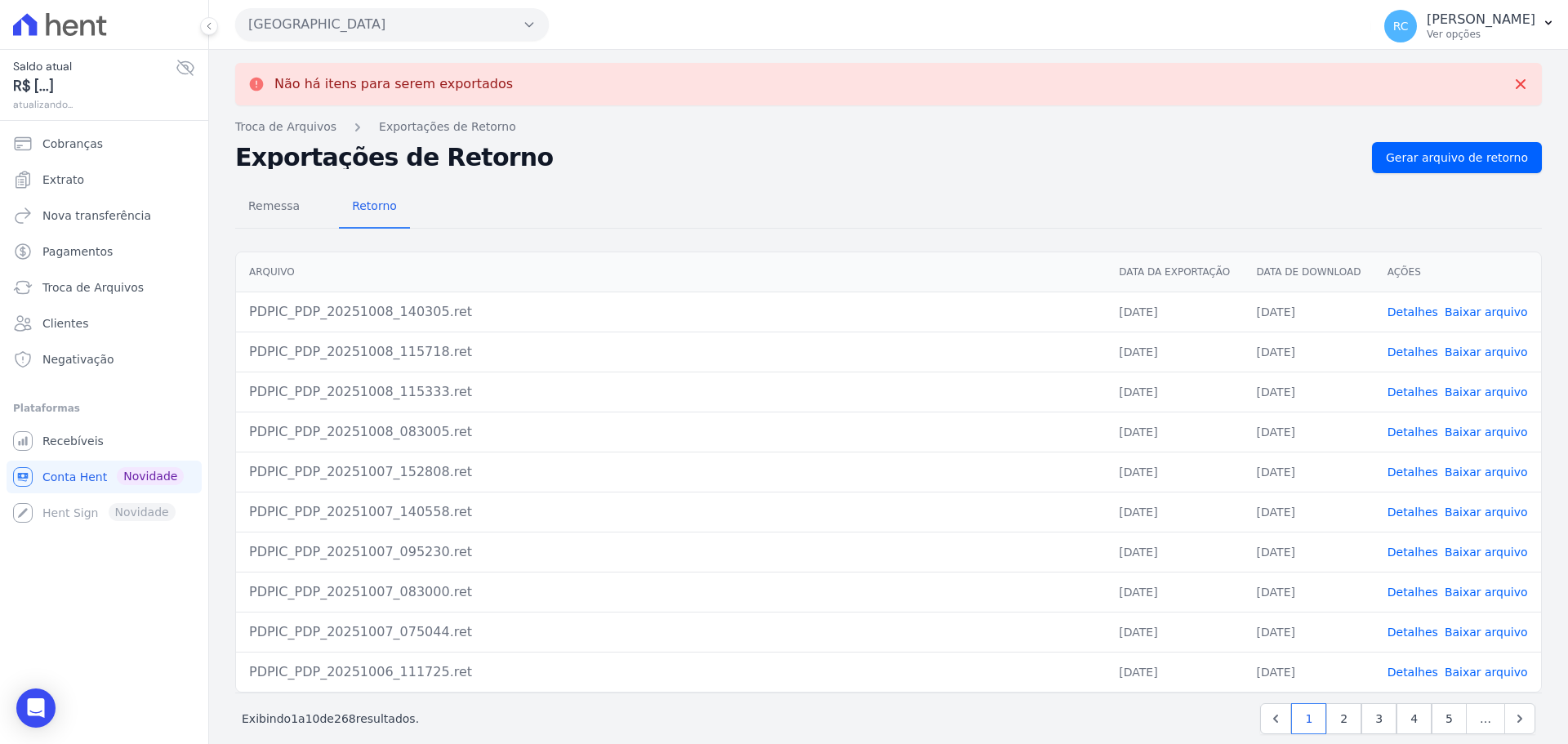
click at [466, 34] on button "[GEOGRAPHIC_DATA]" at bounding box center [391, 25] width 313 height 33
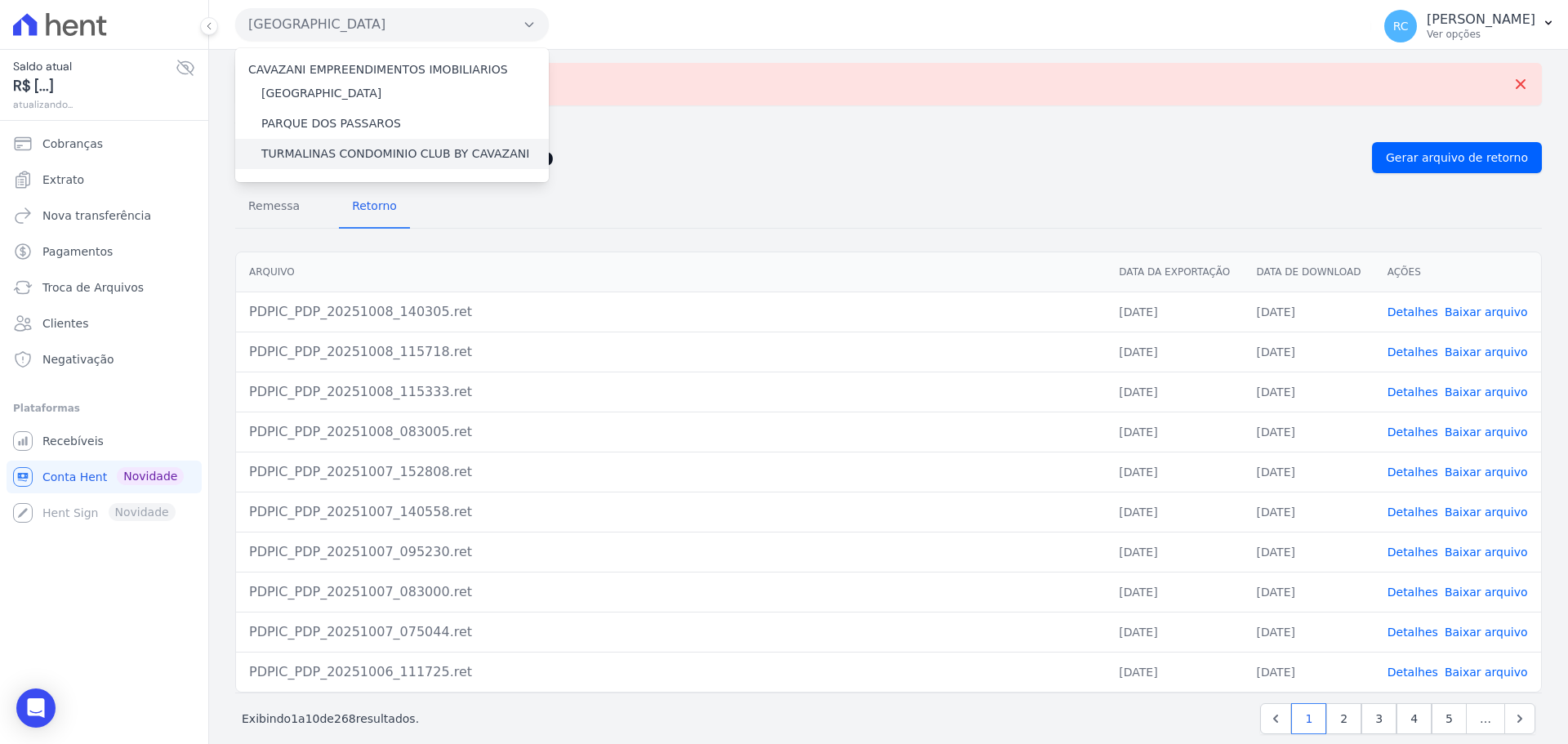
click at [392, 157] on label "TURMALINAS CONDOMINIO CLUB BY CAVAZANI" at bounding box center [395, 154] width 267 height 17
click at [0, 0] on input "TURMALINAS CONDOMINIO CLUB BY CAVAZANI" at bounding box center [0, 0] width 0 height 0
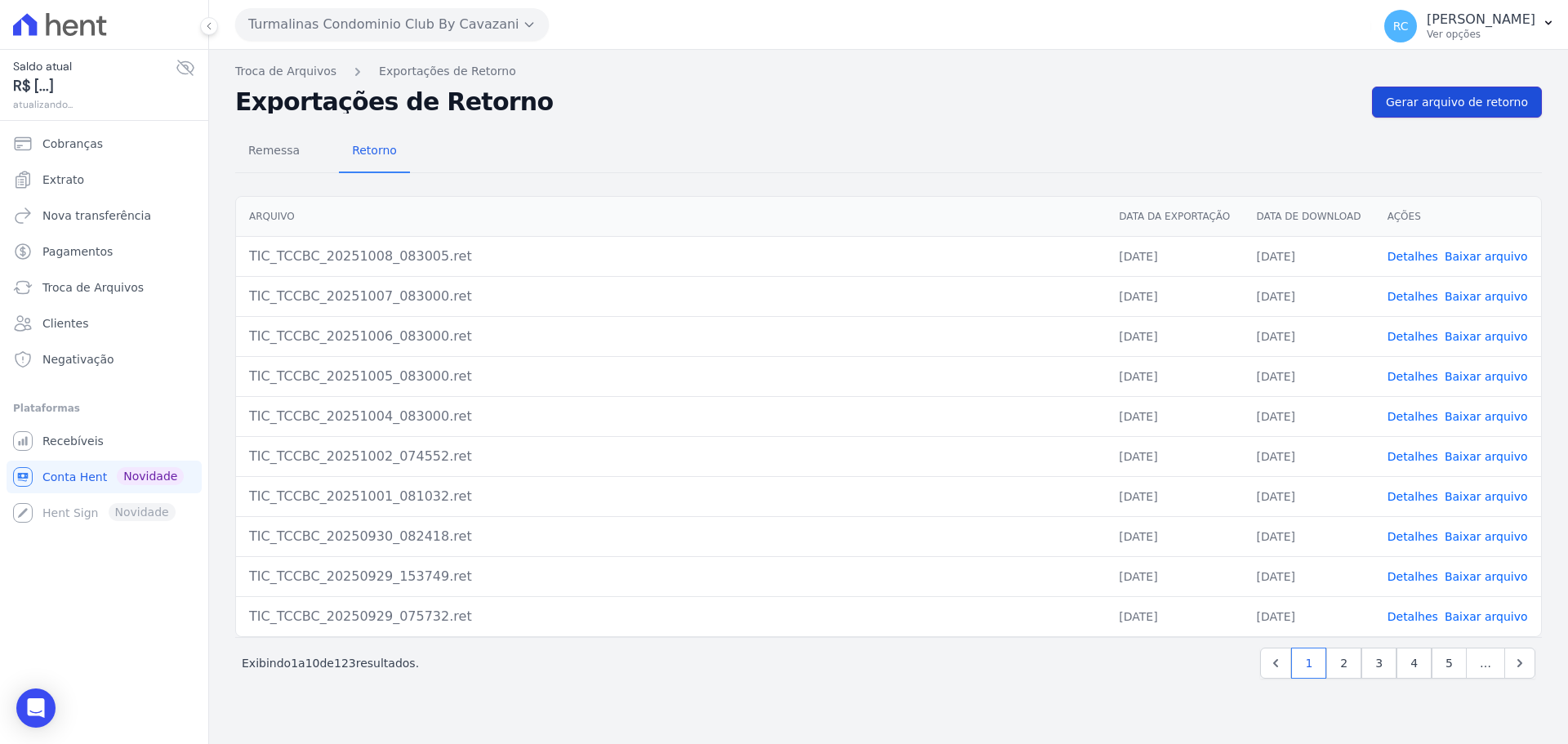
click at [1446, 108] on span "Gerar arquivo de retorno" at bounding box center [1457, 102] width 142 height 16
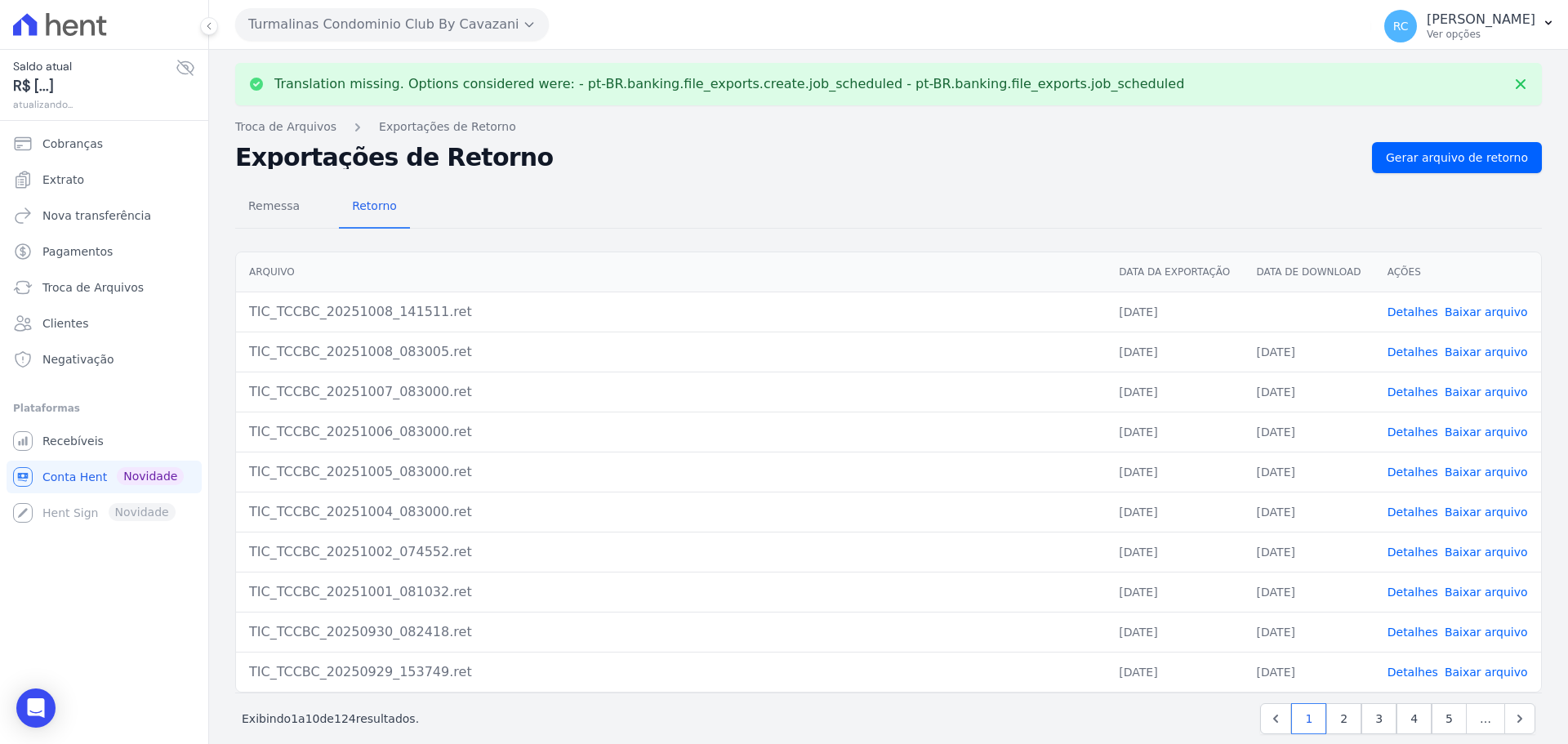
click at [1474, 317] on link "Baixar arquivo" at bounding box center [1486, 313] width 83 height 13
